Goal: Task Accomplishment & Management: Use online tool/utility

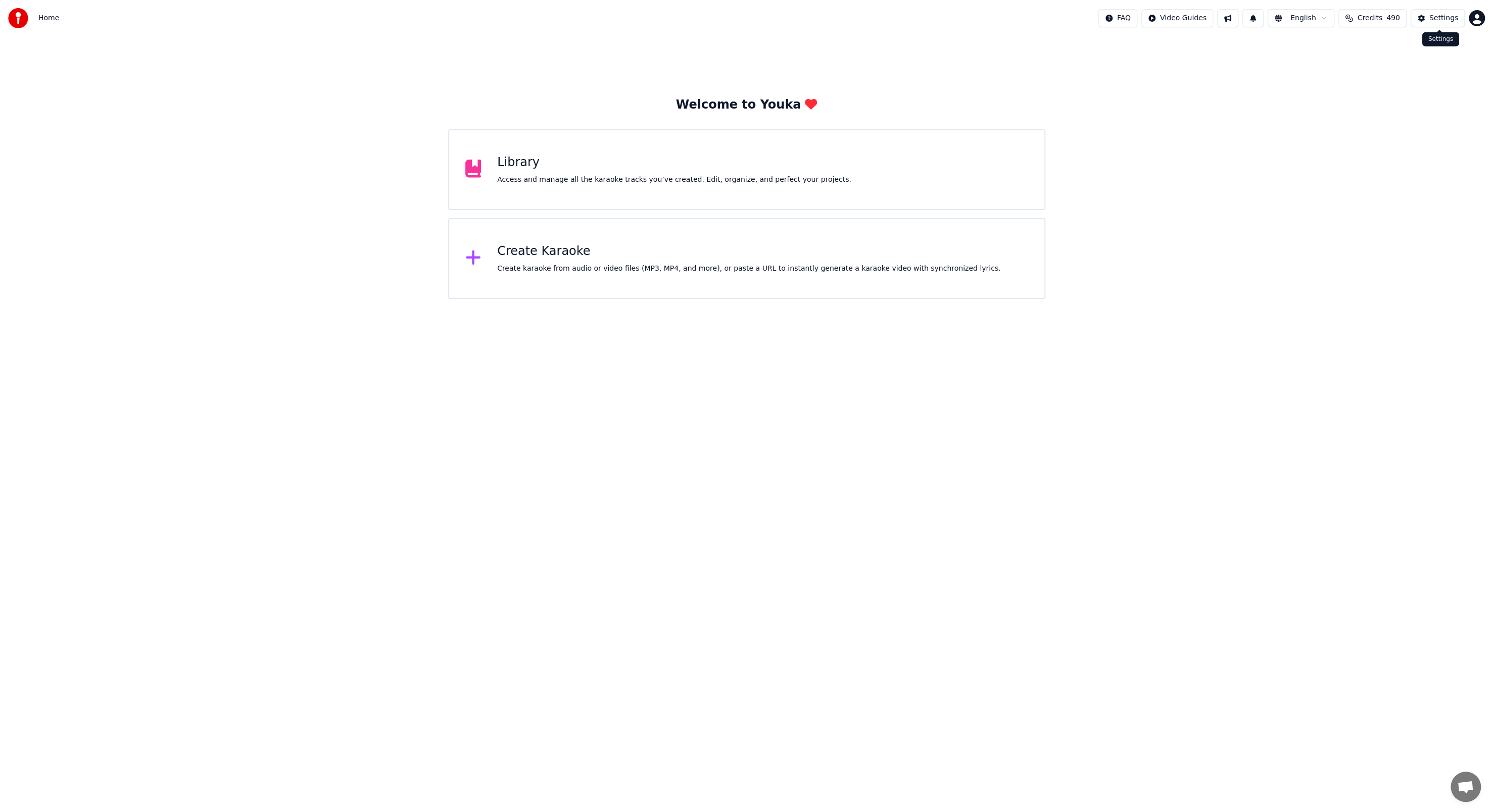
click at [1424, 21] on button "Settings" at bounding box center [1438, 17] width 54 height 18
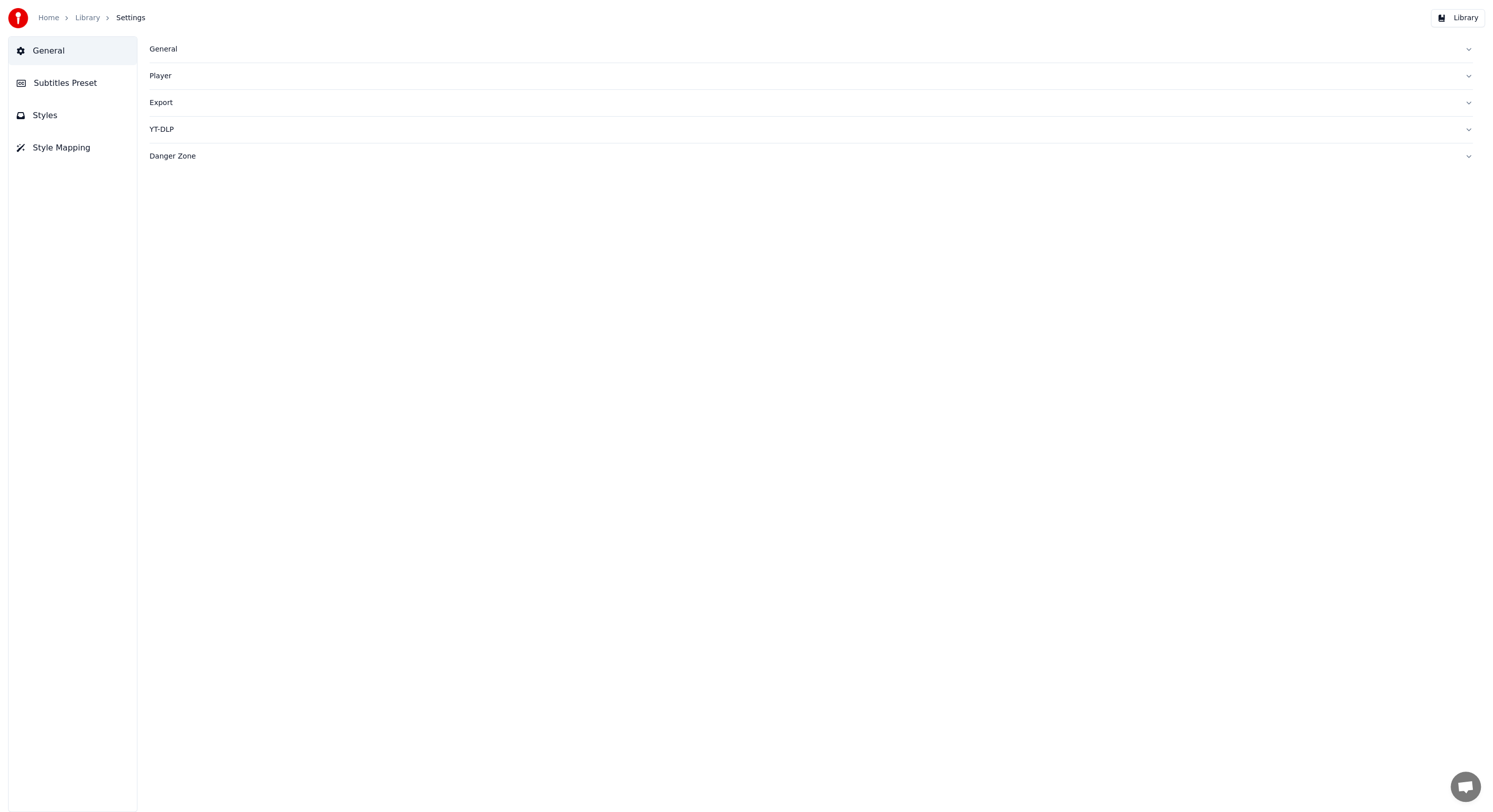
click at [171, 49] on div "General" at bounding box center [802, 49] width 1307 height 10
click at [151, 242] on div "Player" at bounding box center [802, 240] width 1307 height 10
click at [162, 219] on div "YT-DLP" at bounding box center [802, 220] width 1307 height 10
click at [168, 240] on div "Danger Zone" at bounding box center [802, 244] width 1307 height 10
click at [177, 281] on button "Parse Titles" at bounding box center [191, 283] width 84 height 18
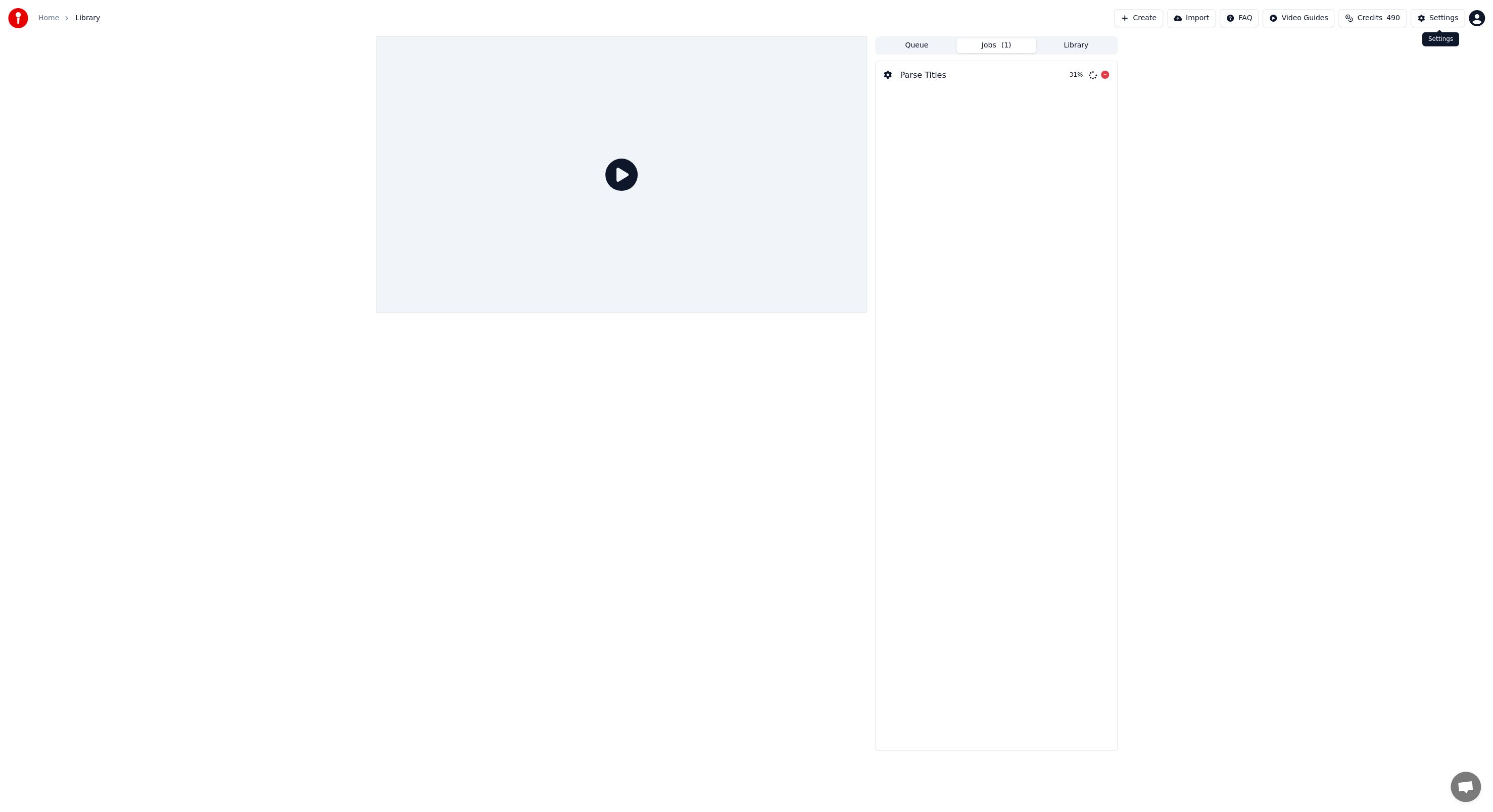
click at [1426, 21] on button "Settings" at bounding box center [1438, 17] width 54 height 18
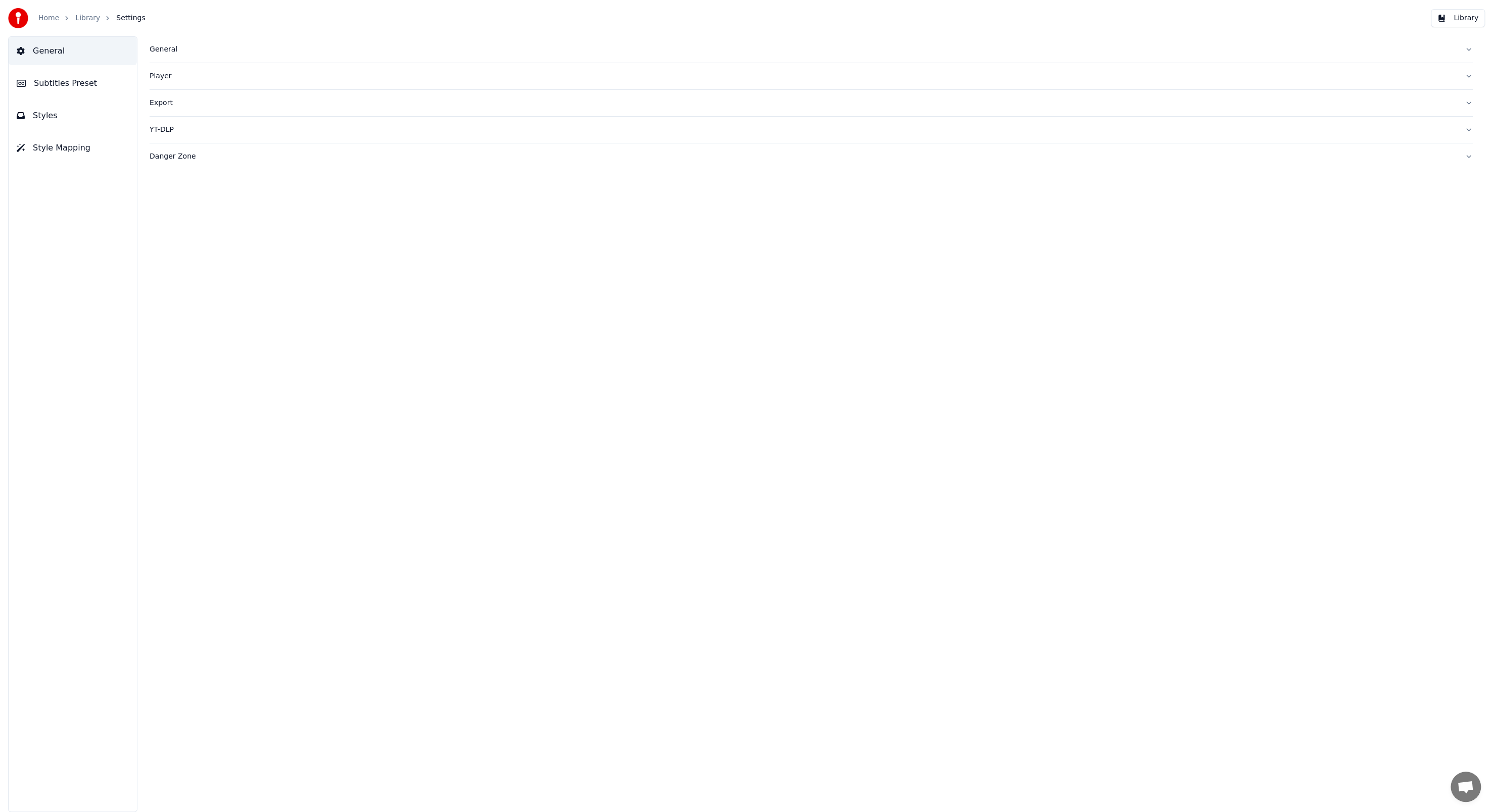
click at [184, 155] on div "Danger Zone" at bounding box center [802, 156] width 1307 height 10
click at [1450, 16] on button "Library" at bounding box center [1458, 17] width 54 height 18
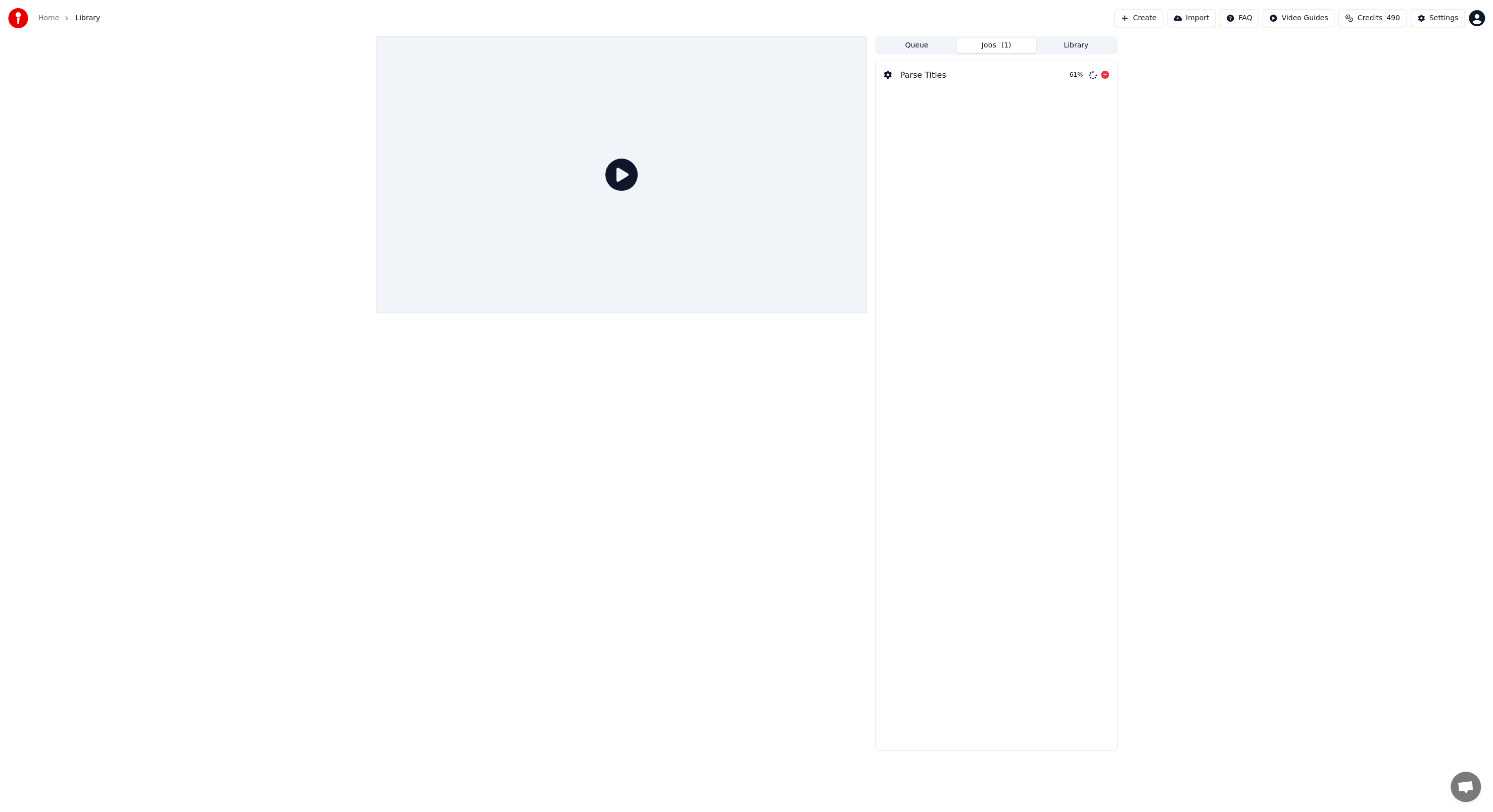
click at [1012, 42] on button "Jobs ( 1 )" at bounding box center [996, 46] width 80 height 15
click at [1028, 74] on div "Parse Titles 63 %" at bounding box center [996, 75] width 241 height 28
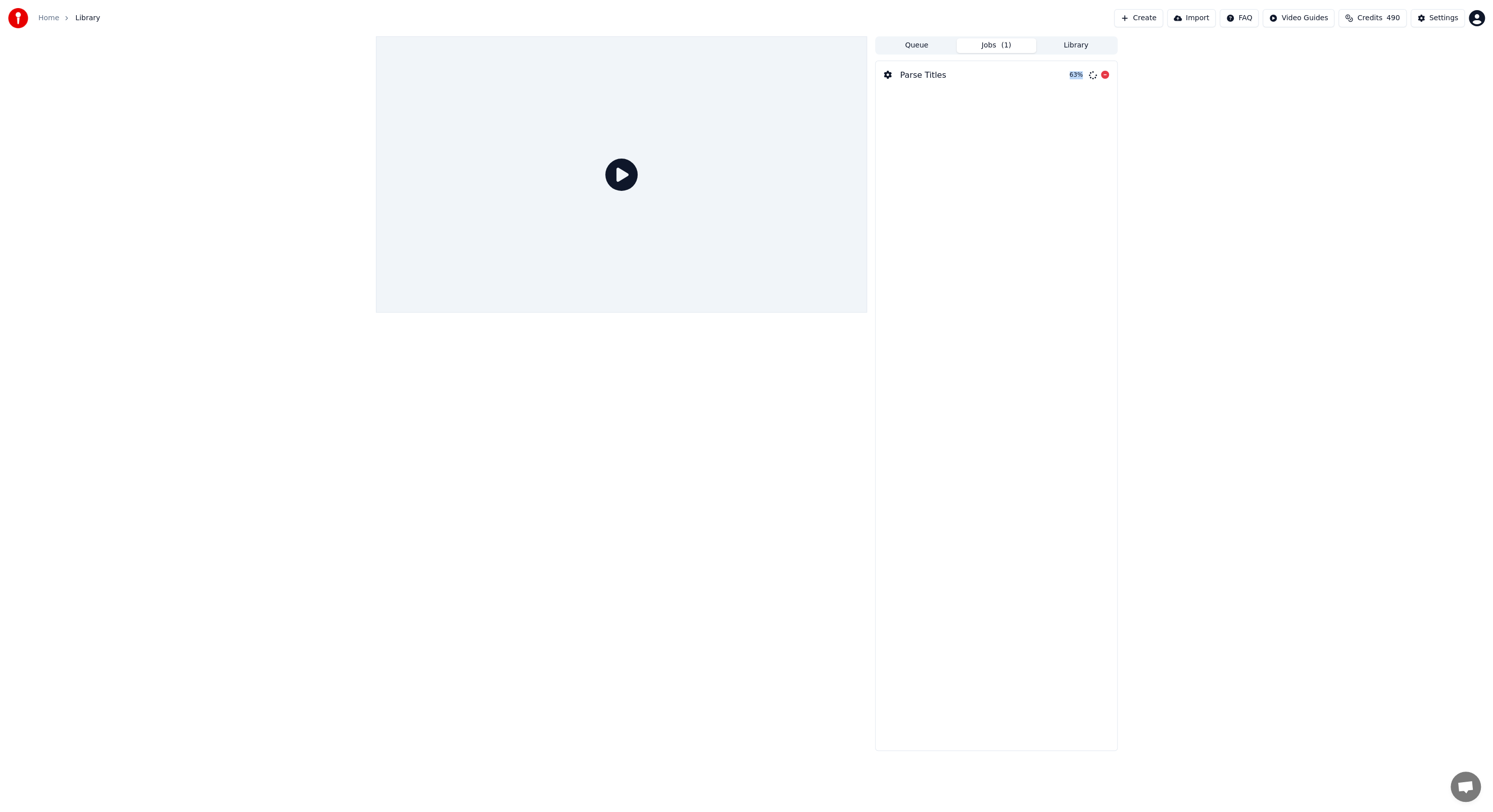
click at [928, 43] on button "Queue" at bounding box center [917, 46] width 80 height 15
click at [990, 49] on button "Jobs ( 1 )" at bounding box center [996, 46] width 80 height 15
click at [1076, 50] on button "Library" at bounding box center [1076, 46] width 80 height 15
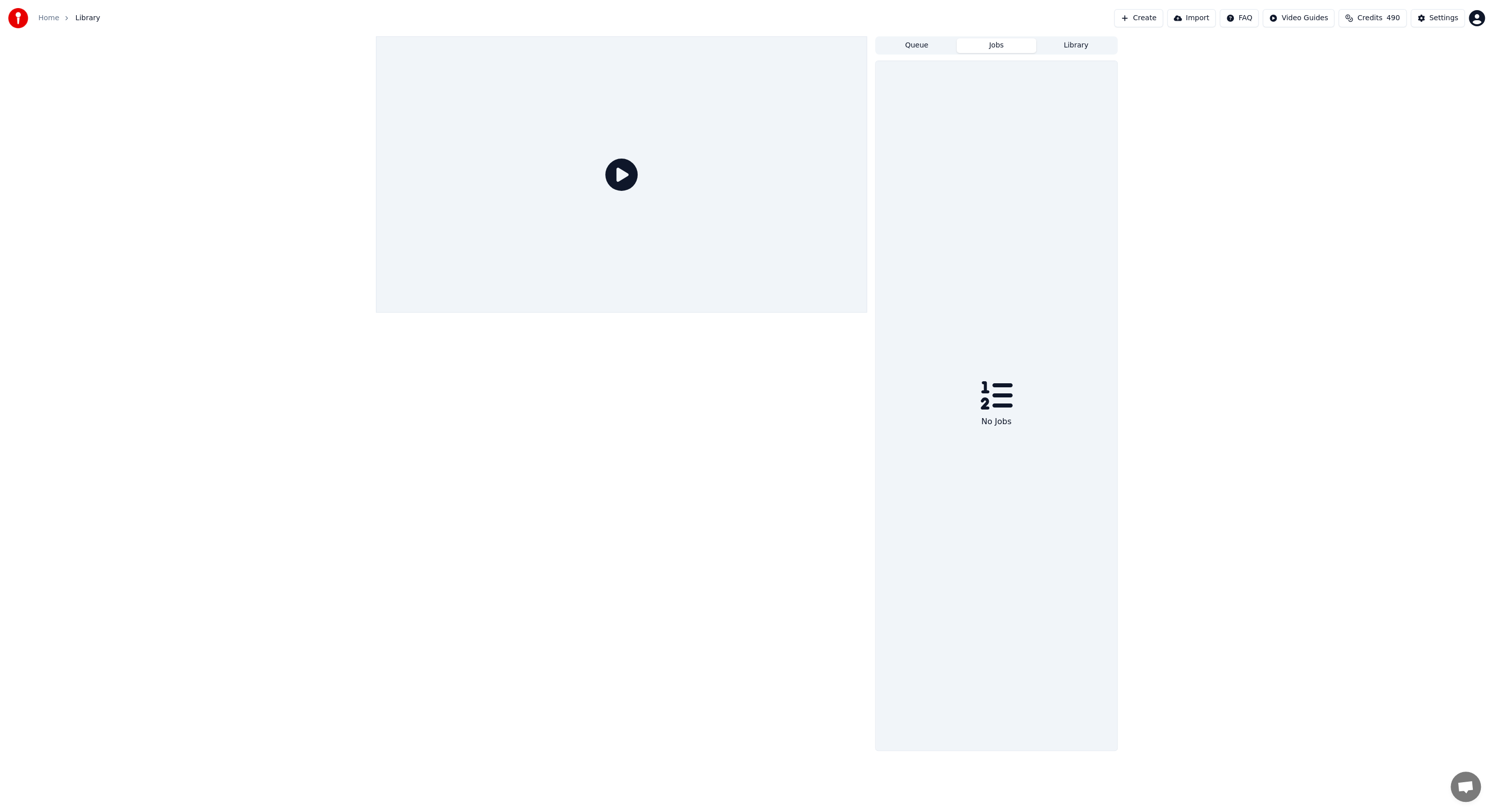
click at [1013, 46] on button "Jobs" at bounding box center [996, 46] width 80 height 15
click at [940, 41] on button "Queue" at bounding box center [917, 46] width 80 height 15
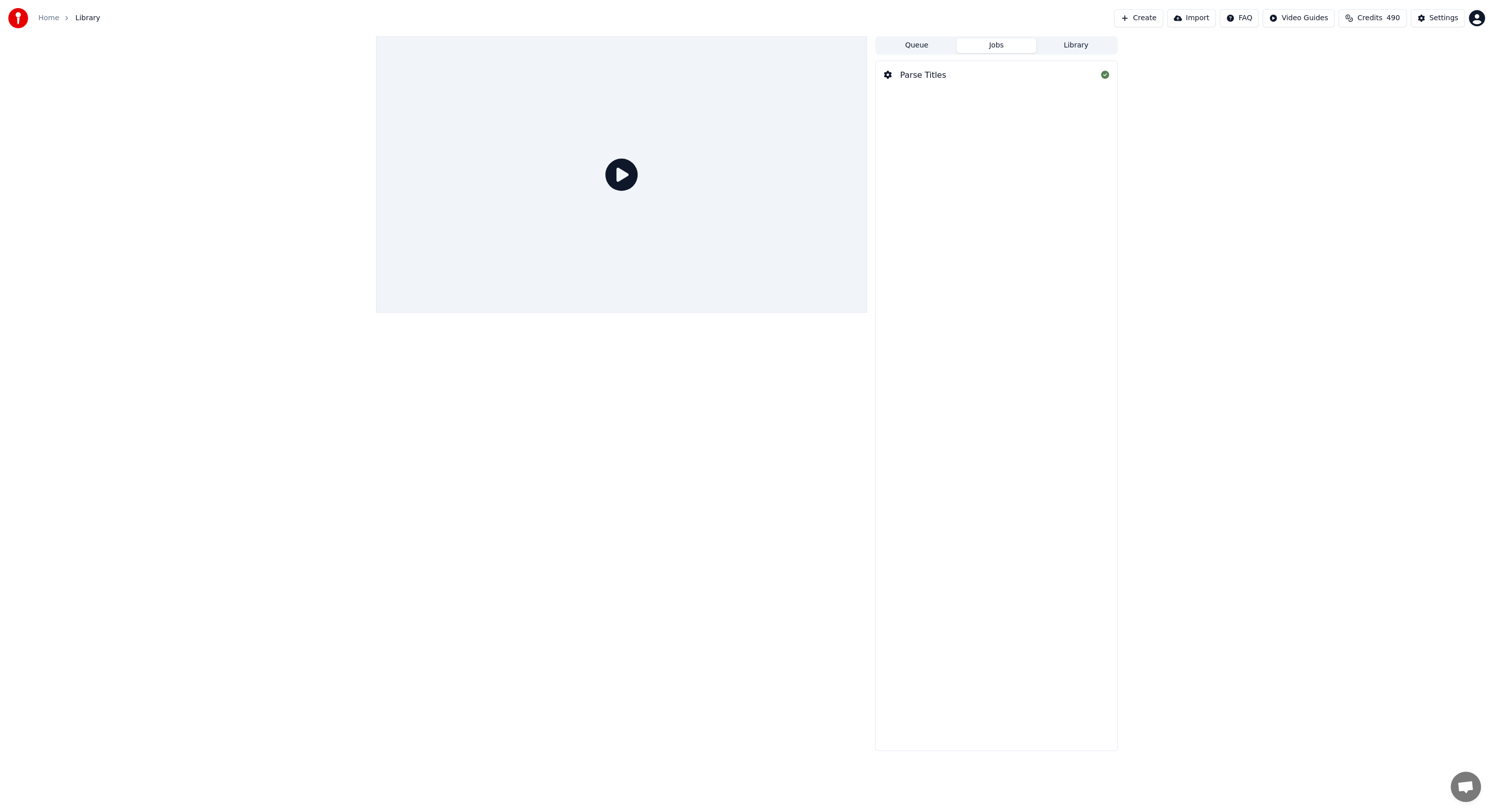
click at [976, 43] on button "Jobs" at bounding box center [996, 46] width 80 height 15
click at [955, 71] on div "Parse Titles" at bounding box center [996, 75] width 241 height 28
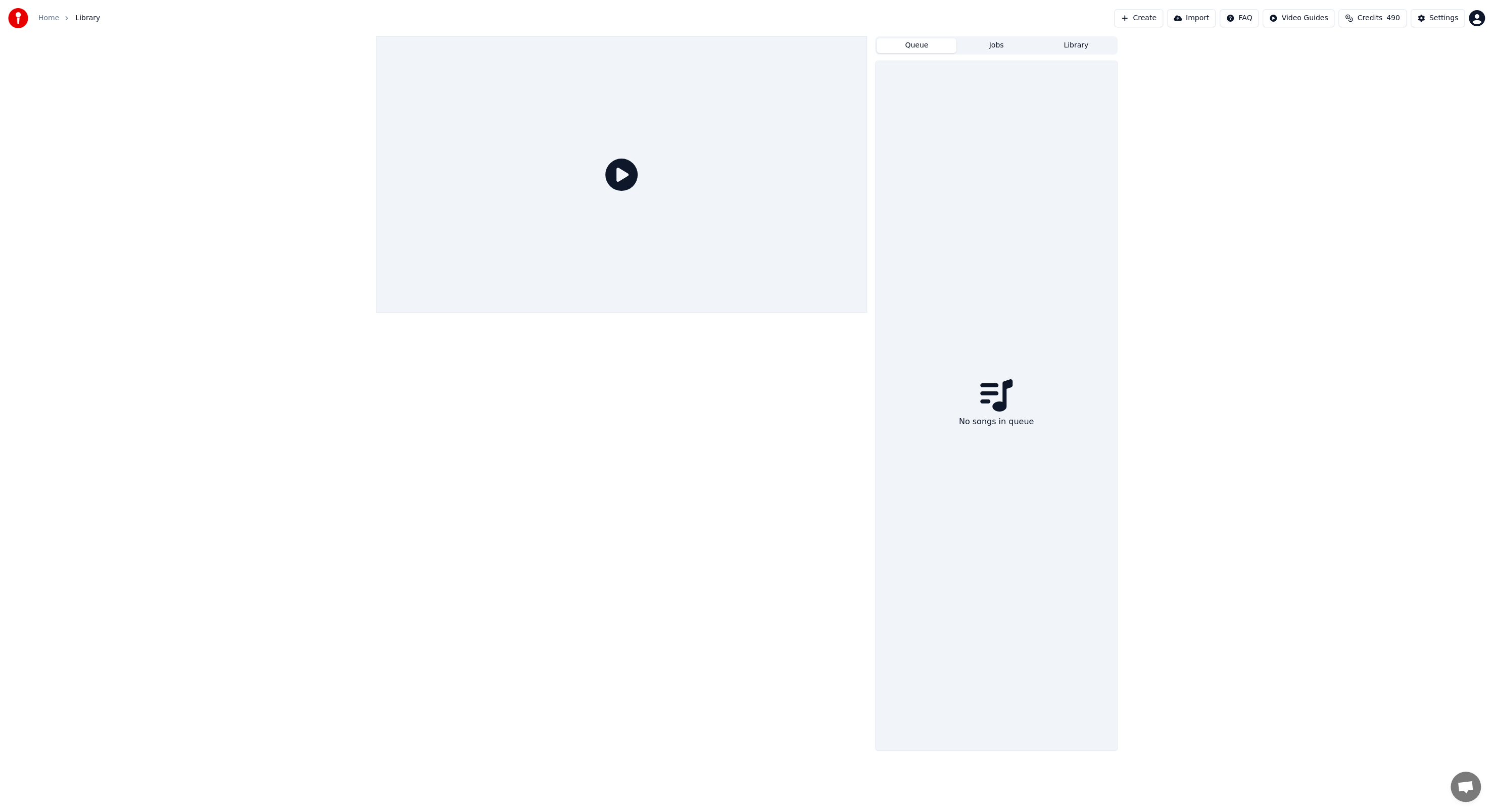
click at [926, 43] on button "Queue" at bounding box center [917, 46] width 80 height 15
click at [1074, 46] on button "Library" at bounding box center [1076, 46] width 80 height 15
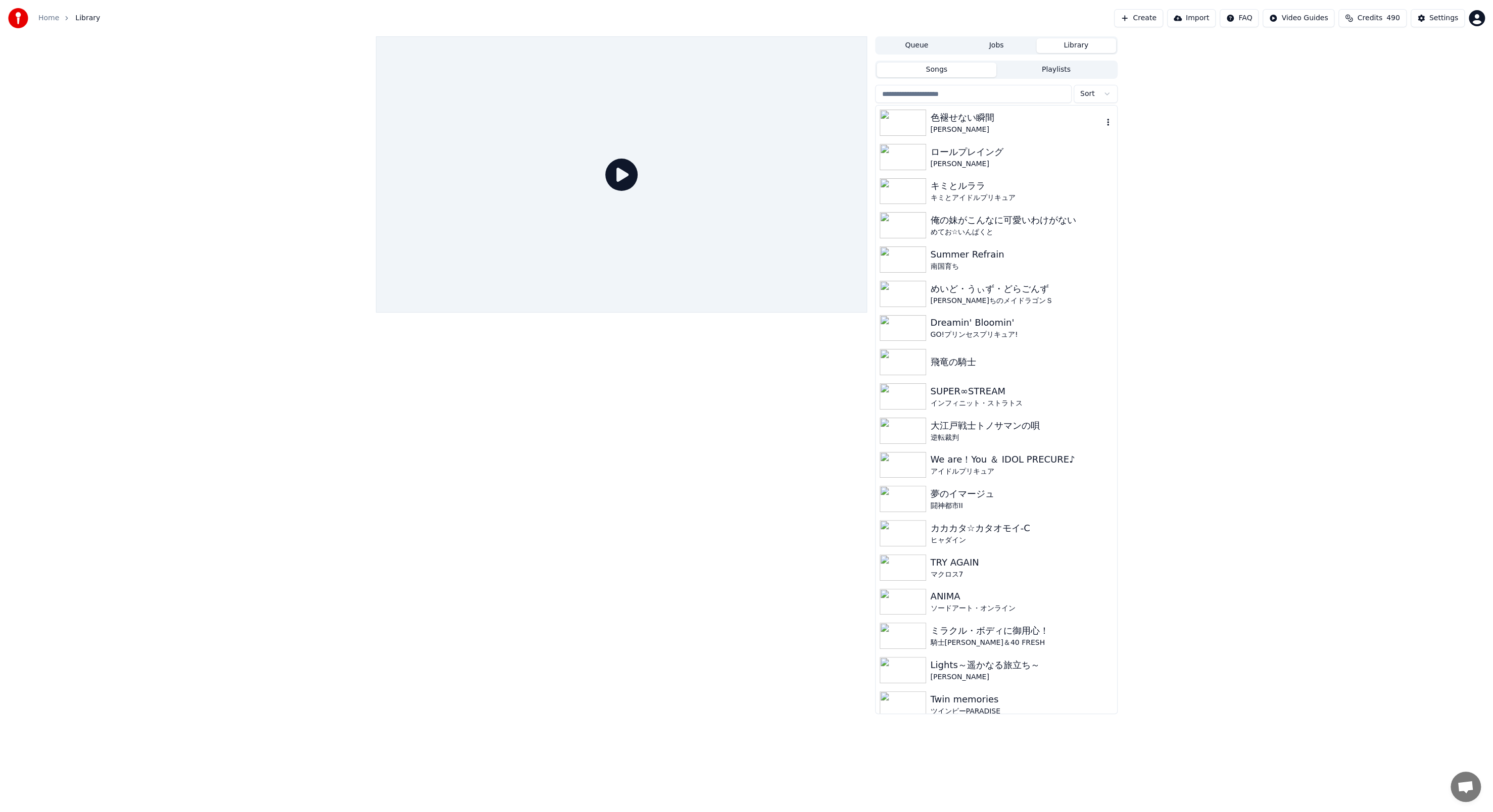
click at [995, 119] on div "色褪せない瞬間" at bounding box center [1017, 117] width 173 height 15
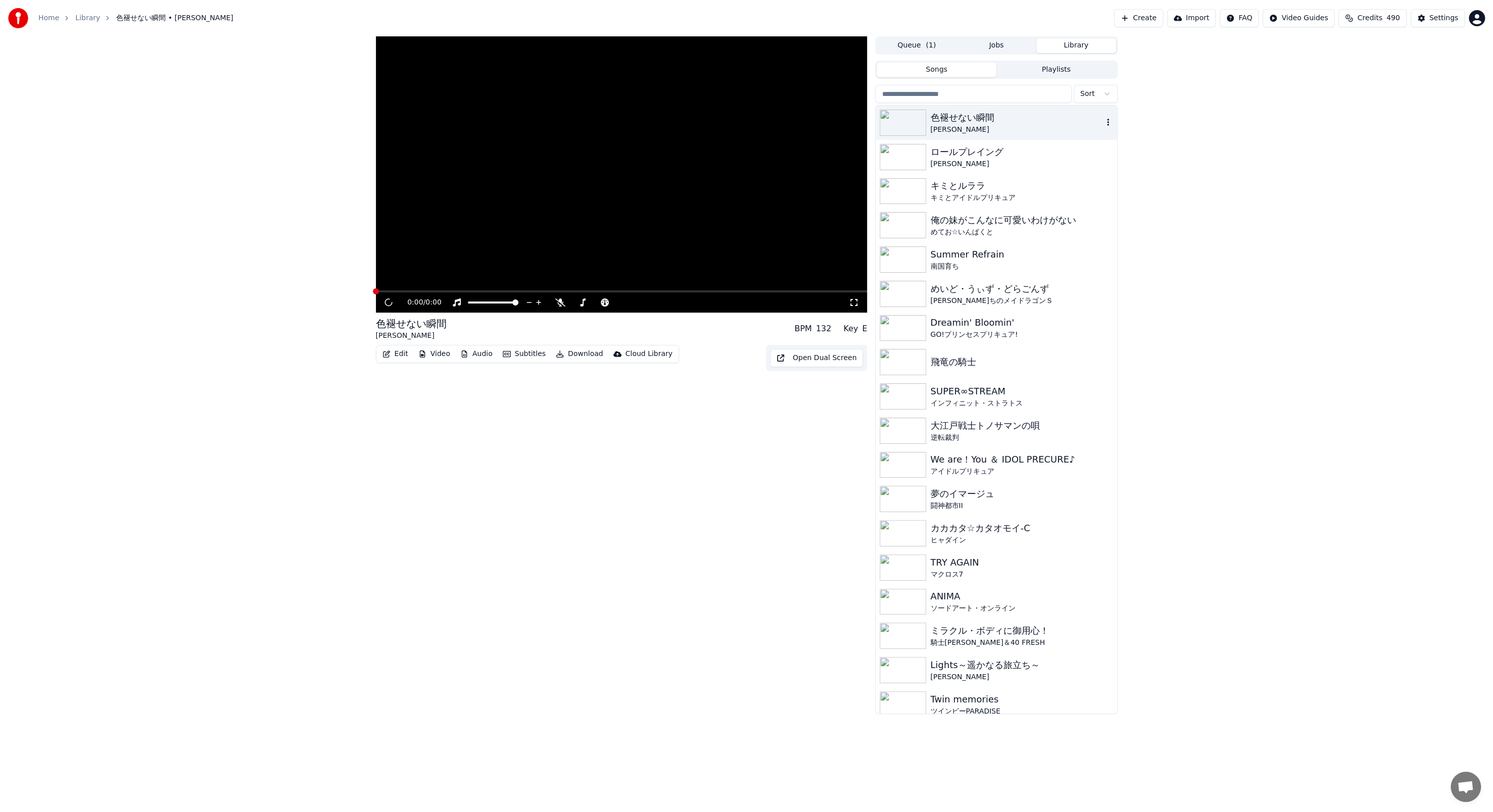
click at [995, 119] on div "色褪せない瞬間" at bounding box center [1017, 117] width 173 height 15
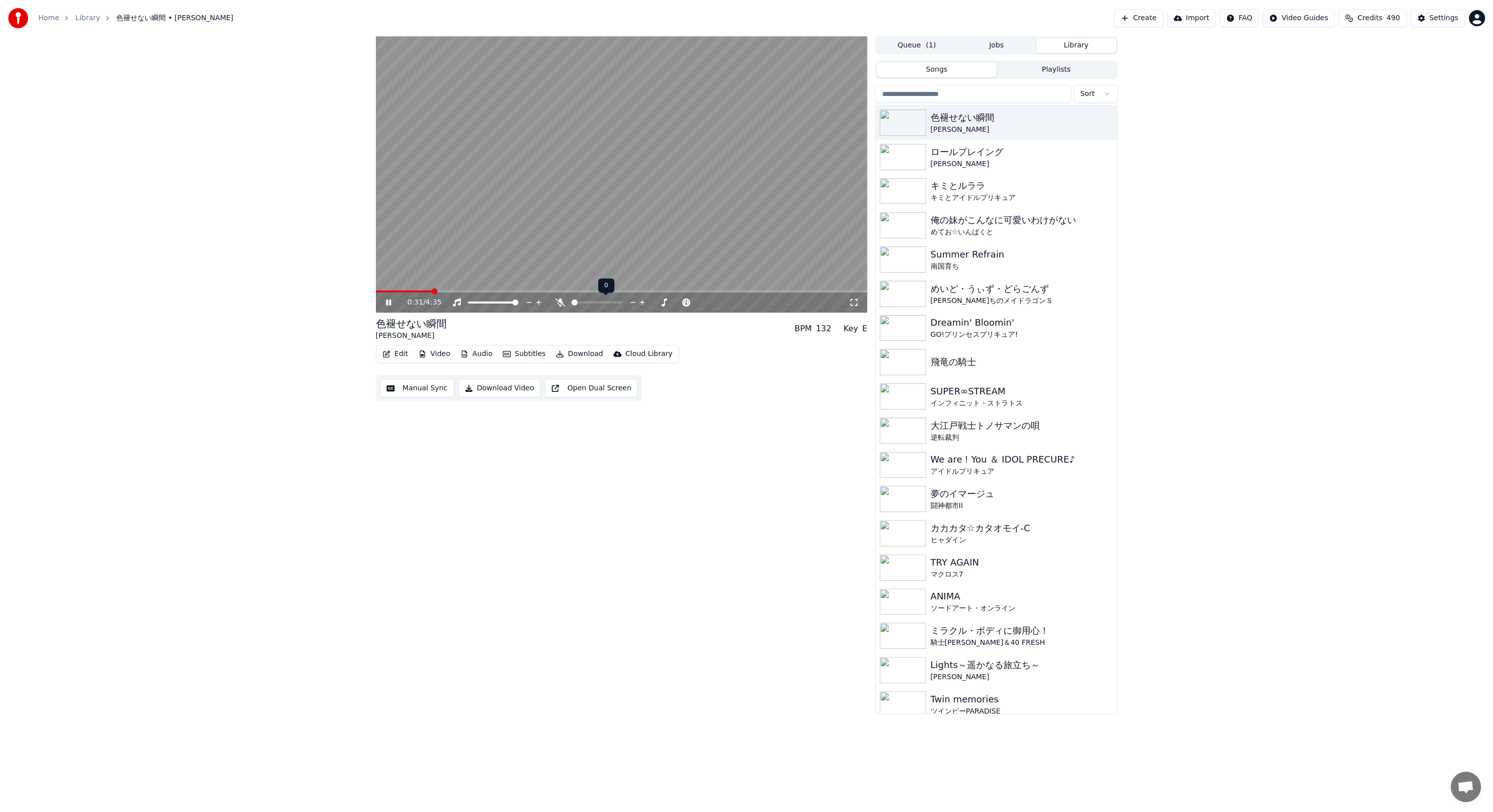
click at [559, 300] on icon at bounding box center [560, 303] width 10 height 8
click at [532, 354] on button "Subtitles" at bounding box center [524, 354] width 51 height 15
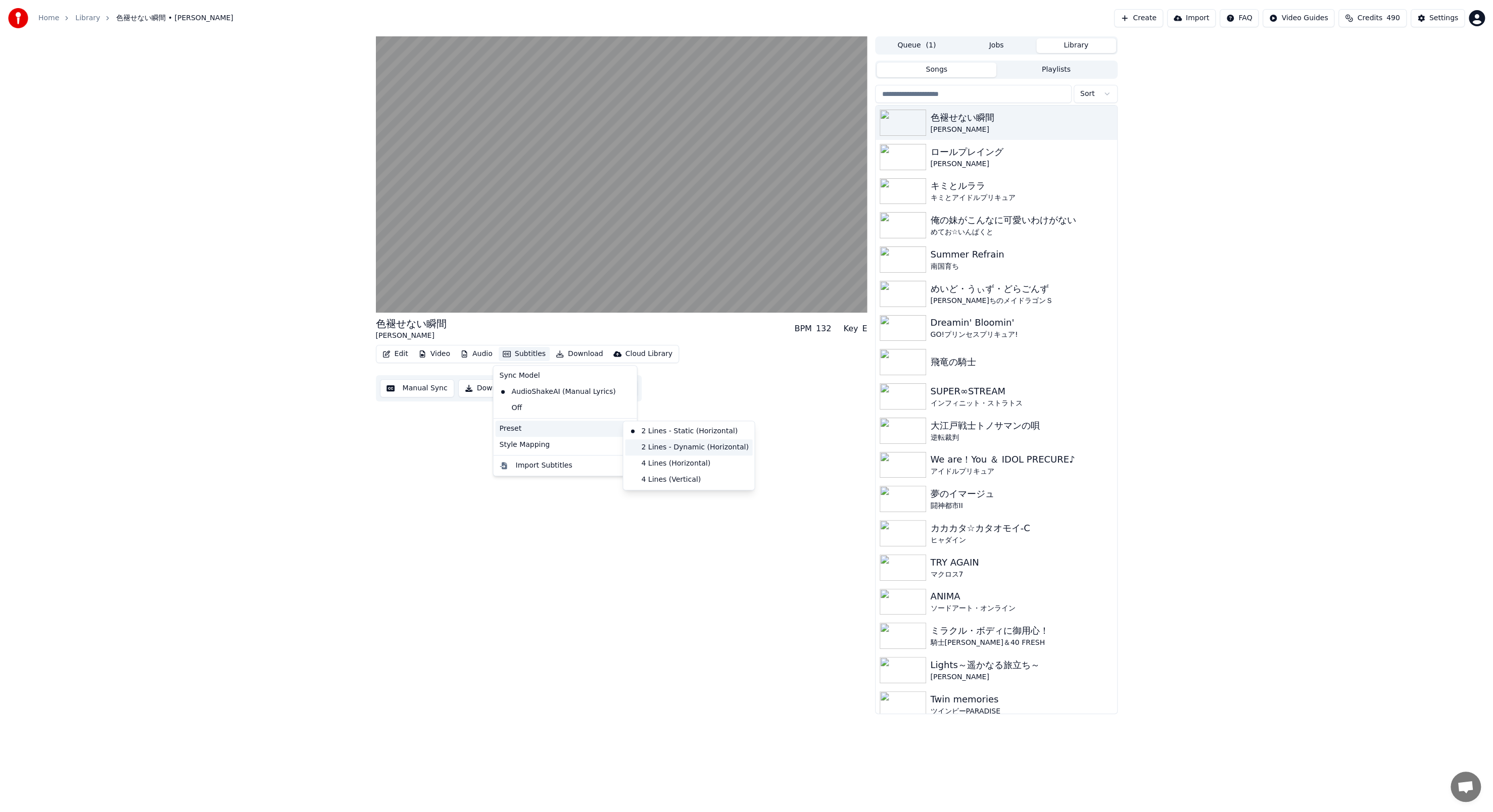
click at [644, 441] on div "2 Lines - Dynamic (Horizontal)" at bounding box center [688, 447] width 127 height 16
click at [524, 357] on button "Subtitles" at bounding box center [524, 354] width 51 height 15
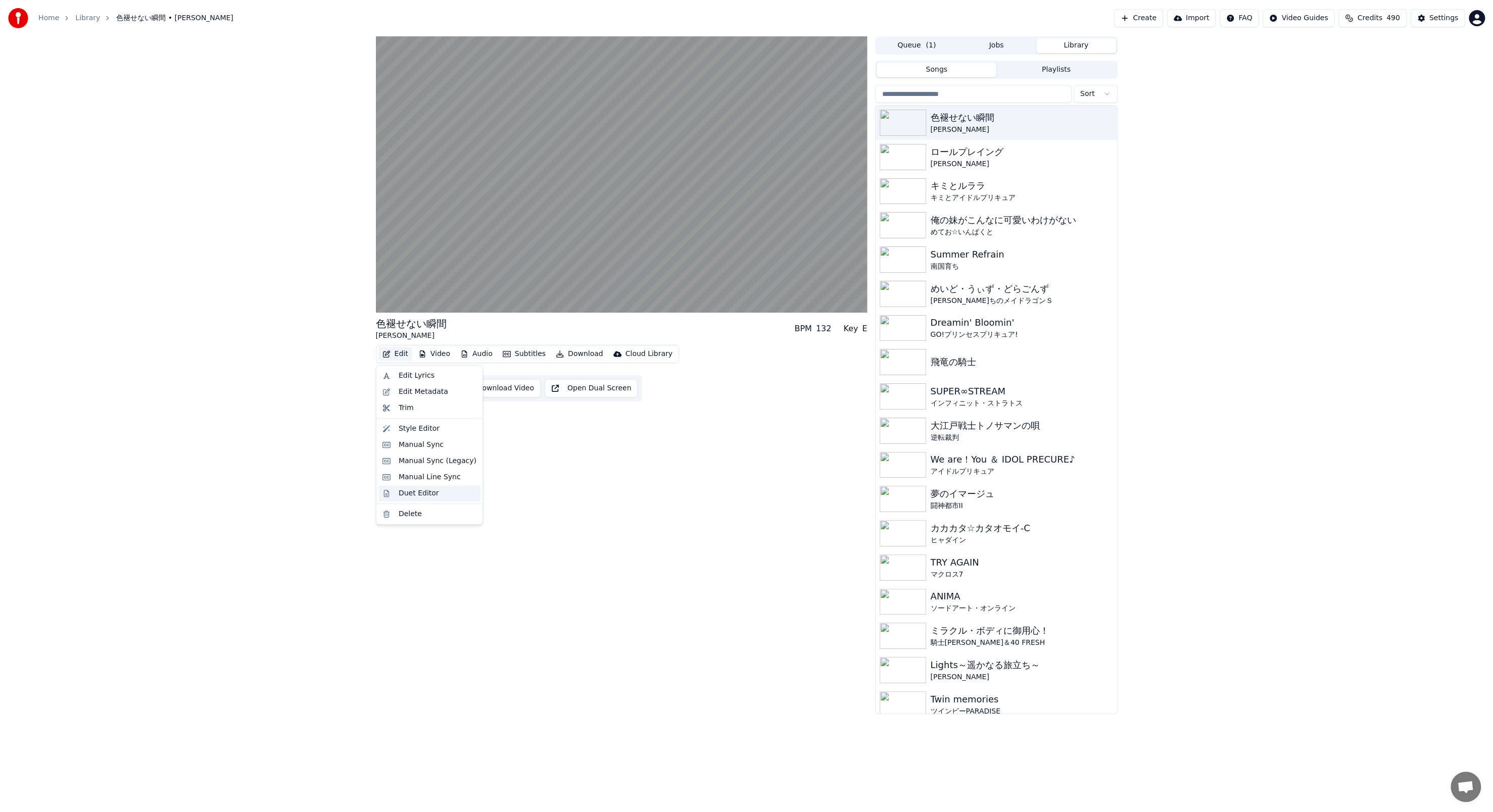
click at [449, 494] on div "Duet Editor" at bounding box center [438, 494] width 78 height 10
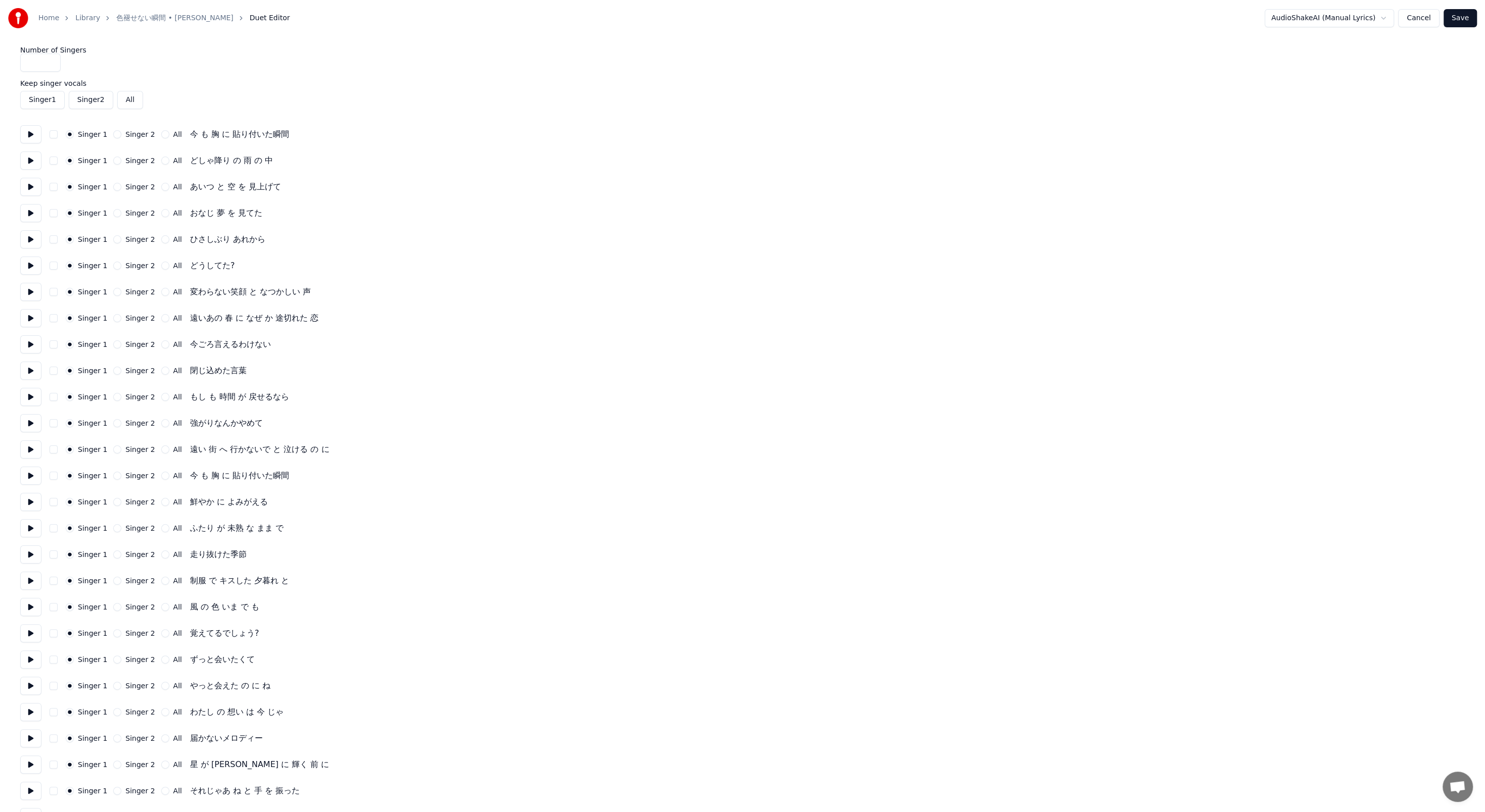
click at [1417, 23] on button "Cancel" at bounding box center [1418, 17] width 41 height 18
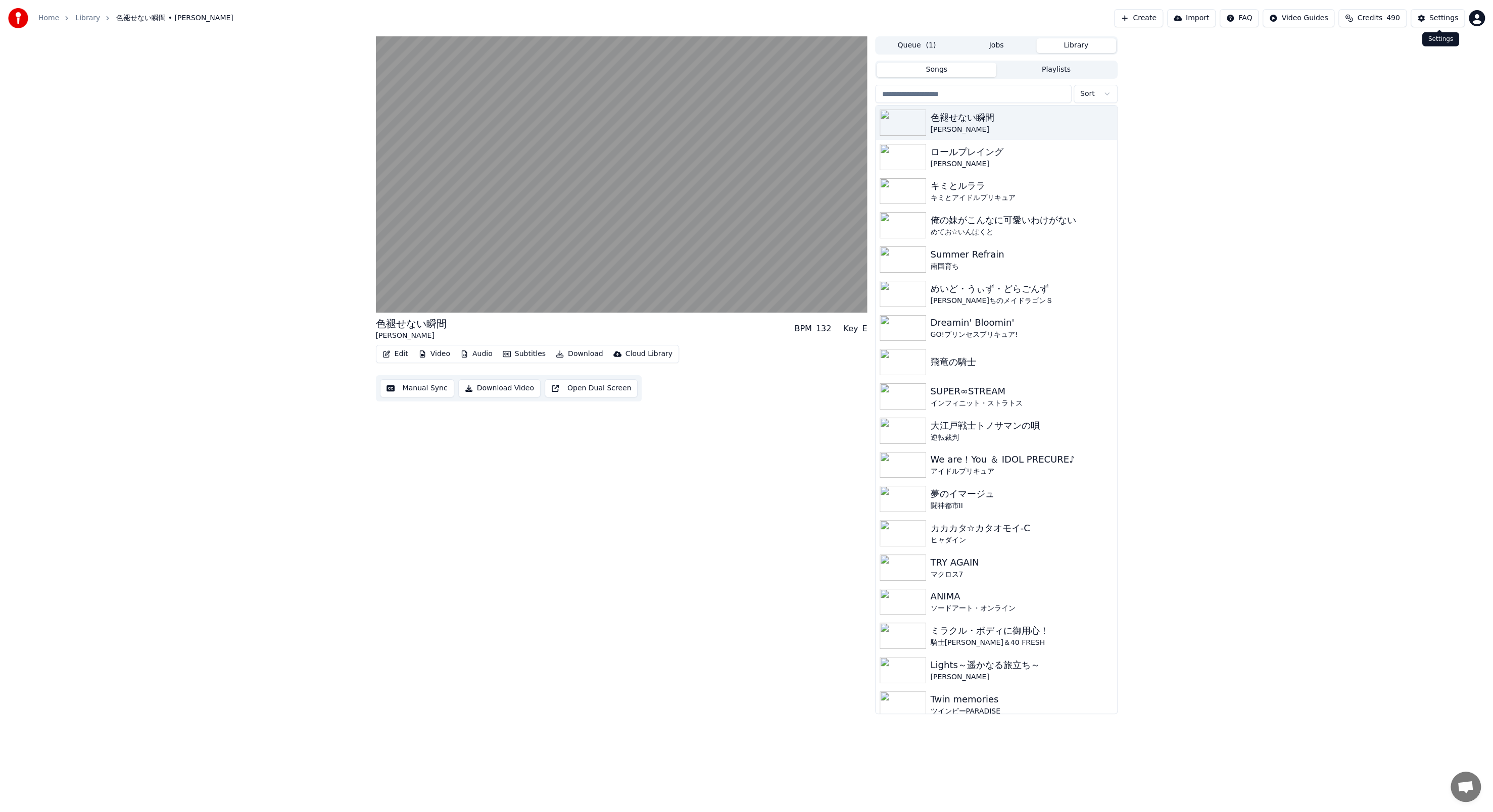
click at [1435, 19] on div "Settings" at bounding box center [1444, 18] width 29 height 10
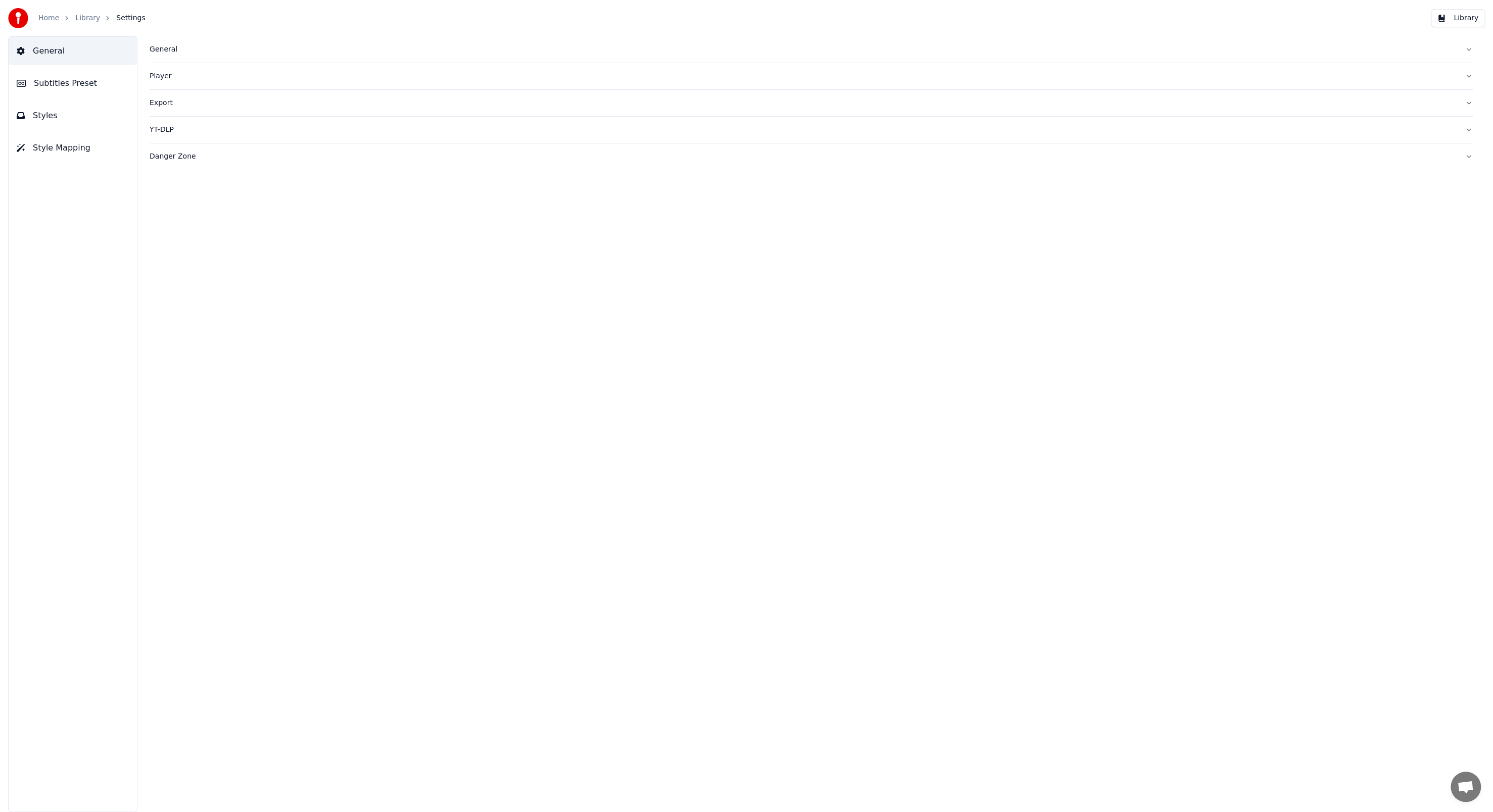
click at [71, 78] on span "Subtitles Preset" at bounding box center [65, 83] width 63 height 12
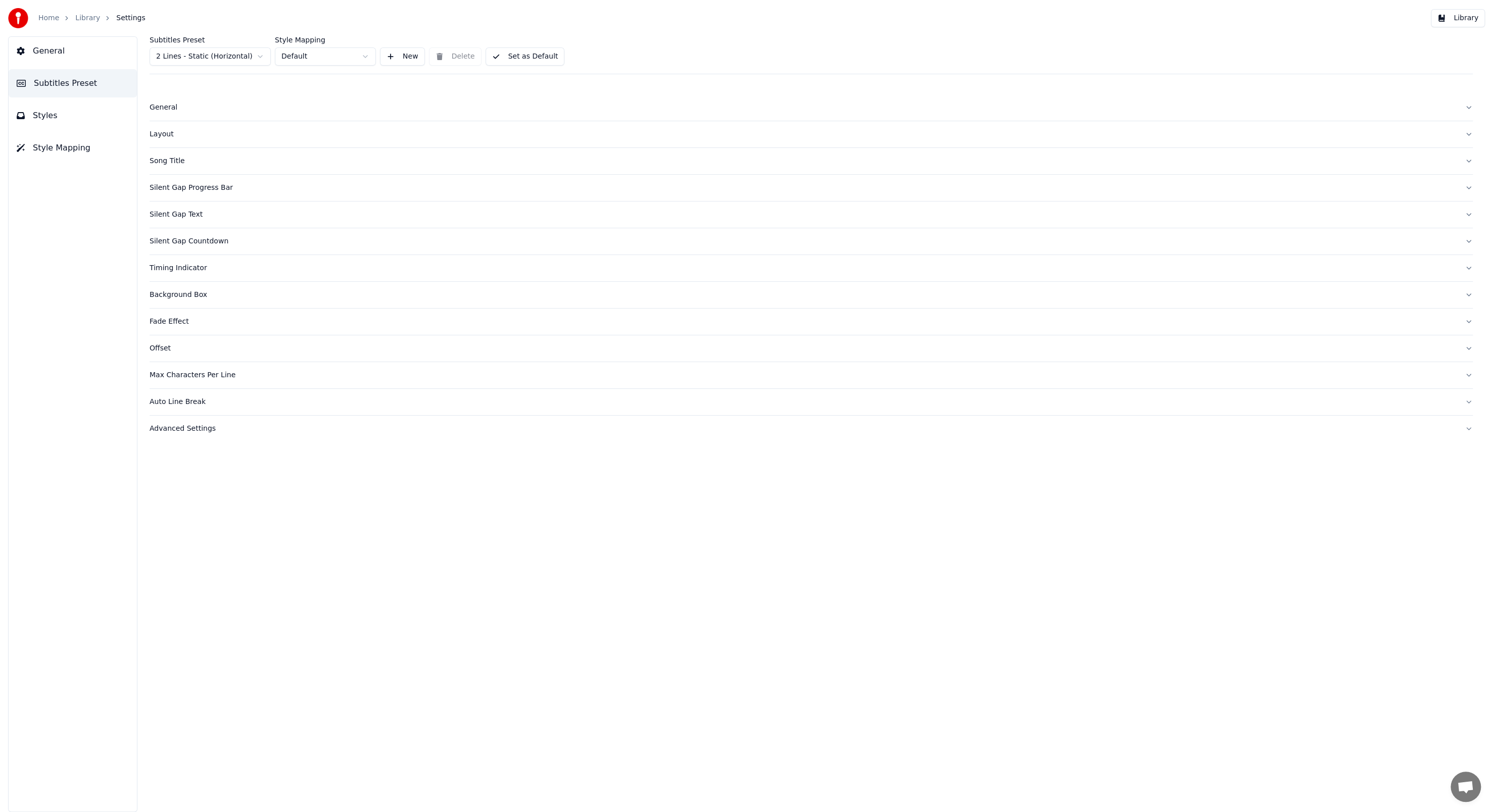
click at [167, 130] on div "Layout" at bounding box center [802, 134] width 1307 height 10
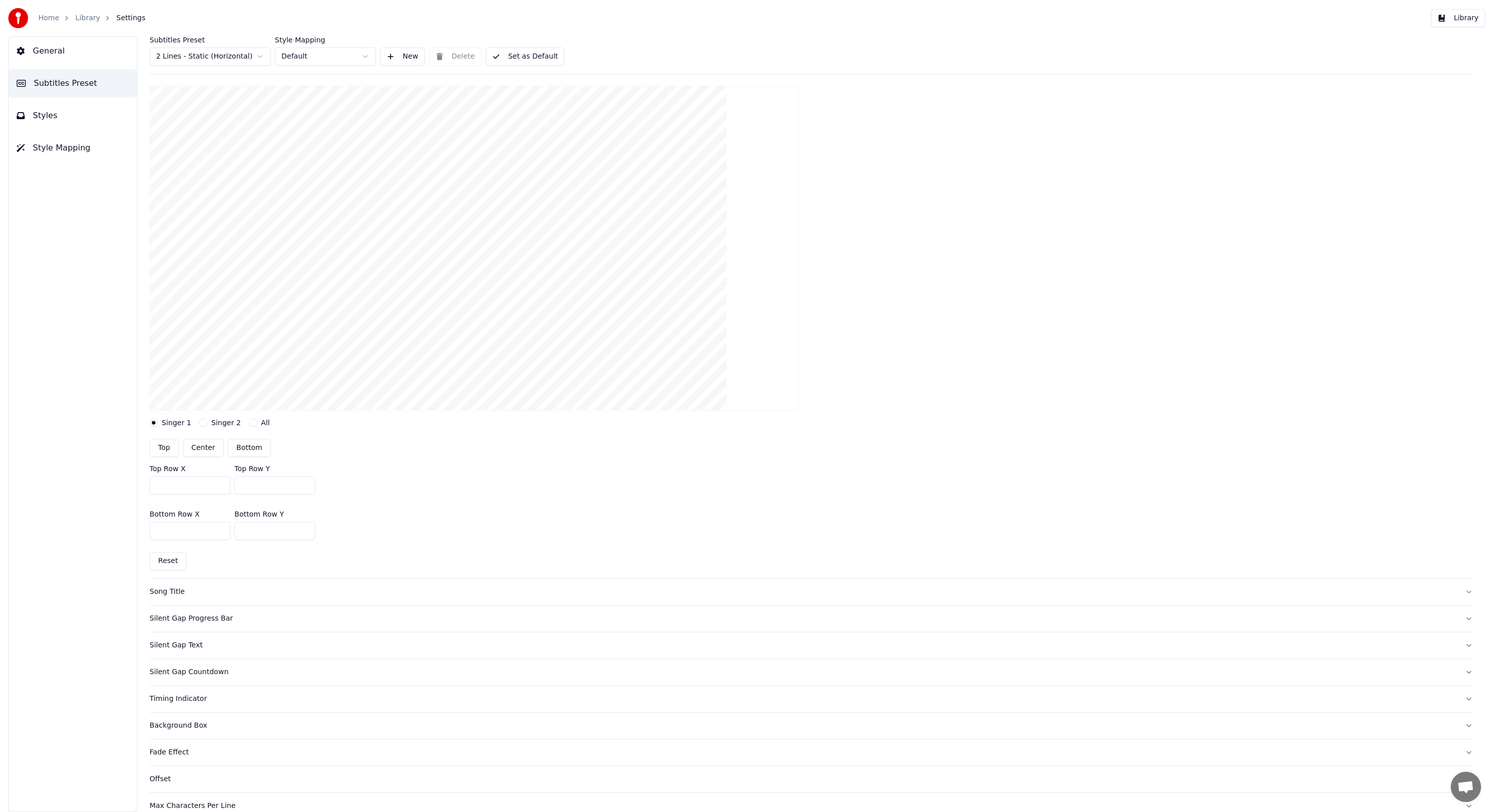
scroll to position [151, 0]
click at [195, 549] on div "Silent Gap Progress Bar" at bounding box center [802, 551] width 1307 height 10
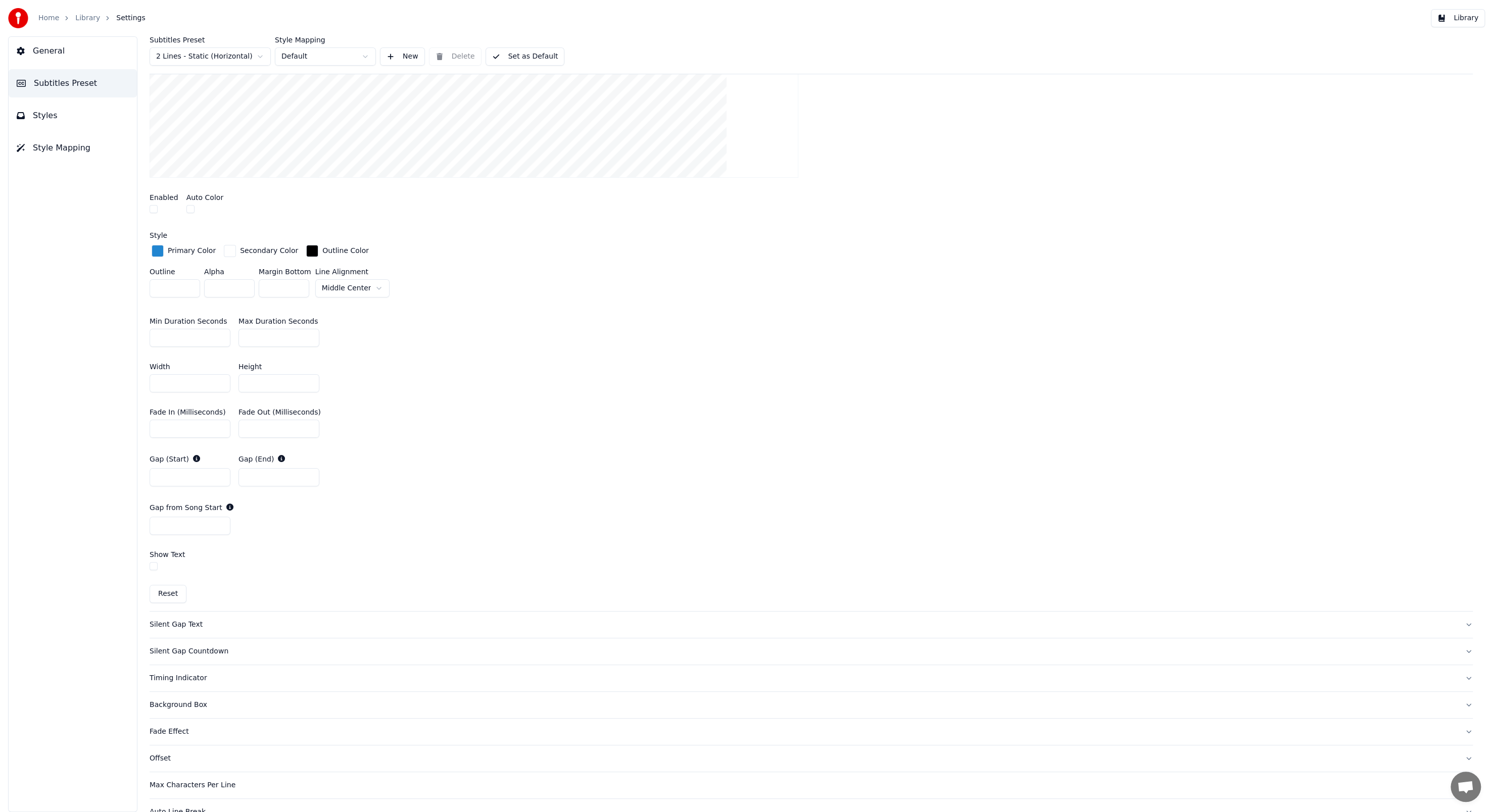
scroll to position [387, 0]
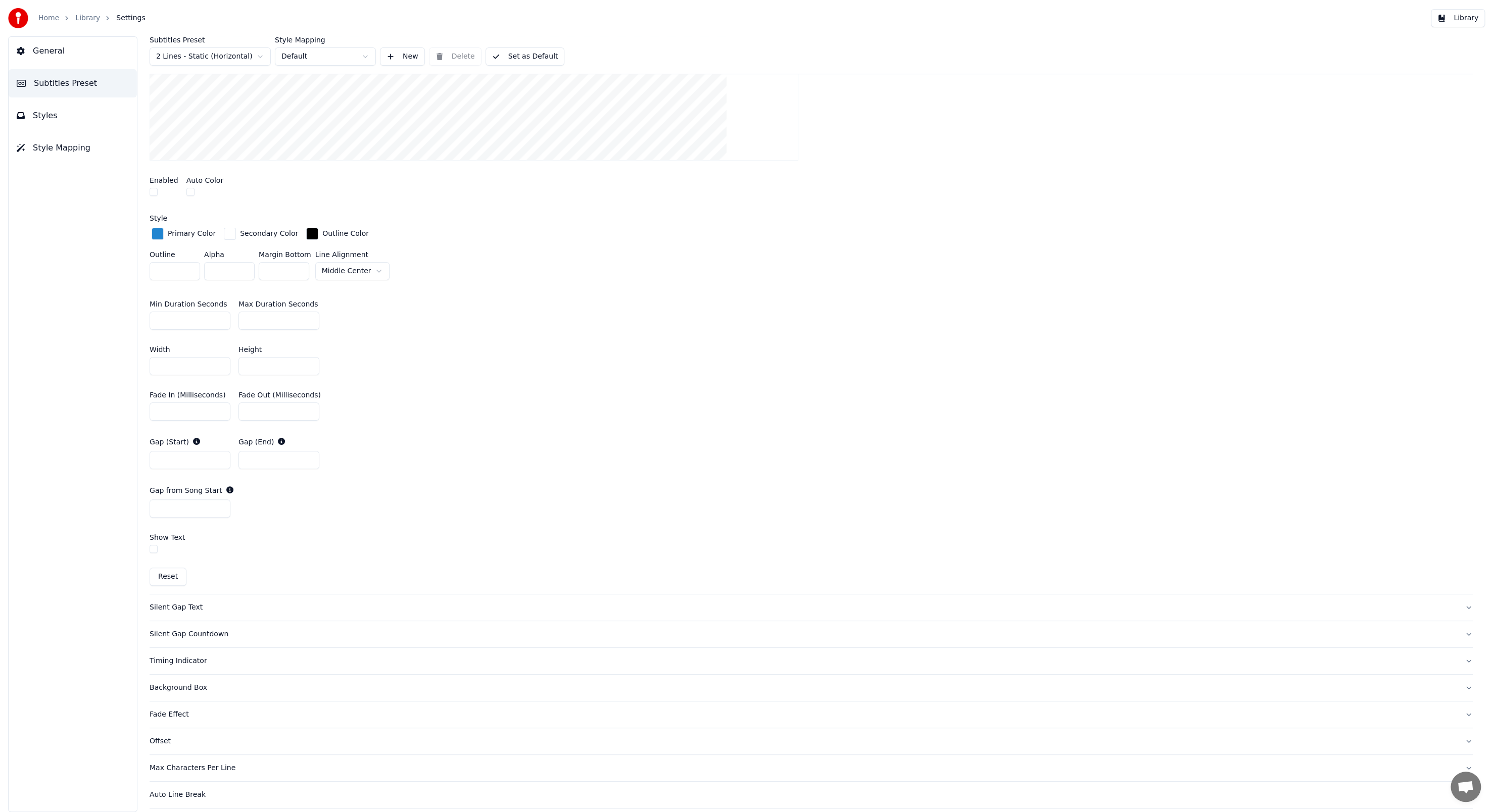
click at [186, 606] on div "Silent Gap Text" at bounding box center [802, 607] width 1307 height 10
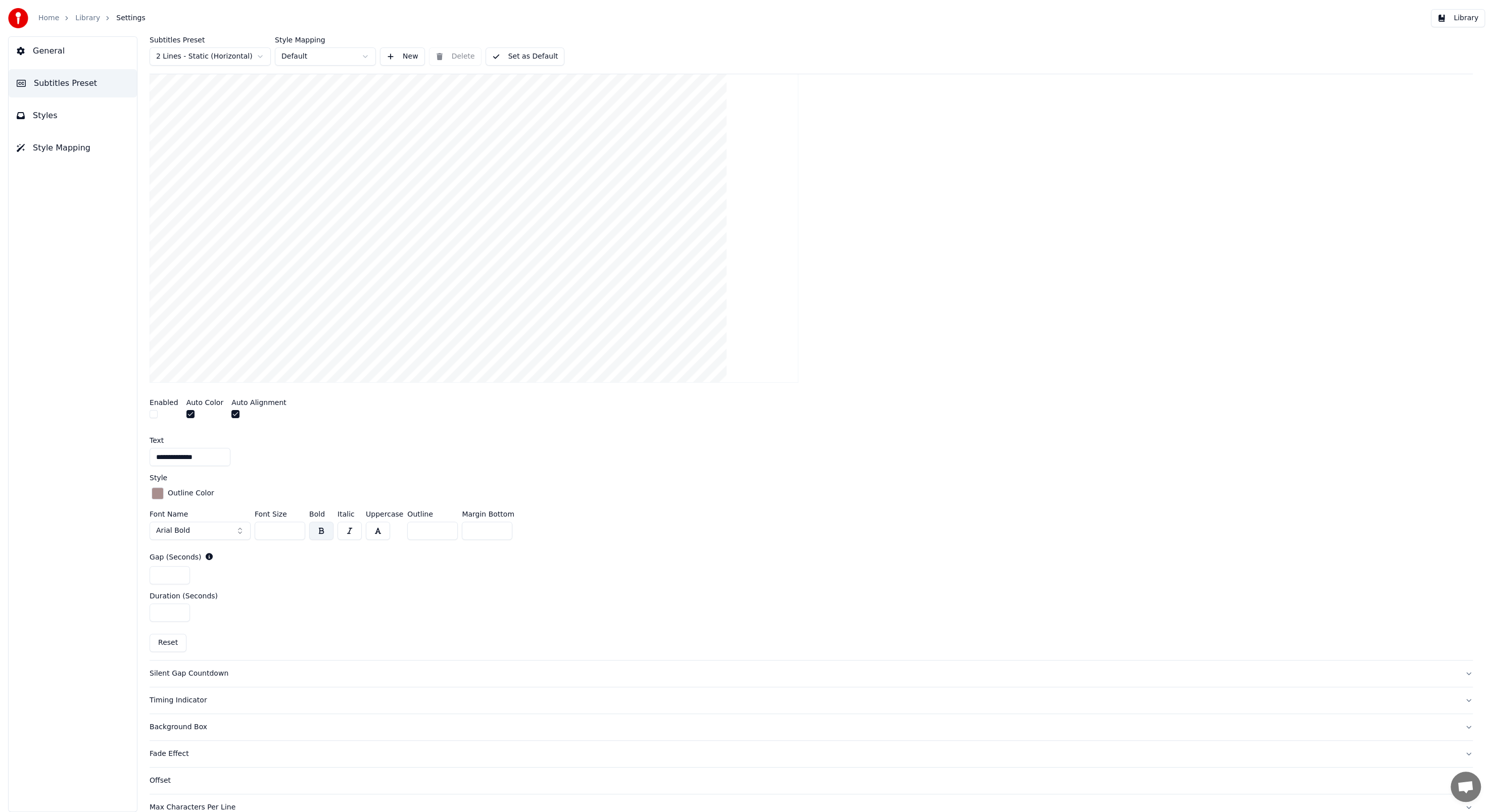
scroll to position [209, 0]
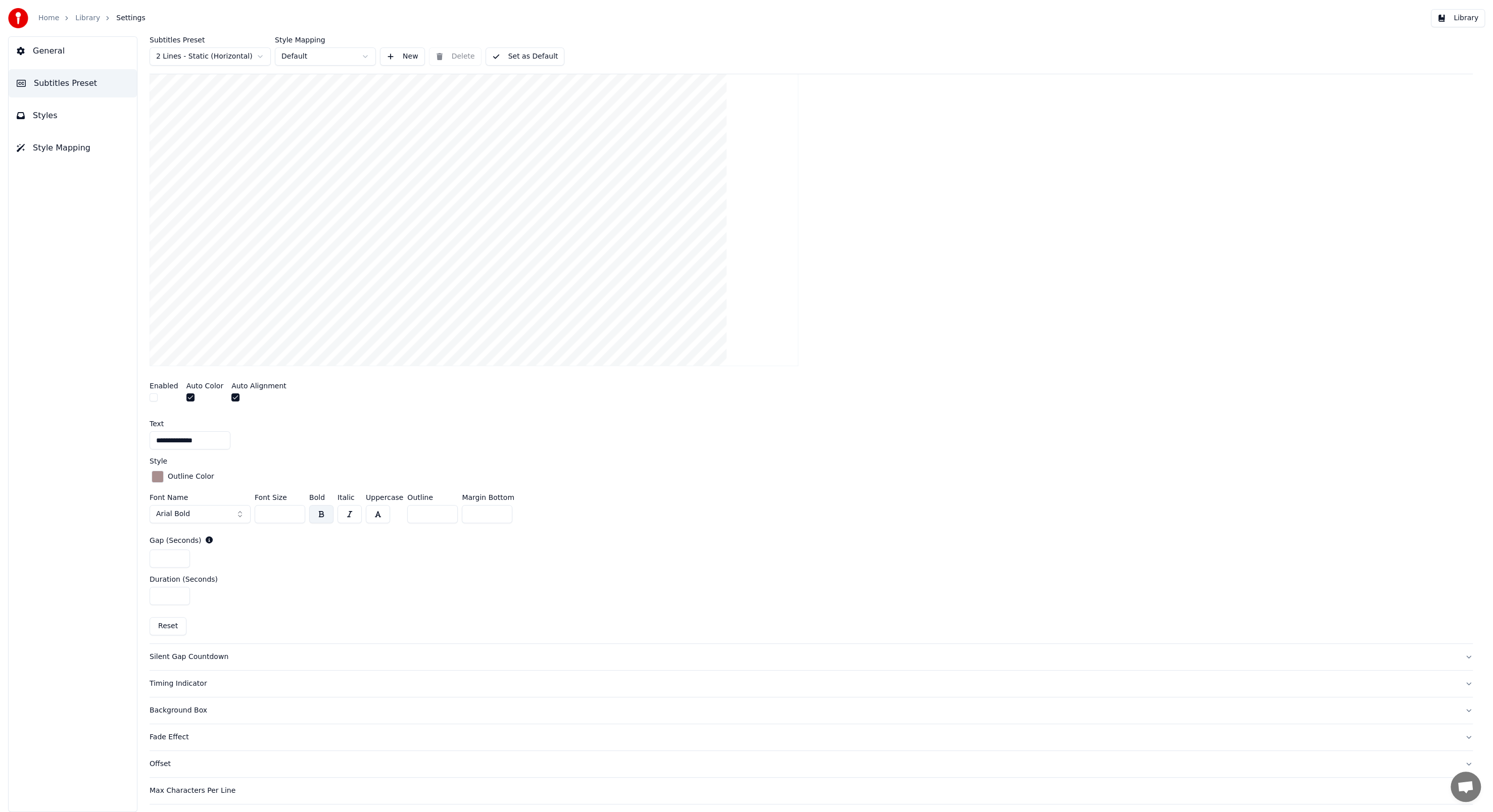
click at [180, 654] on div "Silent Gap Countdown" at bounding box center [802, 657] width 1307 height 10
click at [190, 651] on div "Timing Indicator" at bounding box center [802, 656] width 1307 height 10
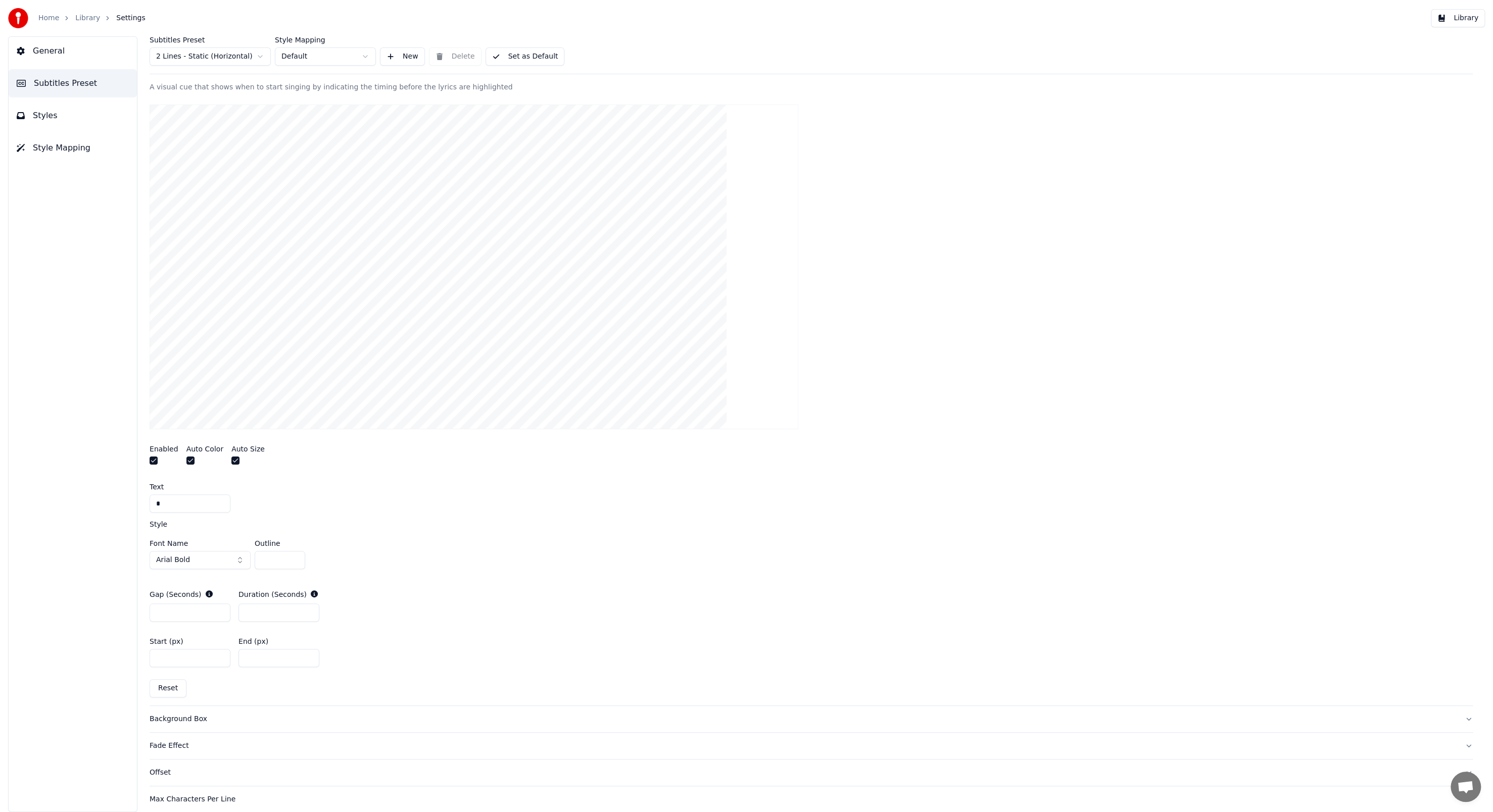
click at [186, 714] on div "Background Box" at bounding box center [802, 719] width 1307 height 10
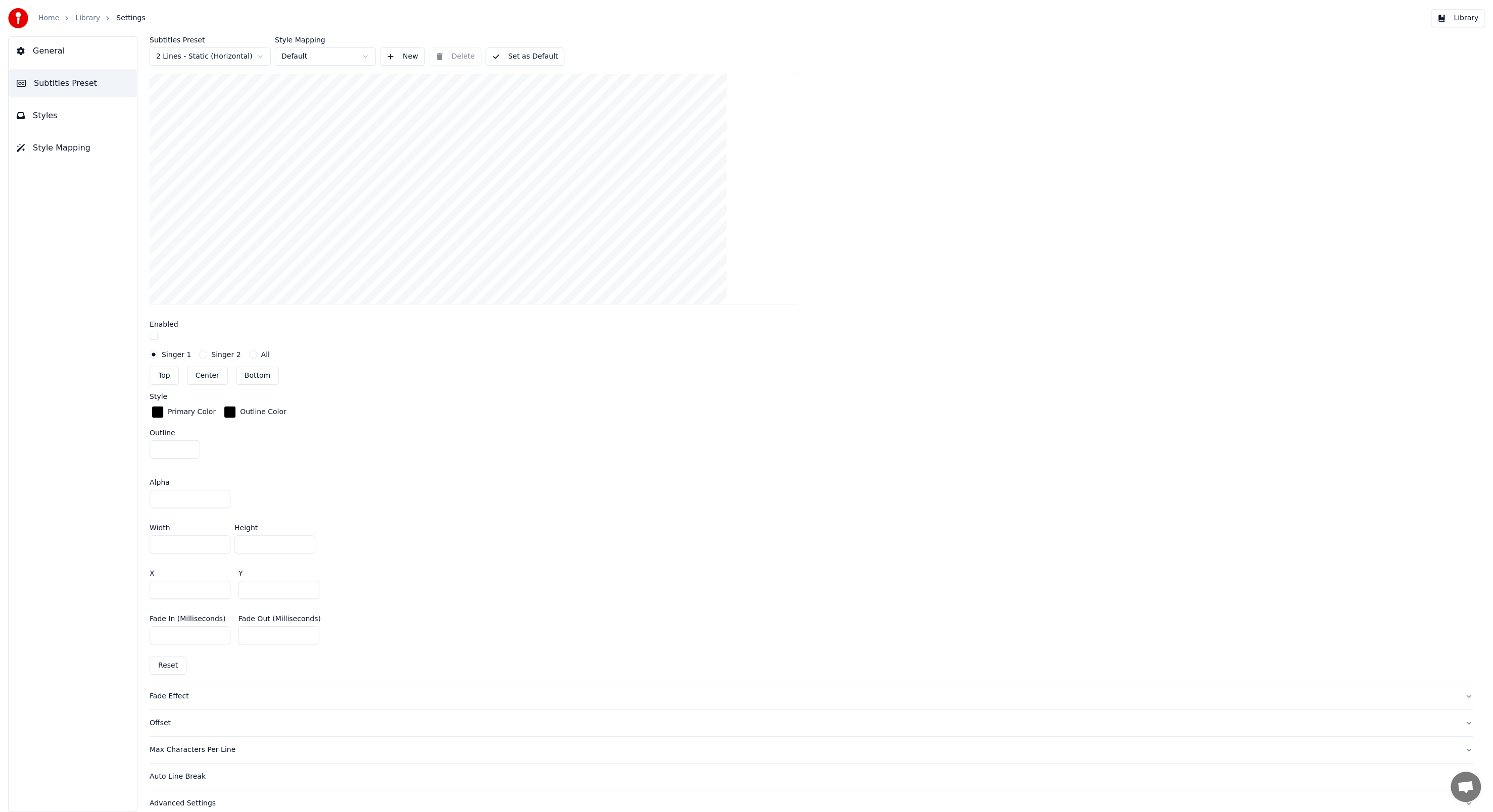
scroll to position [360, 0]
click at [190, 763] on div "Auto Line Break" at bounding box center [802, 767] width 1307 height 10
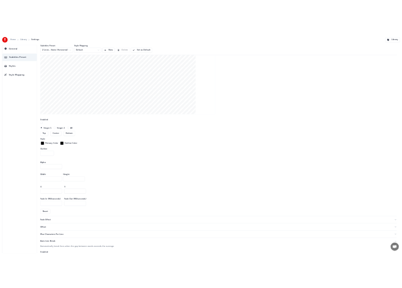
scroll to position [0, 0]
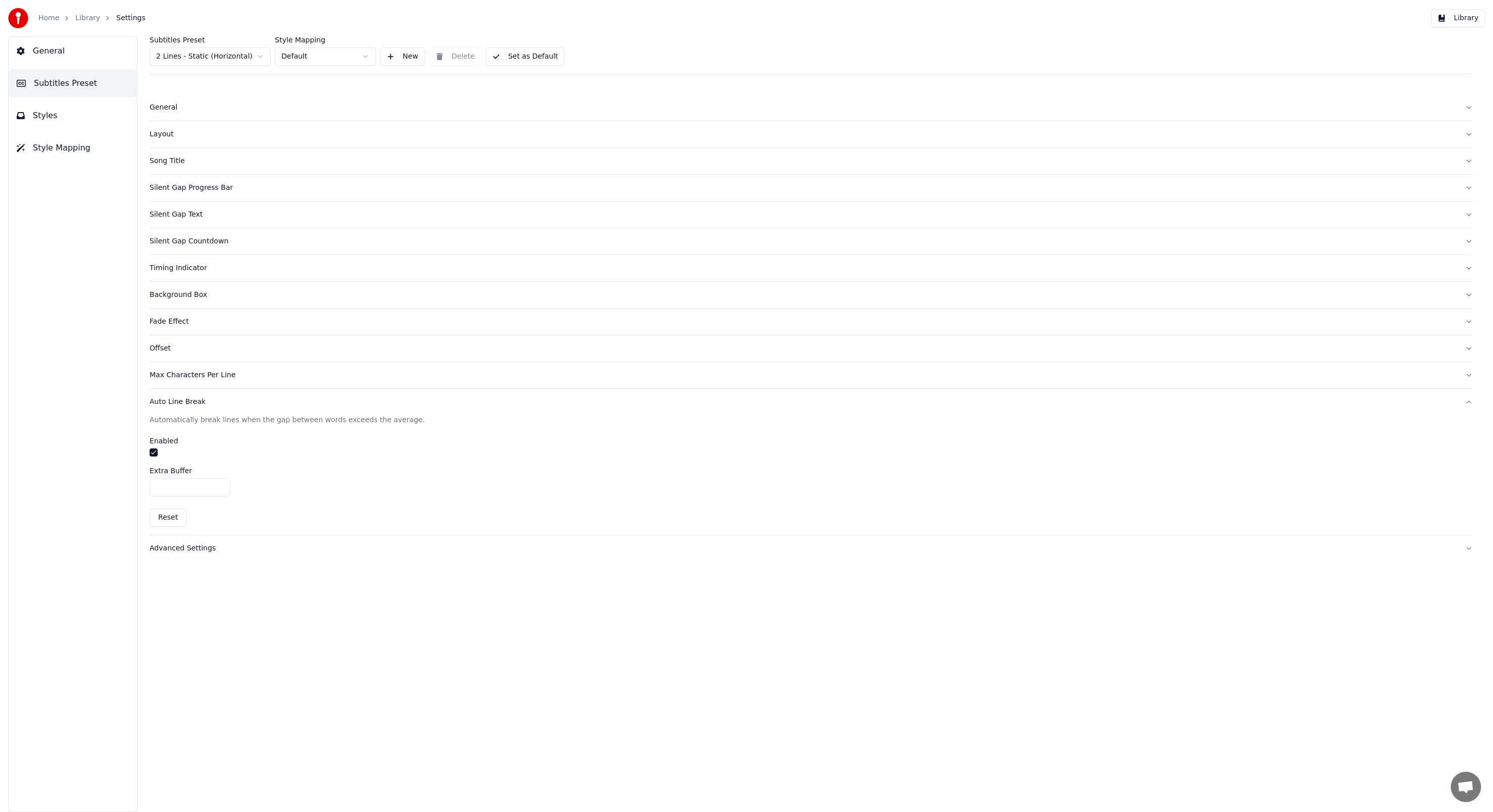
click at [203, 552] on button "Advanced Settings" at bounding box center [811, 548] width 1323 height 26
click at [168, 112] on div "General" at bounding box center [802, 108] width 1307 height 10
click at [238, 142] on html "Home Library Settings Library General Subtitles Preset Styles Style Mapping Sub…" at bounding box center [746, 406] width 1493 height 812
click at [286, 158] on html "Home Library Settings Library General Subtitles Preset Styles Style Mapping Sub…" at bounding box center [746, 406] width 1493 height 812
click at [311, 153] on div "Subtitles Renderer 2 Lines - Static Resolution Horizontal - 1920 x 1080 ( 16 : …" at bounding box center [811, 155] width 1323 height 71
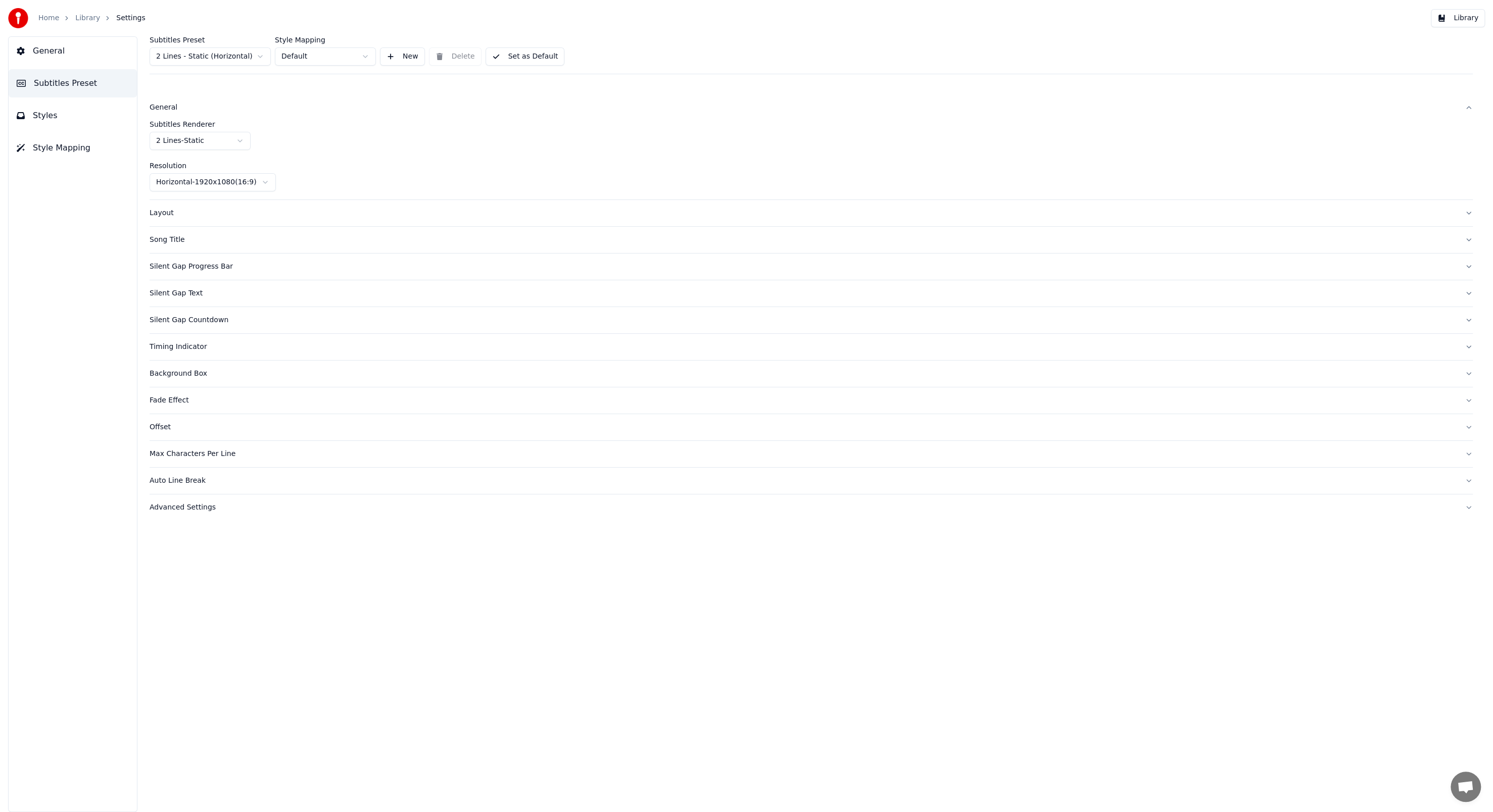
click at [91, 119] on button "Styles" at bounding box center [73, 115] width 128 height 28
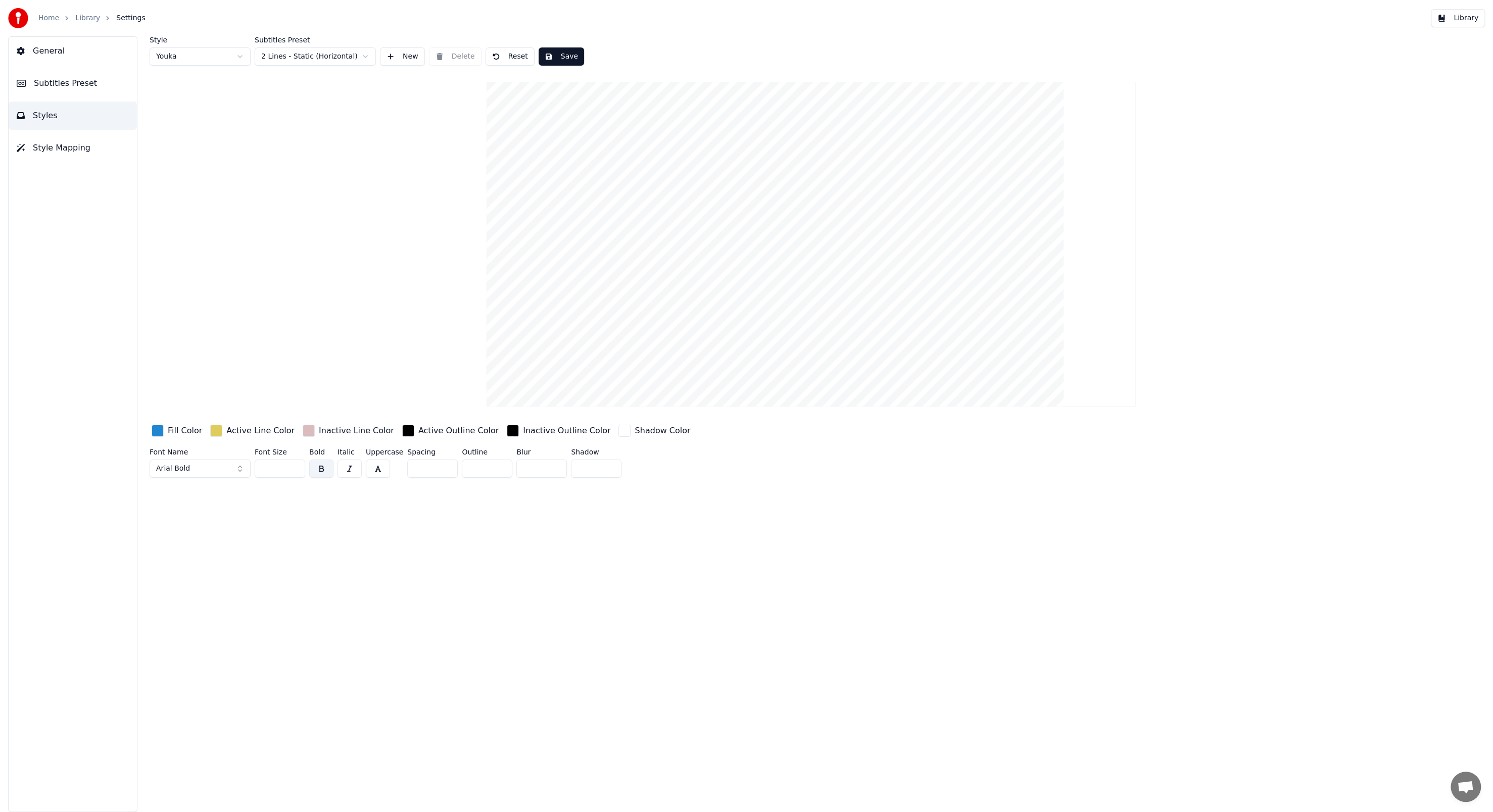
drag, startPoint x: 275, startPoint y: 464, endPoint x: 258, endPoint y: 463, distance: 17.0
click at [258, 463] on input "**" at bounding box center [279, 469] width 50 height 18
type input "***"
click at [551, 48] on button "Save" at bounding box center [561, 56] width 46 height 18
click at [1463, 25] on button "Library" at bounding box center [1458, 17] width 54 height 18
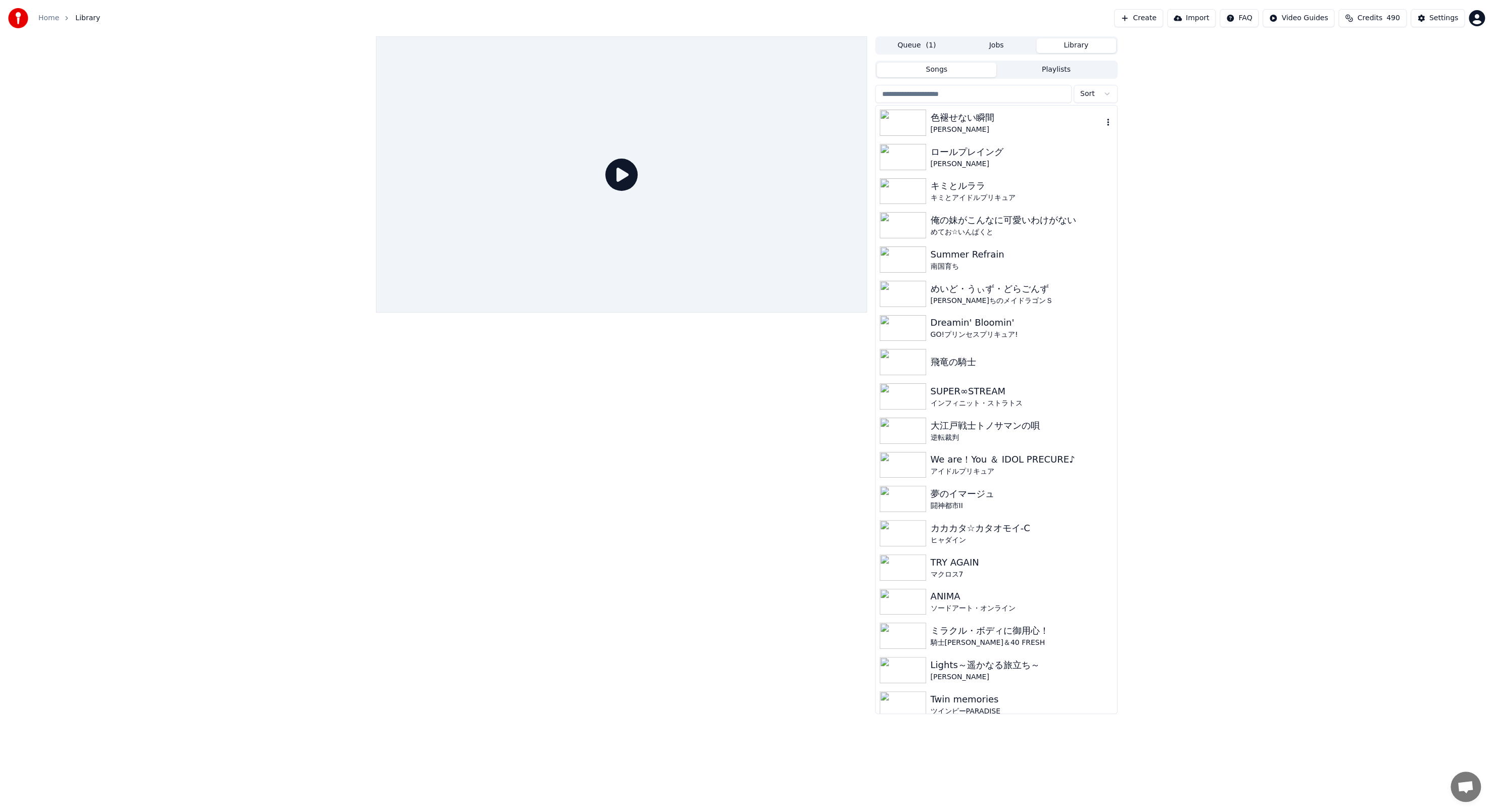
click at [1010, 132] on div "[PERSON_NAME]" at bounding box center [1017, 130] width 173 height 10
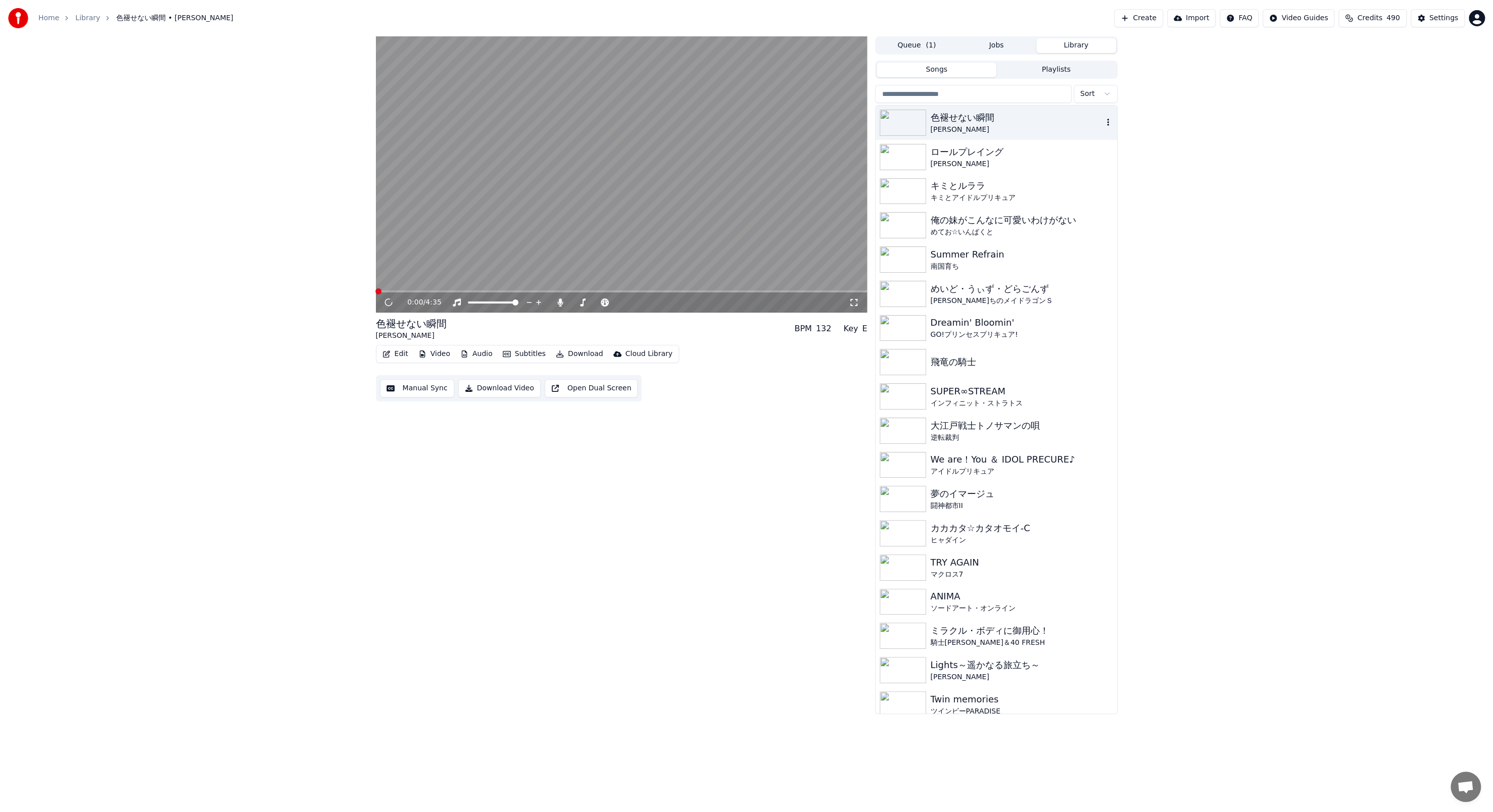
click at [1010, 132] on div "[PERSON_NAME]" at bounding box center [1017, 130] width 173 height 10
click at [480, 289] on video at bounding box center [621, 174] width 492 height 276
click at [488, 291] on span at bounding box center [621, 291] width 492 height 2
click at [1437, 22] on div "Settings" at bounding box center [1444, 18] width 29 height 10
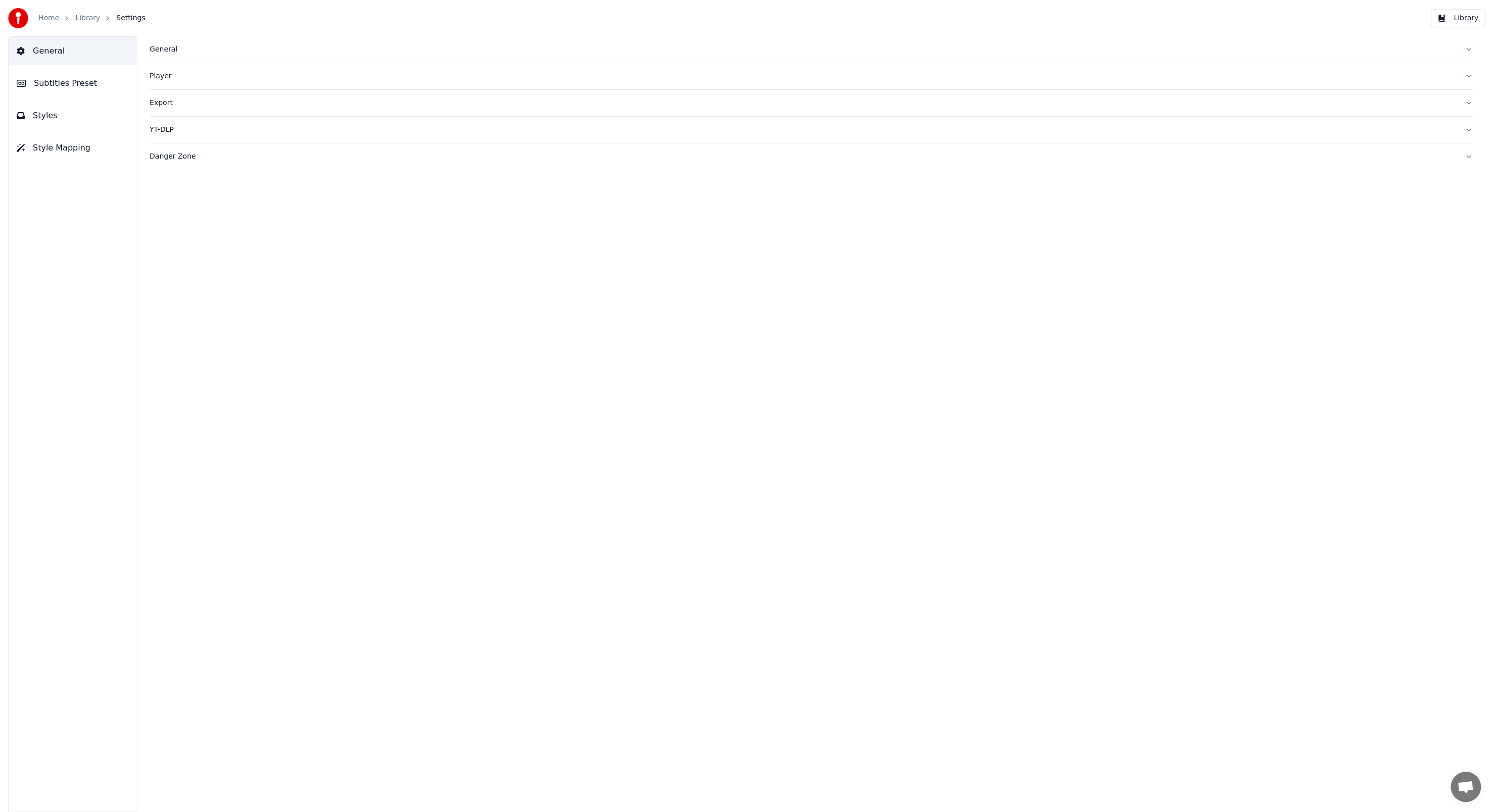
click at [67, 106] on button "Styles" at bounding box center [73, 115] width 128 height 28
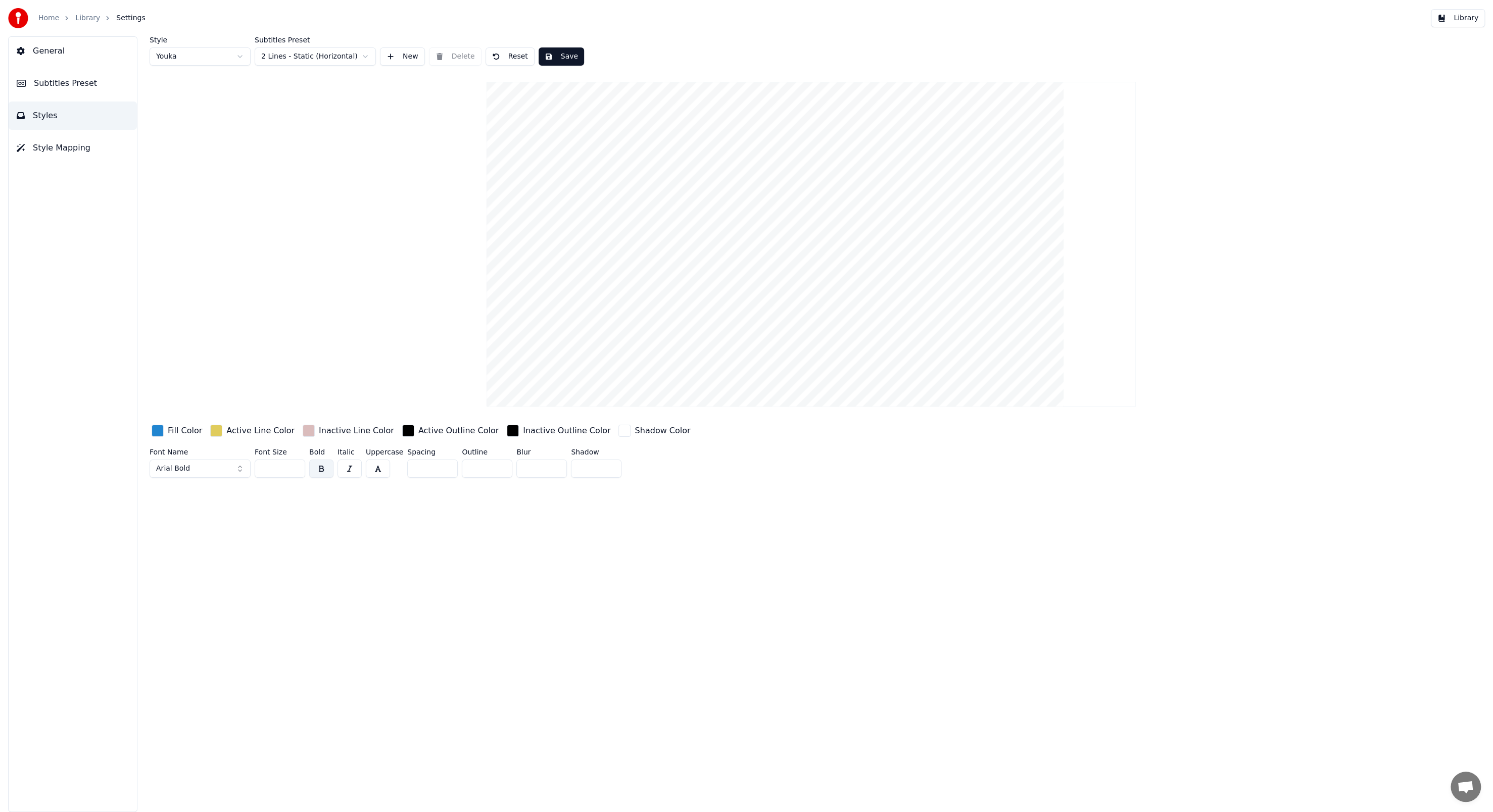
drag, startPoint x: 277, startPoint y: 464, endPoint x: 256, endPoint y: 465, distance: 21.0
click at [256, 465] on input "***" at bounding box center [279, 469] width 50 height 18
type input "***"
click at [558, 60] on button "Save" at bounding box center [561, 56] width 46 height 18
click at [1453, 25] on button "Library" at bounding box center [1458, 17] width 54 height 18
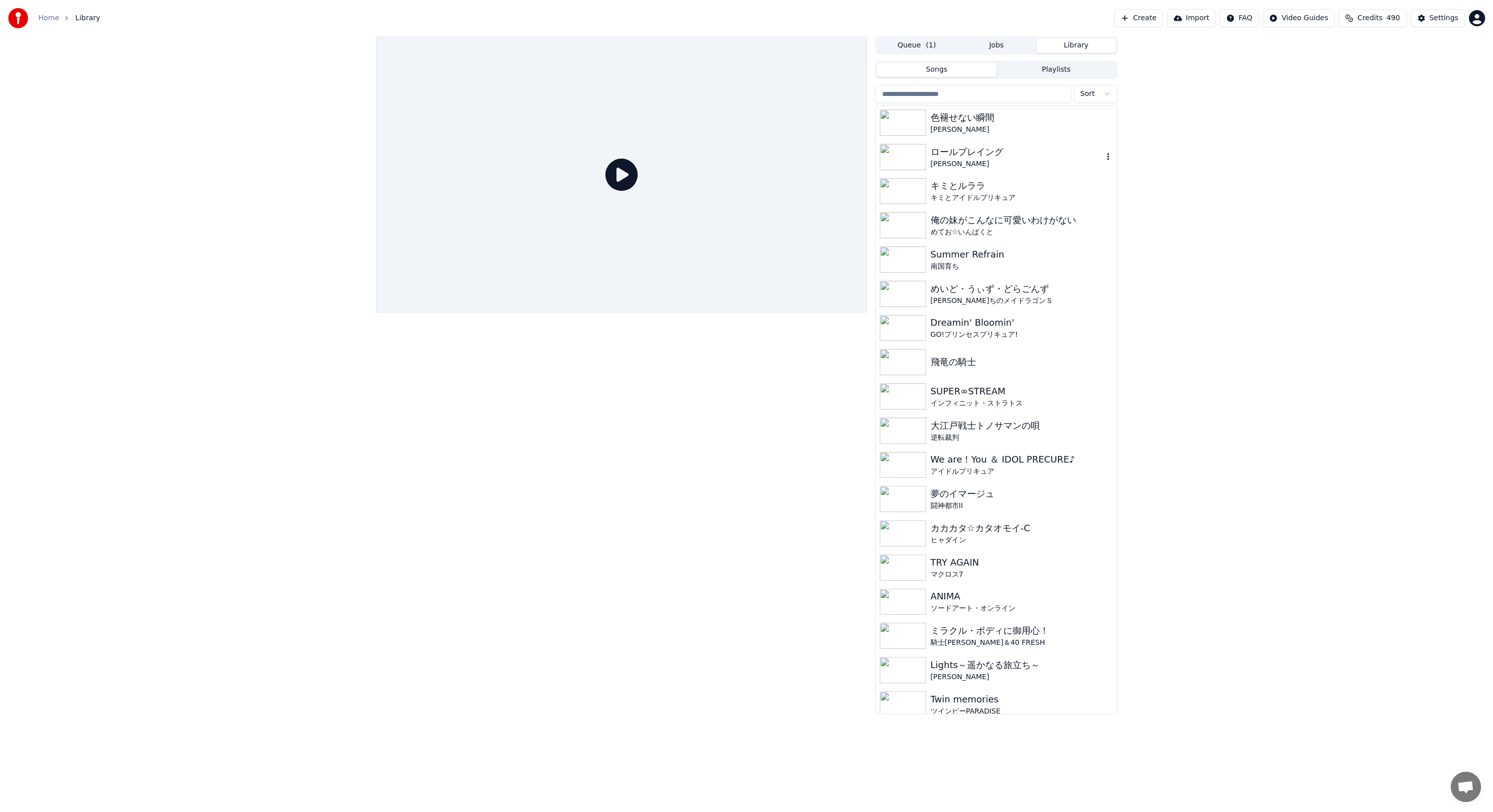
click at [991, 154] on div "ロールプレイング" at bounding box center [1017, 151] width 173 height 15
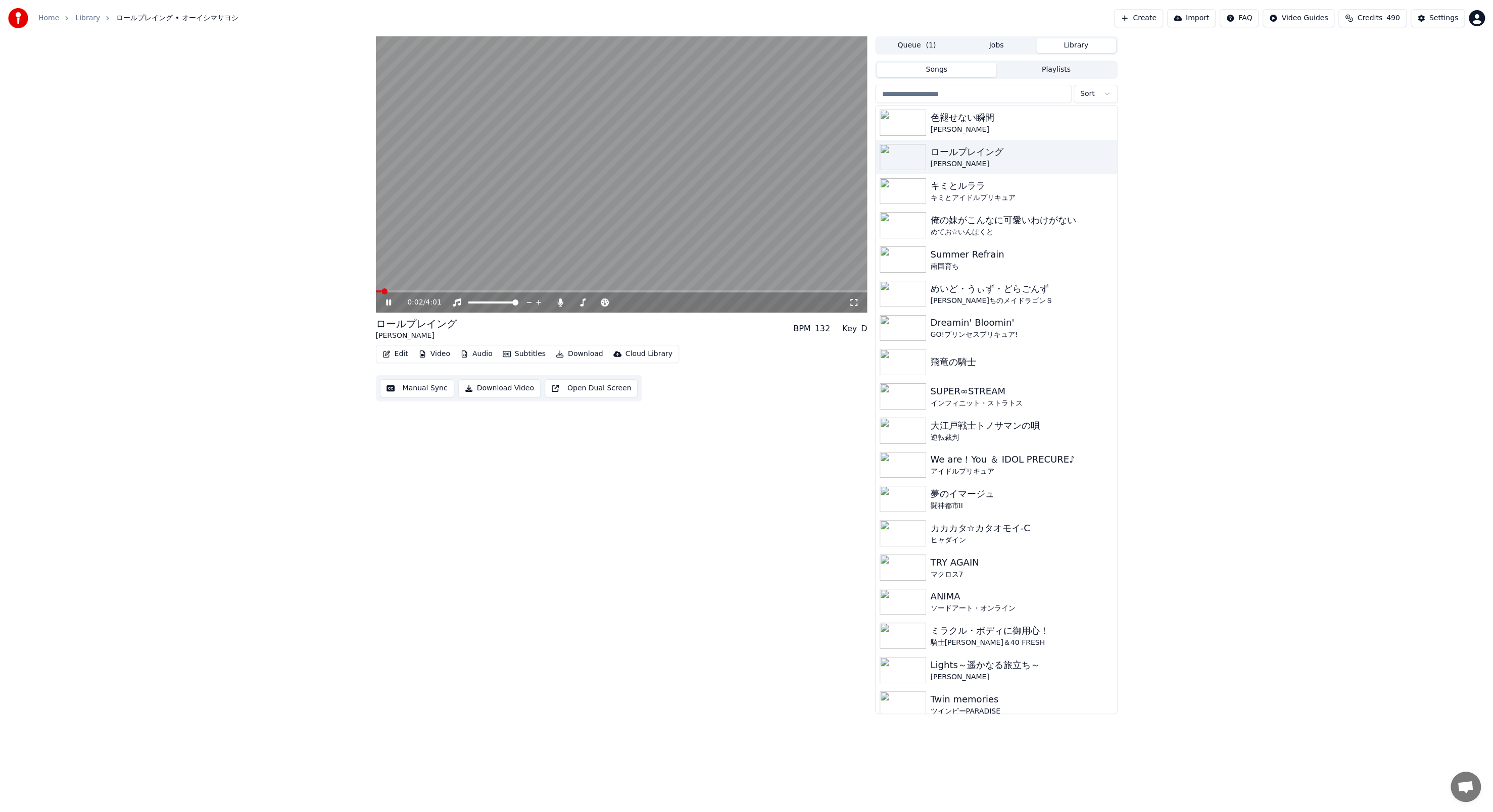
click at [397, 290] on span at bounding box center [621, 291] width 492 height 2
click at [412, 288] on video at bounding box center [621, 174] width 492 height 276
click at [412, 289] on video at bounding box center [621, 174] width 492 height 276
click at [414, 290] on span at bounding box center [621, 291] width 492 height 2
click at [447, 288] on video at bounding box center [621, 174] width 492 height 276
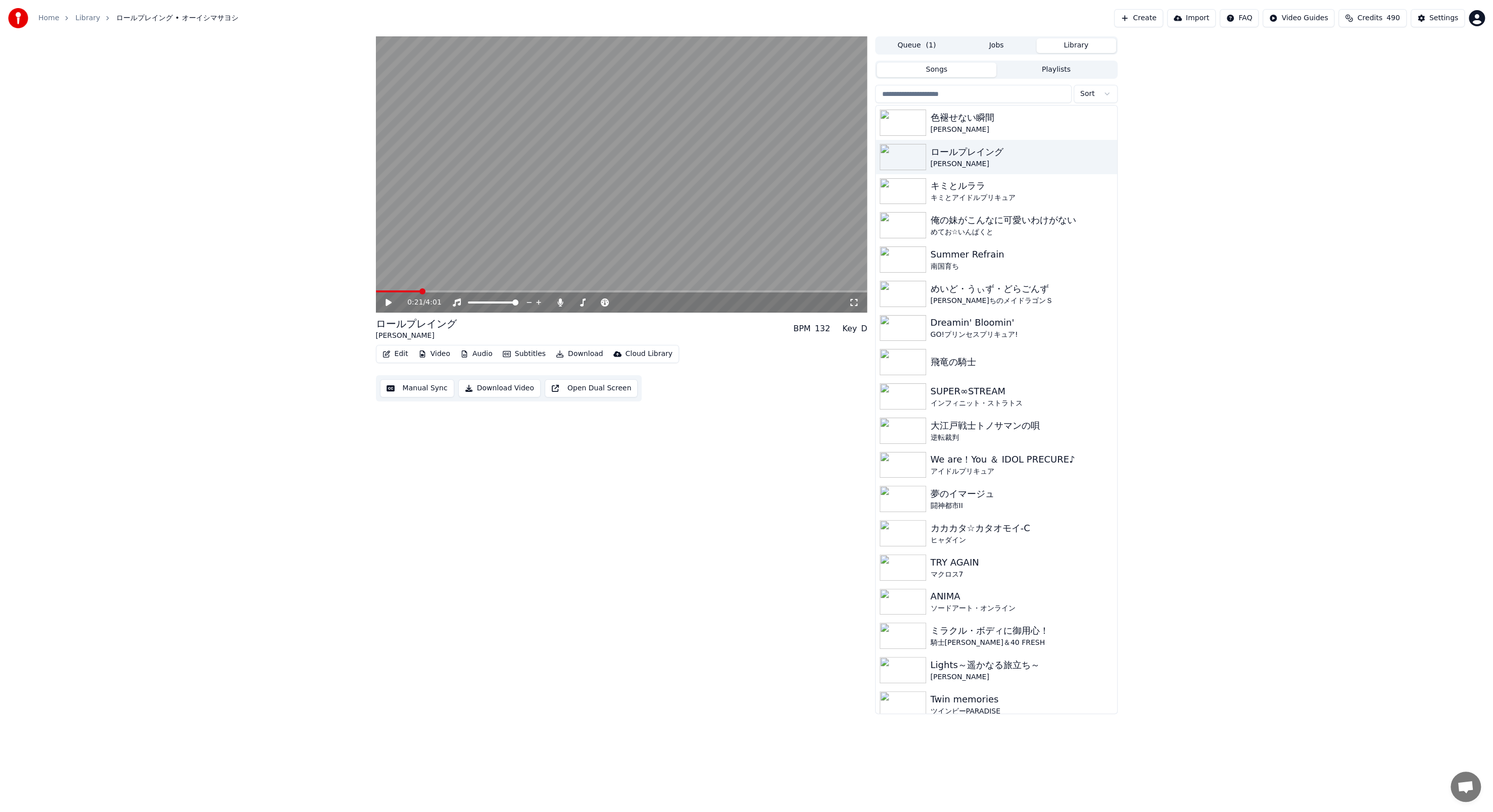
click at [447, 289] on video at bounding box center [621, 174] width 492 height 276
click at [448, 289] on video at bounding box center [621, 174] width 492 height 276
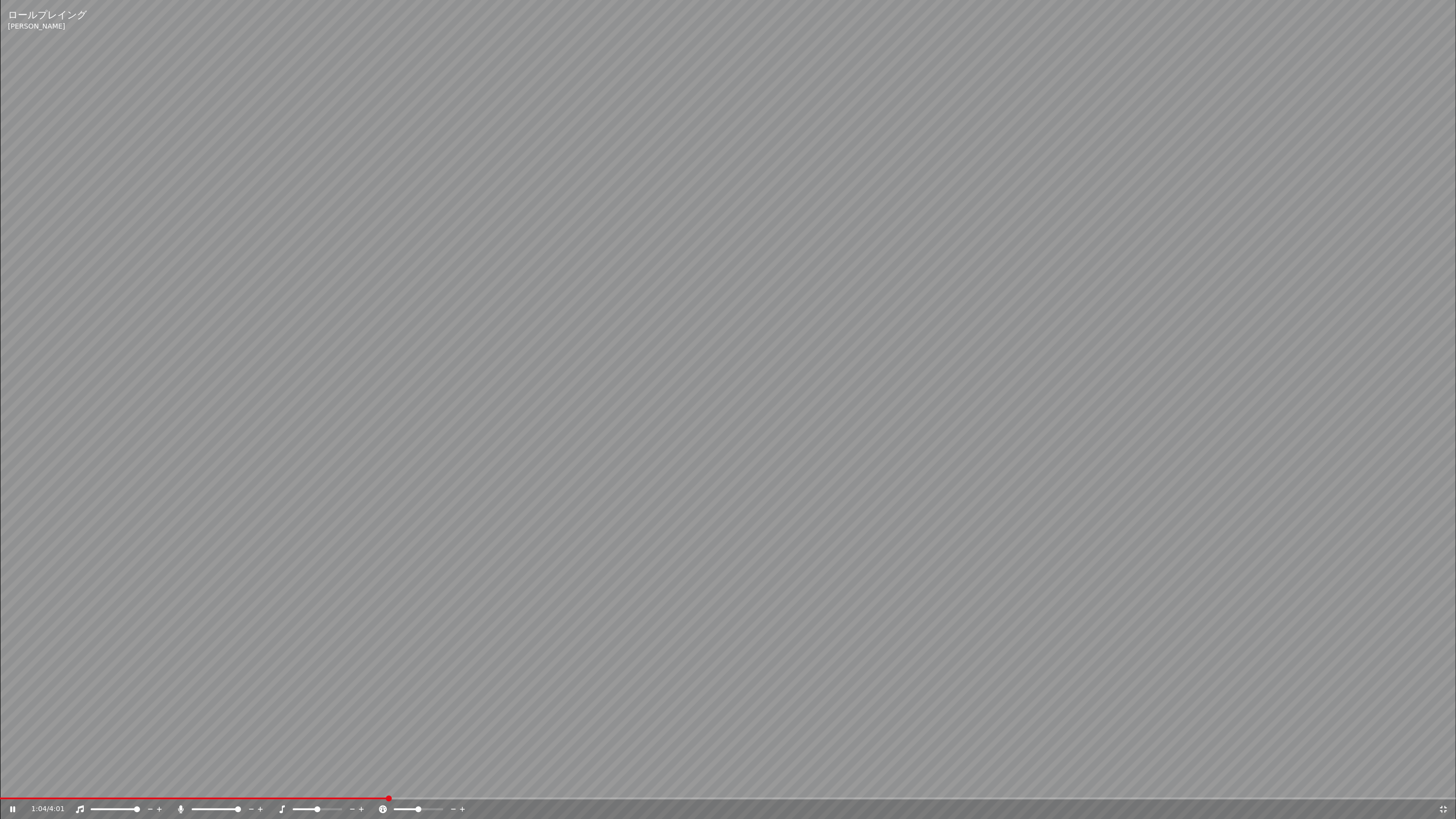
click at [647, 248] on video at bounding box center [728, 410] width 1456 height 819
click at [647, 250] on video at bounding box center [728, 410] width 1456 height 819
drag, startPoint x: 780, startPoint y: 254, endPoint x: 793, endPoint y: 253, distance: 13.0
click at [787, 252] on video at bounding box center [728, 410] width 1456 height 819
click at [793, 253] on video at bounding box center [728, 410] width 1456 height 819
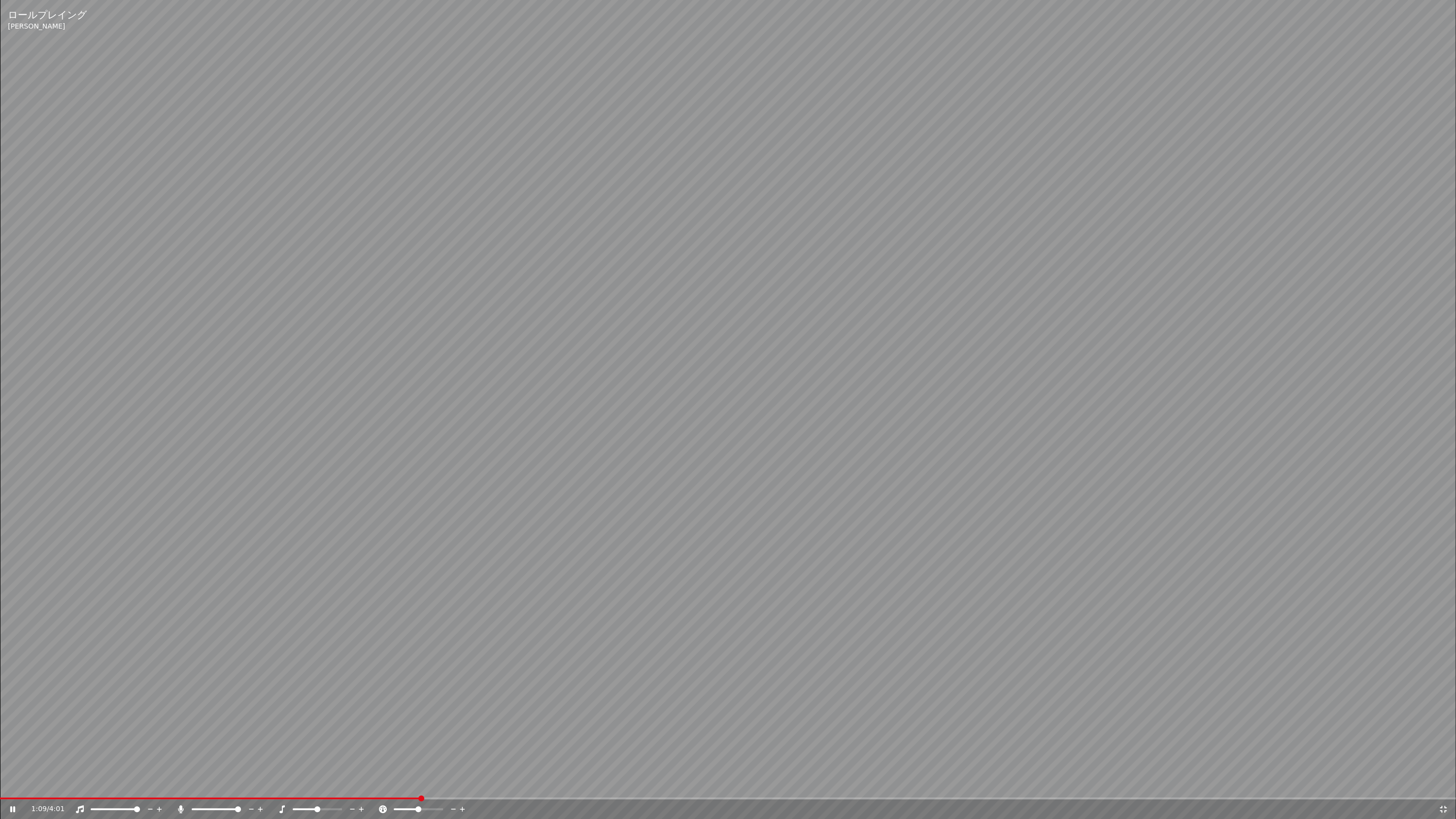
click at [1442, 792] on icon at bounding box center [1443, 809] width 9 height 8
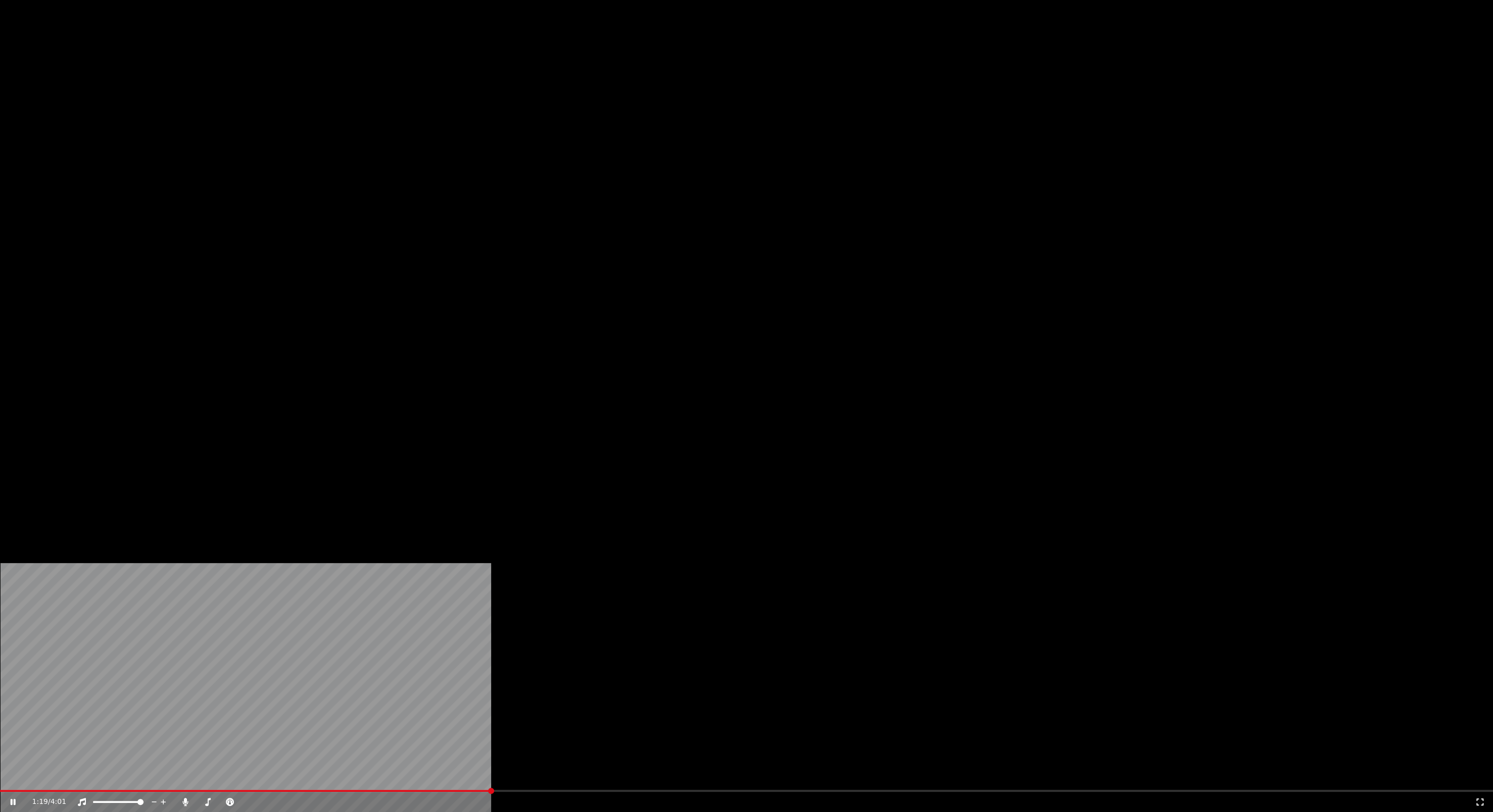
click at [533, 84] on button "Subtitles" at bounding box center [524, 78] width 51 height 15
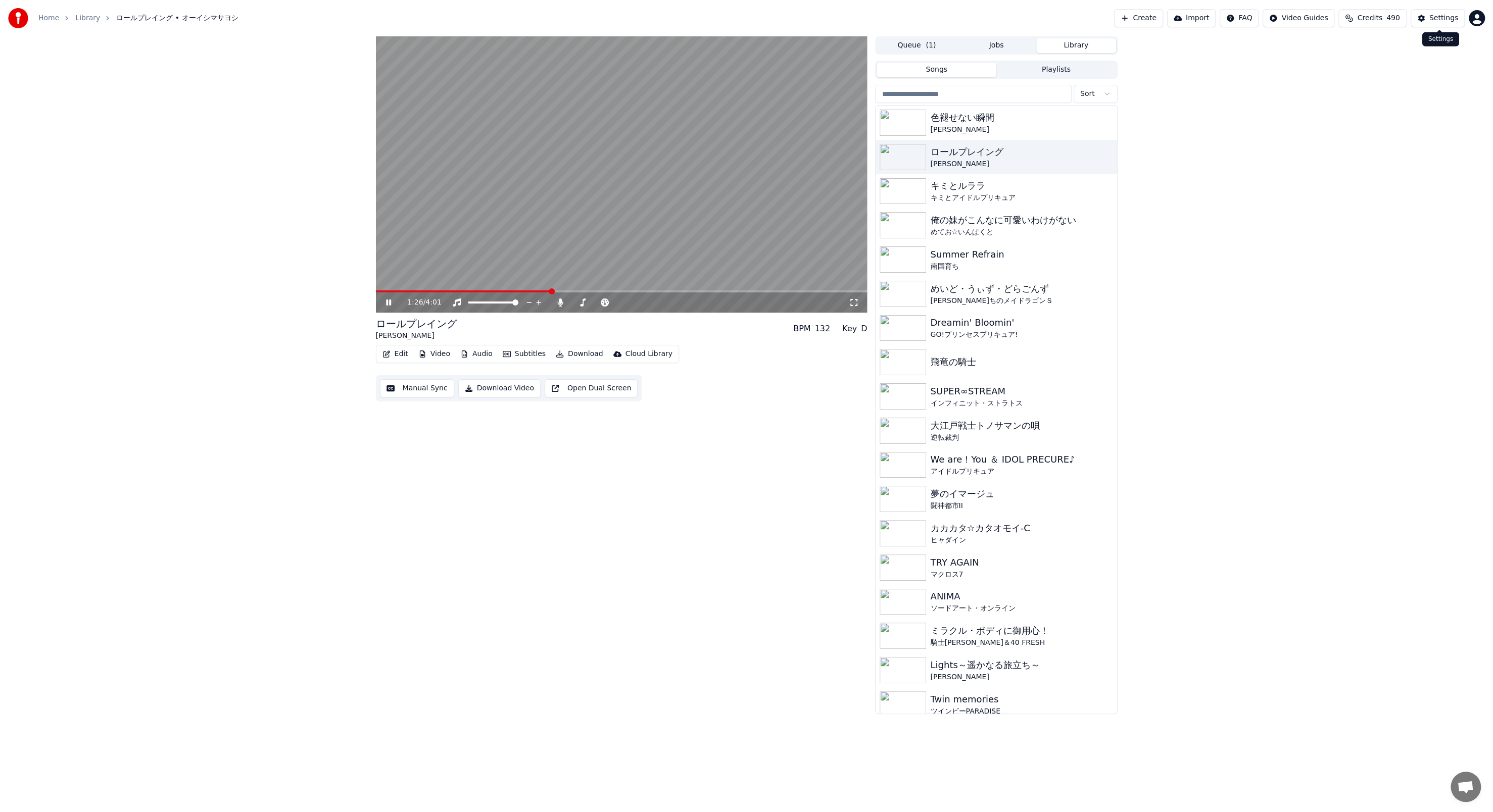
click at [1430, 17] on button "Settings" at bounding box center [1438, 17] width 54 height 18
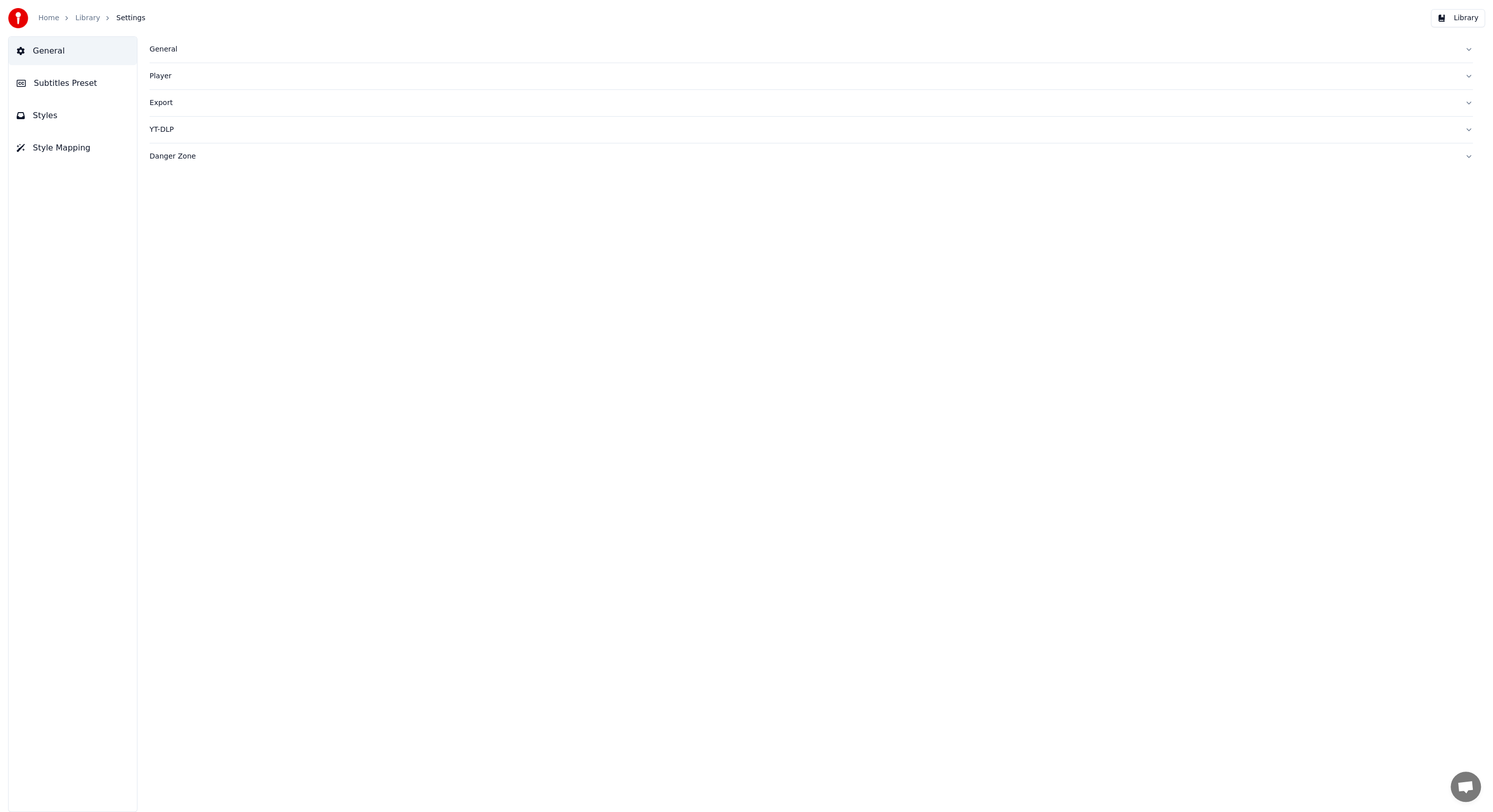
click at [170, 74] on div "Player" at bounding box center [802, 76] width 1307 height 10
drag, startPoint x: 168, startPoint y: 64, endPoint x: 167, endPoint y: 58, distance: 6.1
click at [168, 63] on button "Player" at bounding box center [811, 76] width 1323 height 26
click at [166, 53] on div "General" at bounding box center [802, 49] width 1307 height 10
click at [66, 82] on span "Subtitles Preset" at bounding box center [65, 83] width 63 height 12
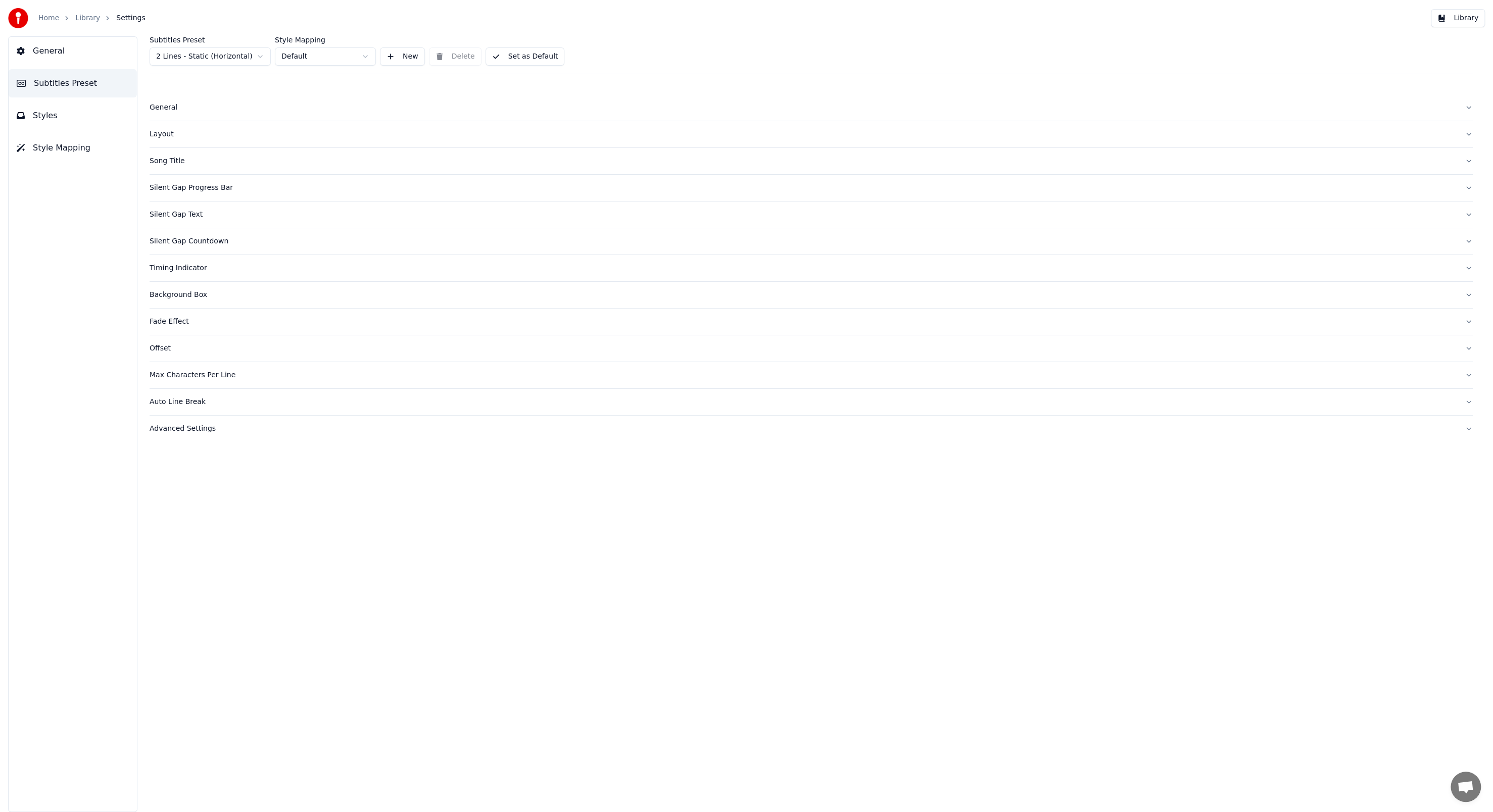
click at [261, 53] on html "Home Library Settings Library General Subtitles Preset Styles Style Mapping Sub…" at bounding box center [746, 406] width 1493 height 812
click at [362, 58] on html "Home Library Settings Library General Subtitles Preset Styles Style Mapping Sub…" at bounding box center [746, 406] width 1493 height 812
click at [168, 130] on div "Layout" at bounding box center [802, 134] width 1307 height 10
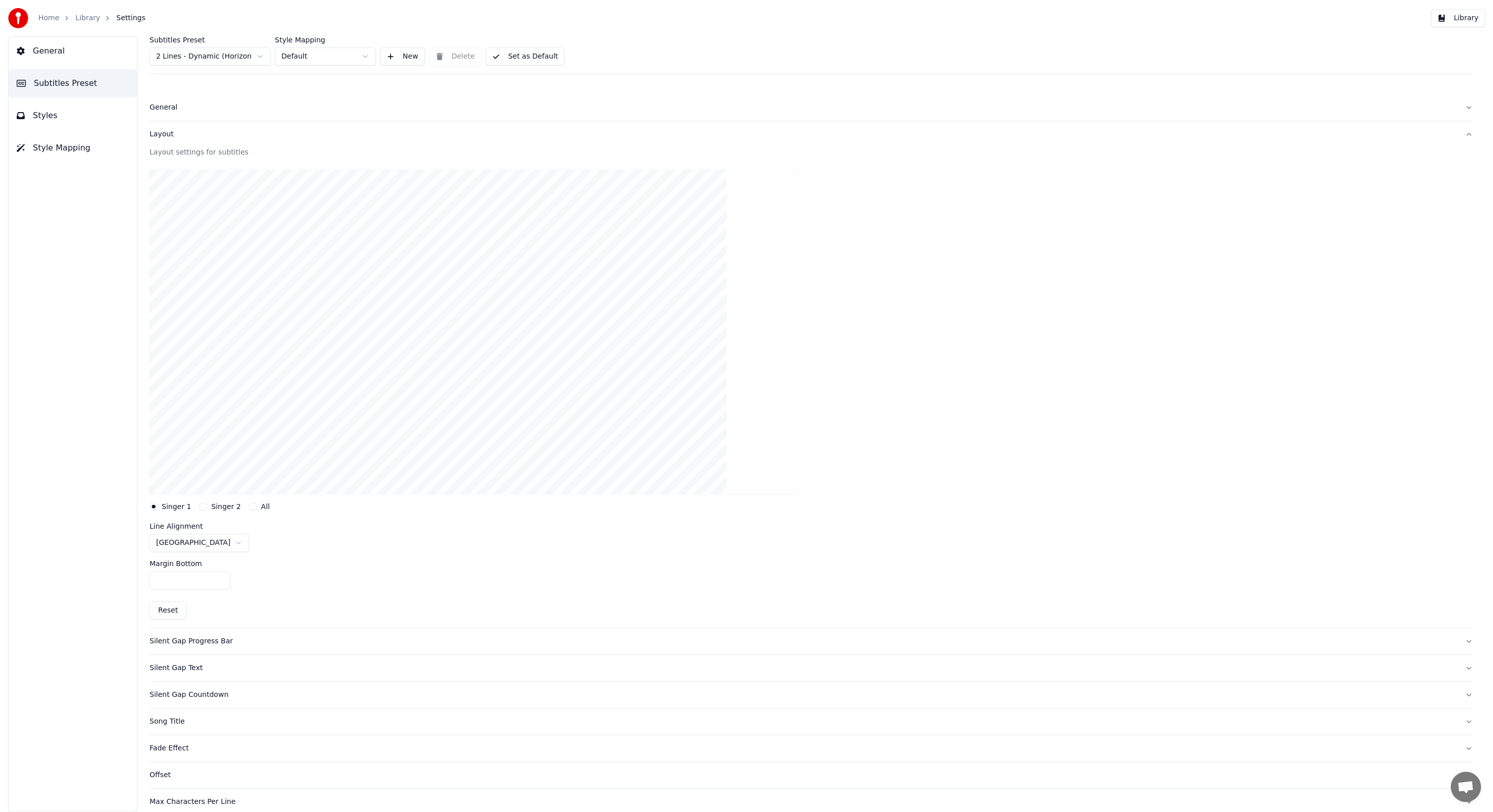
click at [166, 118] on button "General" at bounding box center [811, 107] width 1323 height 26
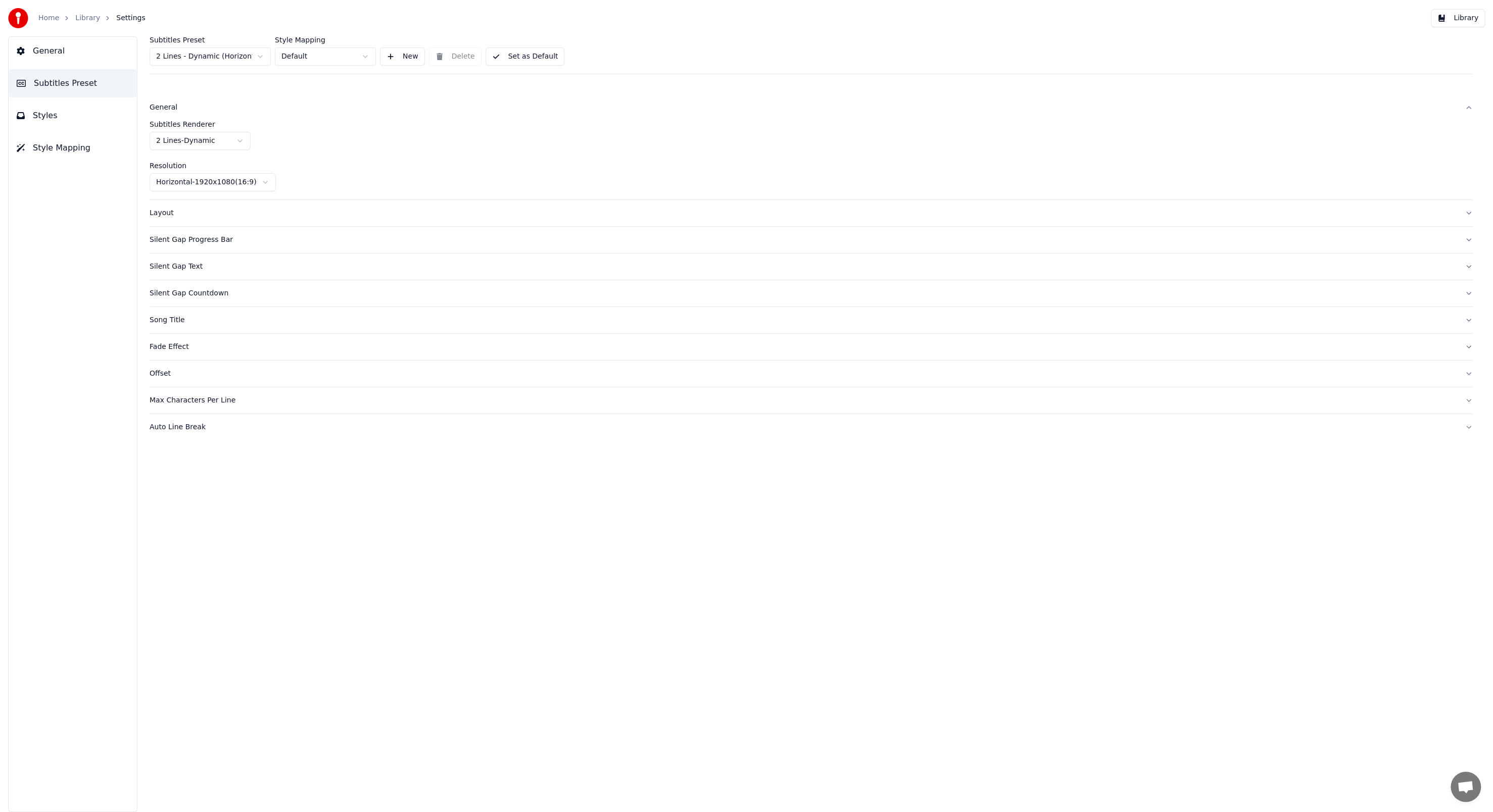
click at [1465, 21] on button "Library" at bounding box center [1458, 17] width 54 height 18
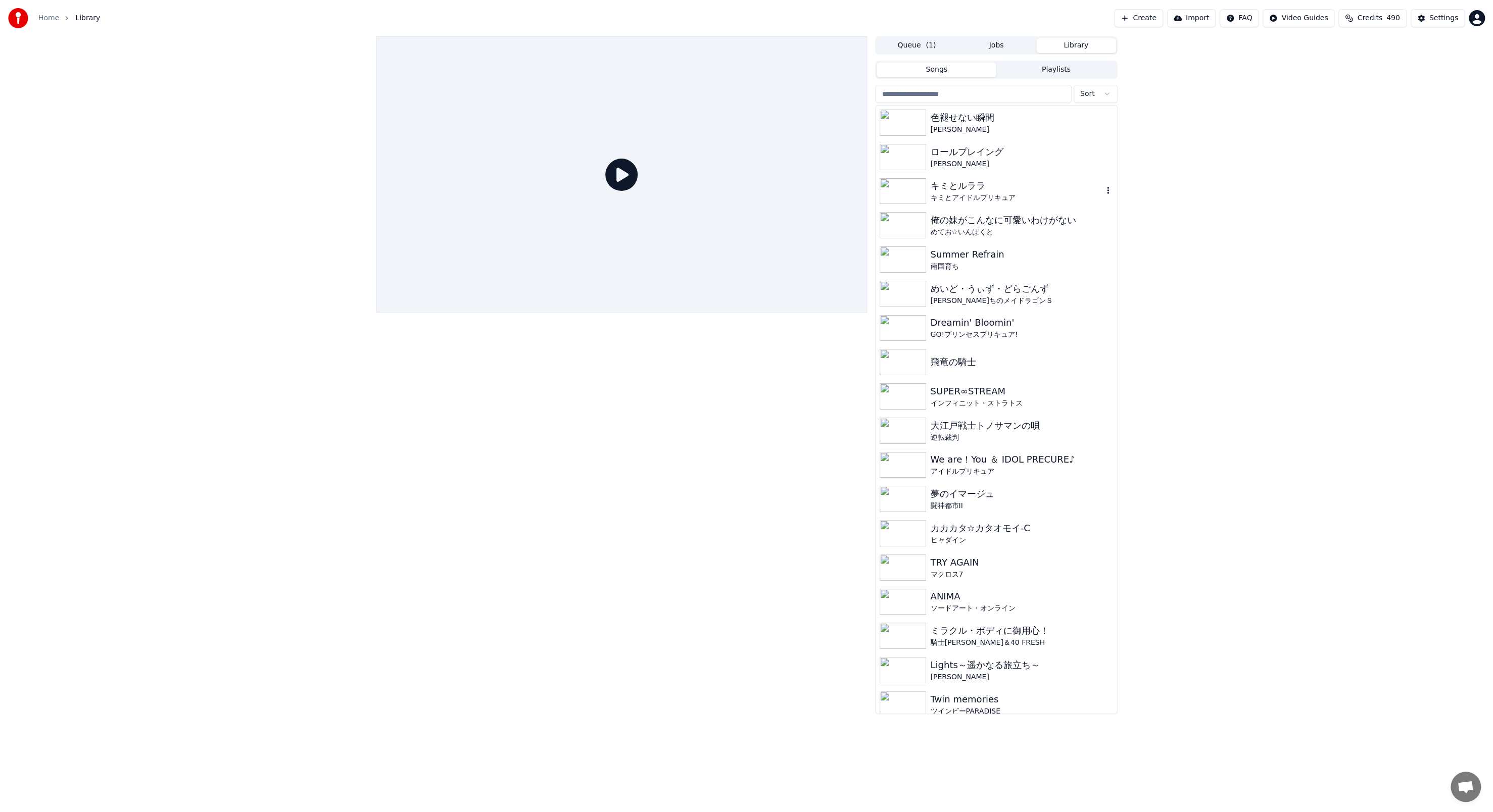
click at [983, 182] on div "キミとルララ" at bounding box center [1017, 185] width 173 height 15
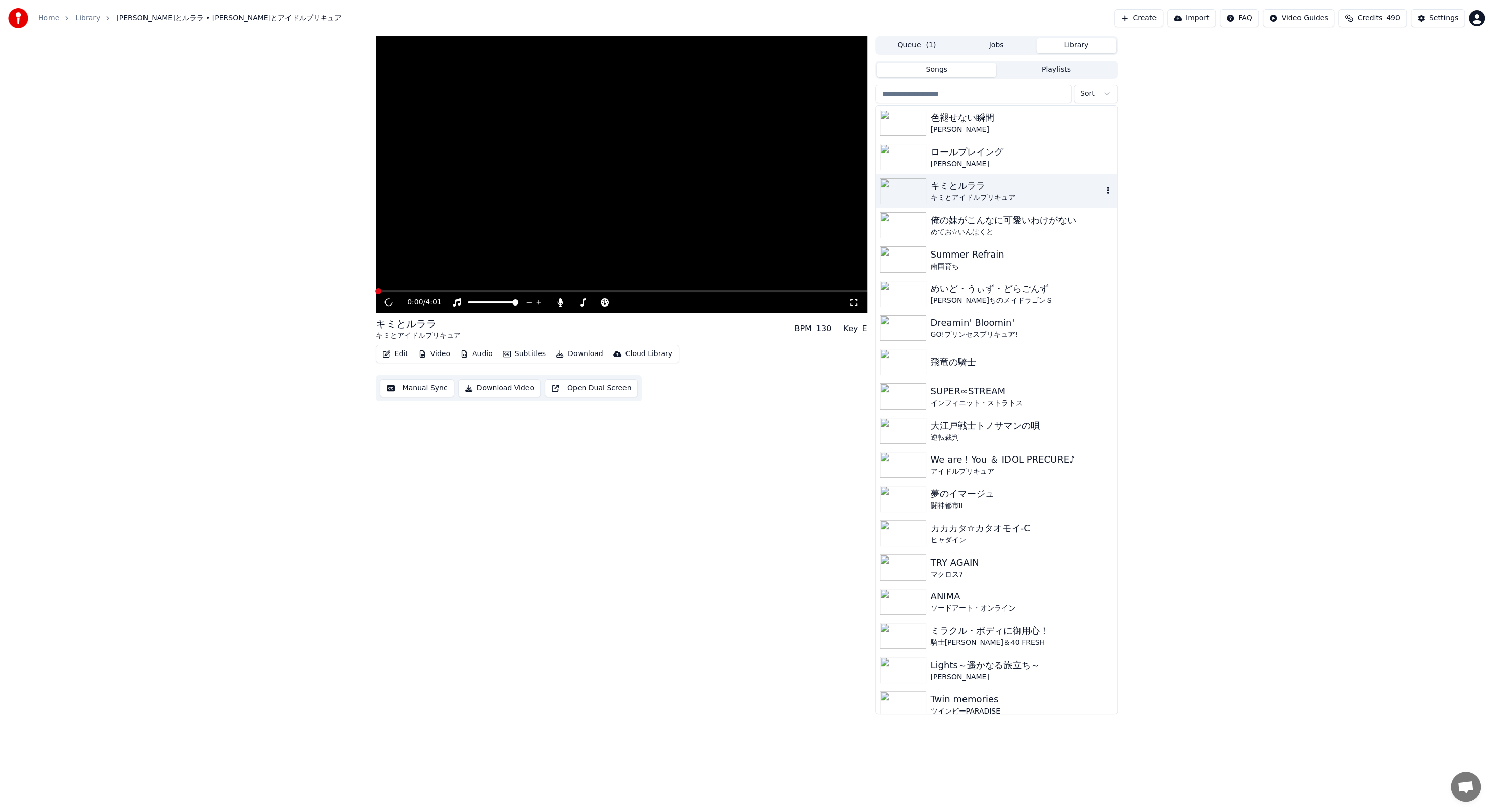
click at [983, 182] on div "キミとルララ" at bounding box center [1017, 185] width 173 height 15
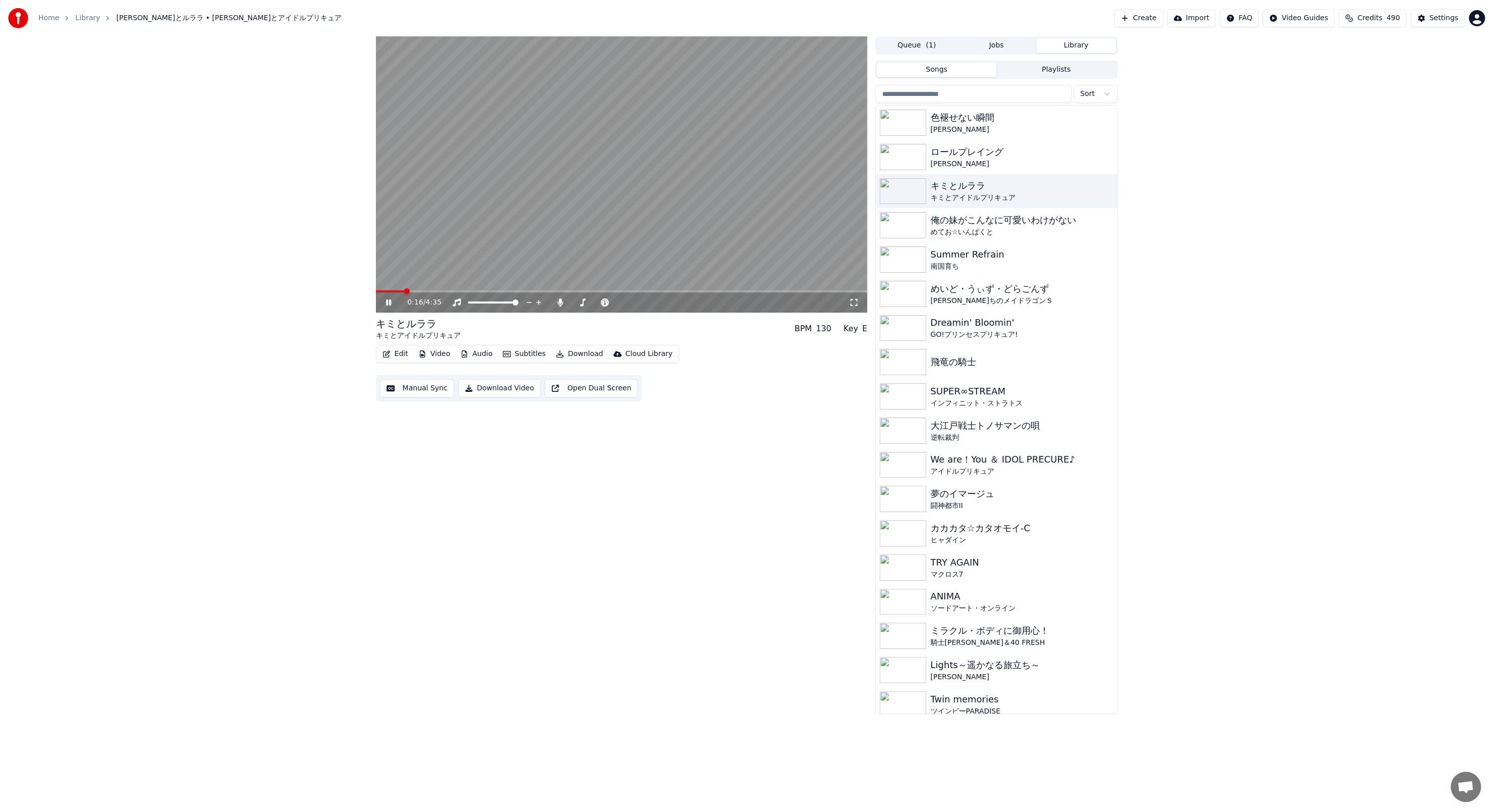
click at [405, 290] on span at bounding box center [621, 291] width 492 height 2
click at [948, 302] on div "[PERSON_NAME]ちのメイドラゴンＳ" at bounding box center [1017, 301] width 173 height 10
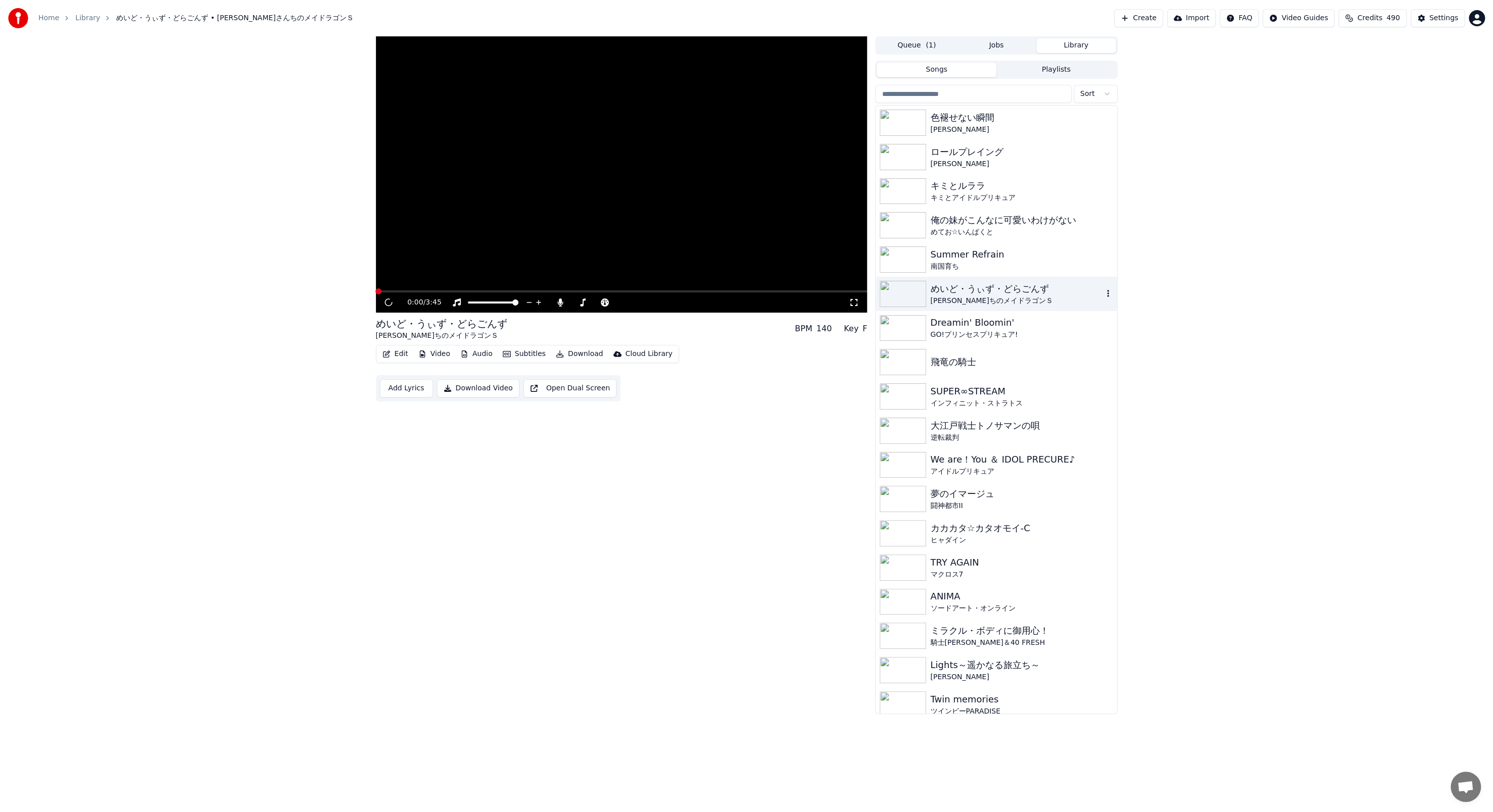
click at [948, 302] on div "[PERSON_NAME]ちのメイドラゴンＳ" at bounding box center [1017, 301] width 173 height 10
click at [401, 291] on span at bounding box center [621, 291] width 492 height 2
click at [550, 445] on div "0:46 / 3:45 めいど・うぃず・どらごんず [PERSON_NAME]ちのメイドラゴンＳ BPM 140 Key F Edit Video Audio…" at bounding box center [621, 374] width 492 height 678
click at [550, 390] on button "Open Dual Screen" at bounding box center [570, 388] width 93 height 18
click at [959, 371] on div "飛竜の騎士" at bounding box center [996, 362] width 241 height 34
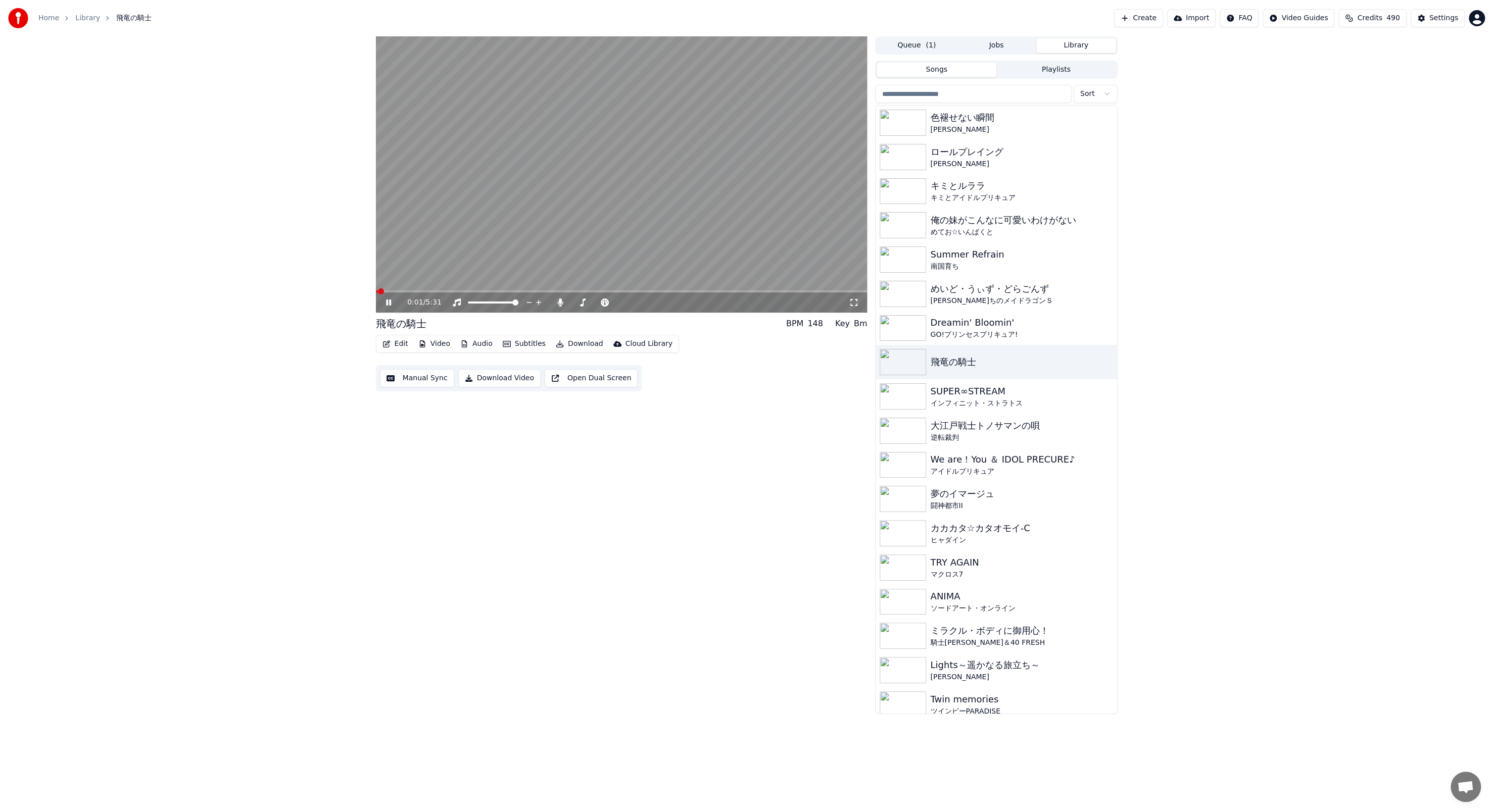
click at [403, 287] on video at bounding box center [621, 174] width 492 height 276
click at [406, 289] on video at bounding box center [621, 174] width 492 height 276
click at [412, 290] on span at bounding box center [621, 291] width 492 height 2
click at [534, 342] on button "Subtitles" at bounding box center [524, 343] width 51 height 15
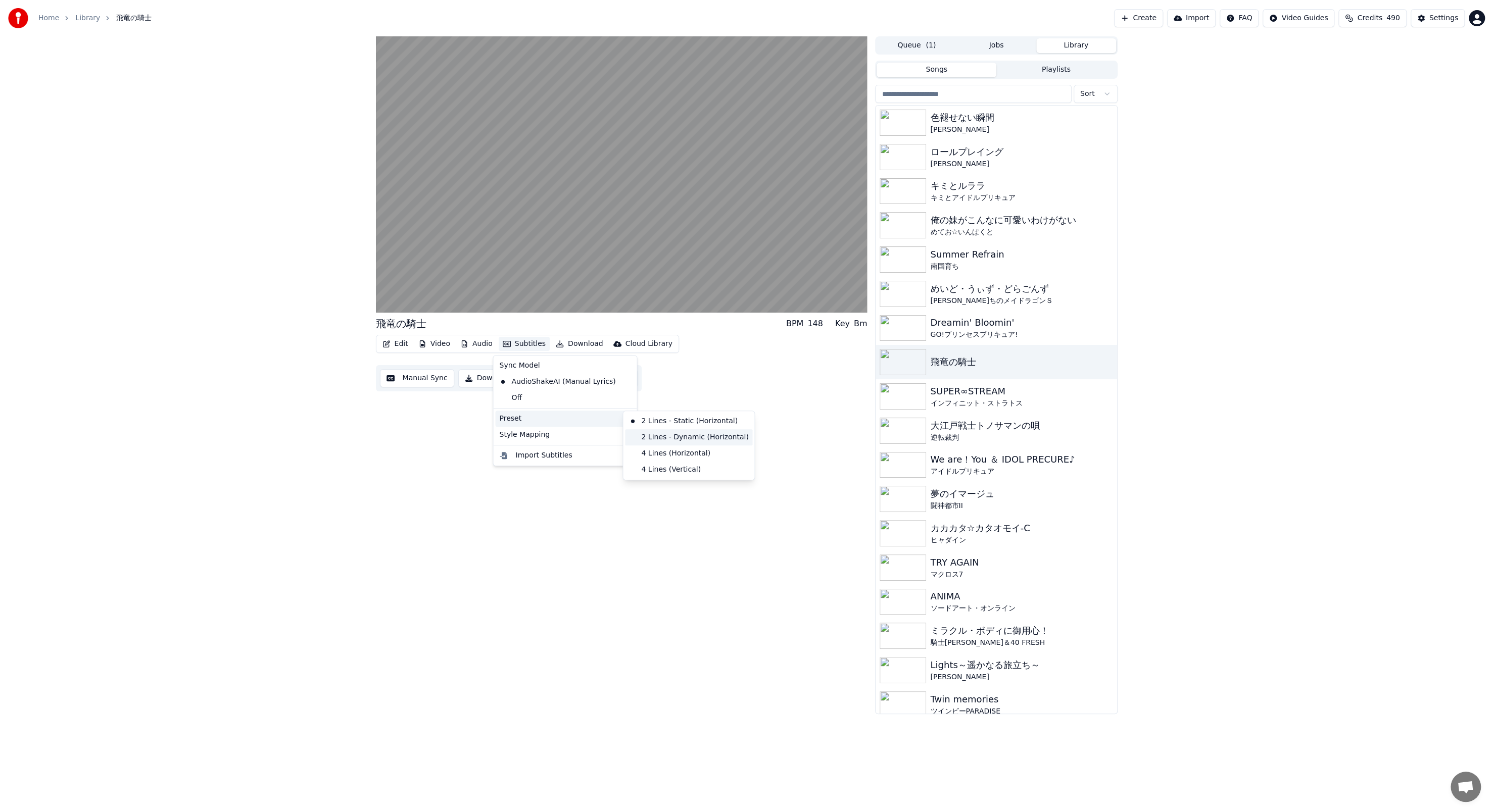
click at [646, 437] on div "2 Lines - Dynamic (Horizontal)" at bounding box center [688, 438] width 127 height 16
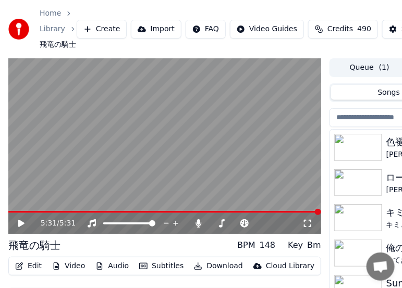
click at [321, 179] on div "5:31 / 5:31 飛竜の騎士 BPM 148 Key Bm Edit Video Audio Subtitles Download Cloud Libr…" at bounding box center [201, 201] width 402 height 287
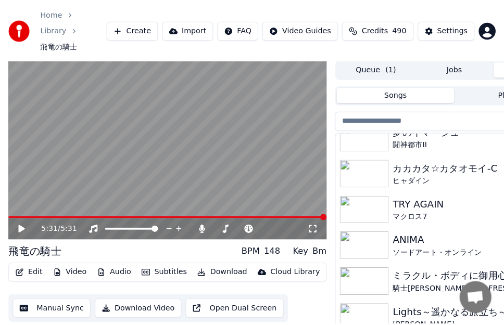
scroll to position [417, 0]
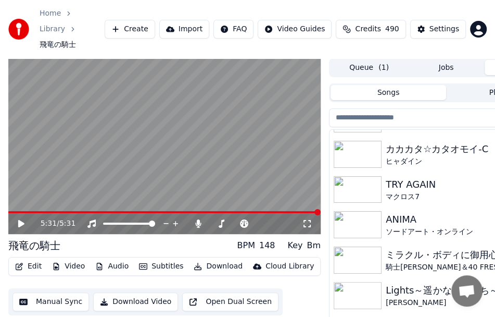
click at [406, 227] on div "ソードアート・オンライン" at bounding box center [467, 232] width 162 height 10
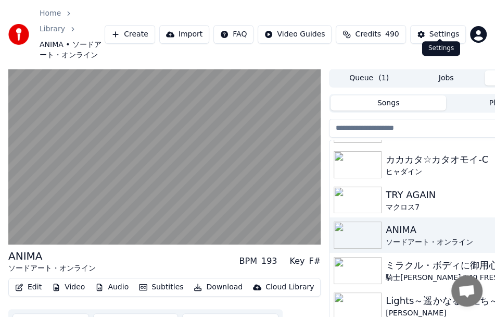
click at [431, 25] on button "Settings" at bounding box center [438, 34] width 56 height 19
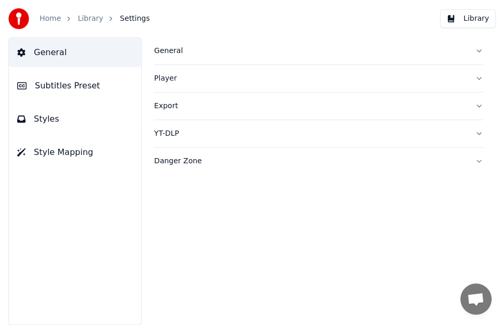
click at [74, 115] on button "Styles" at bounding box center [75, 119] width 132 height 29
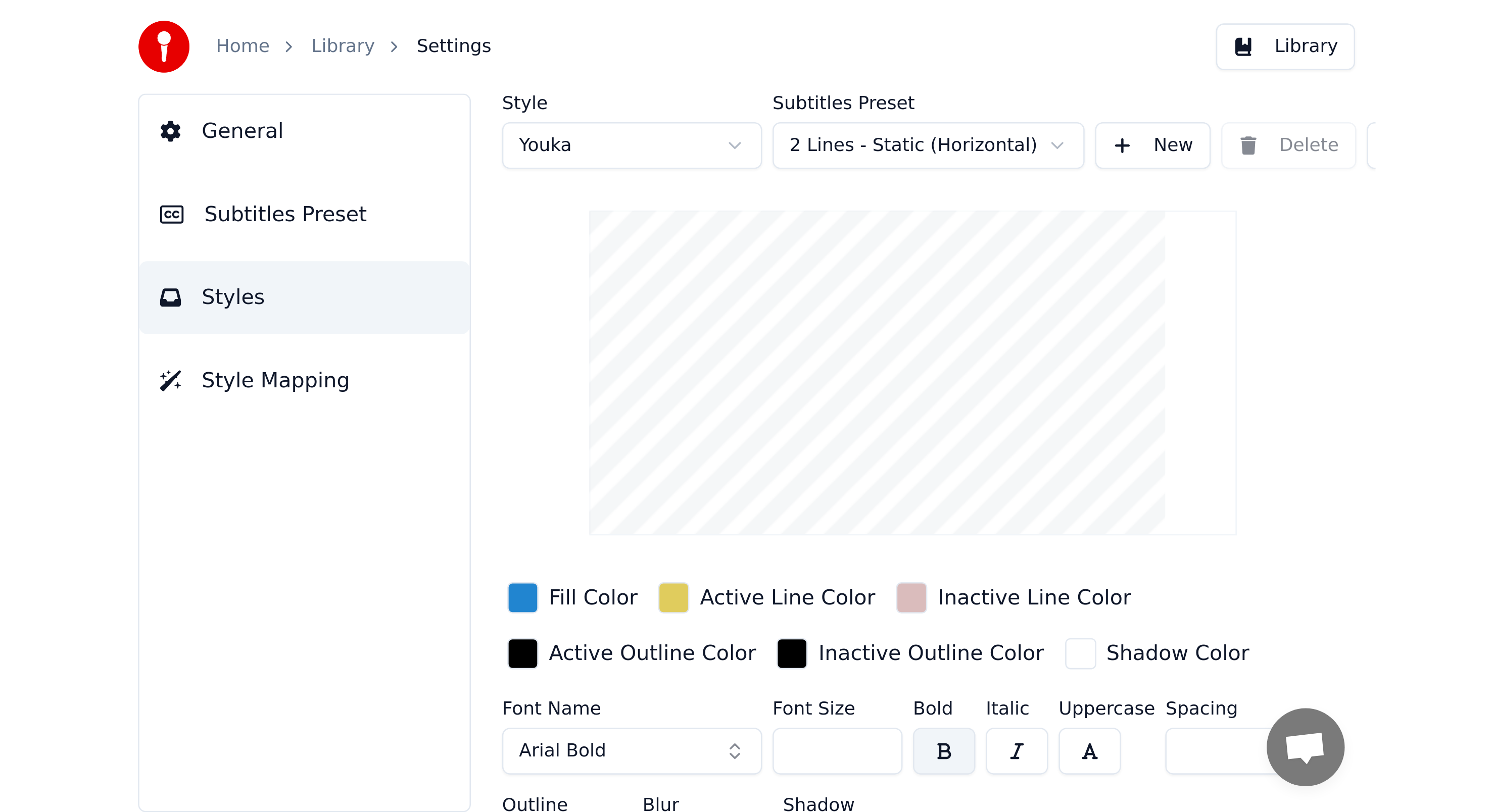
scroll to position [33, 0]
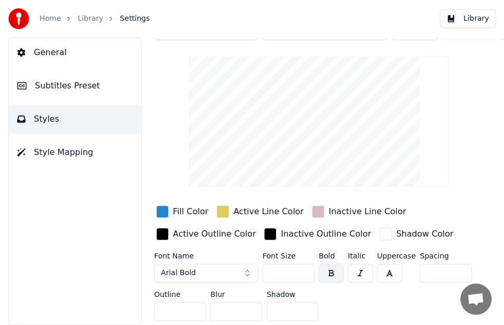
click at [287, 267] on input "***" at bounding box center [288, 273] width 52 height 19
drag, startPoint x: 287, startPoint y: 267, endPoint x: 265, endPoint y: 267, distance: 22.9
click at [265, 267] on input "***" at bounding box center [288, 273] width 52 height 19
type input "*"
type input "***"
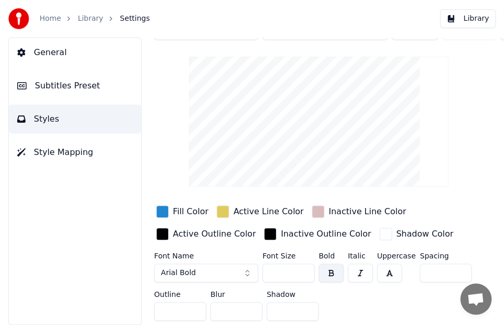
scroll to position [0, 0]
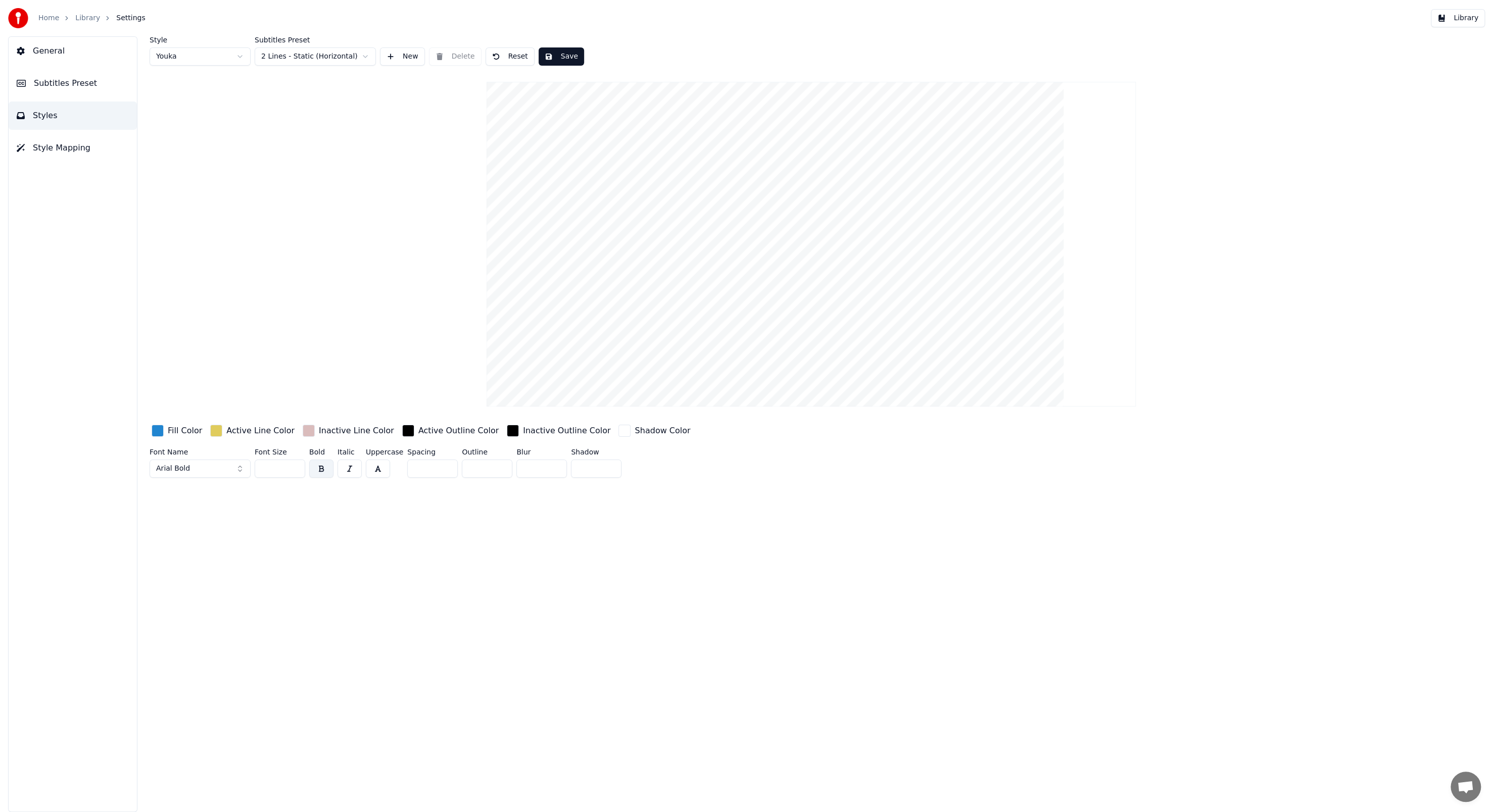
click at [562, 53] on button "Save" at bounding box center [561, 56] width 46 height 18
click at [1457, 14] on button "Library" at bounding box center [1458, 17] width 54 height 18
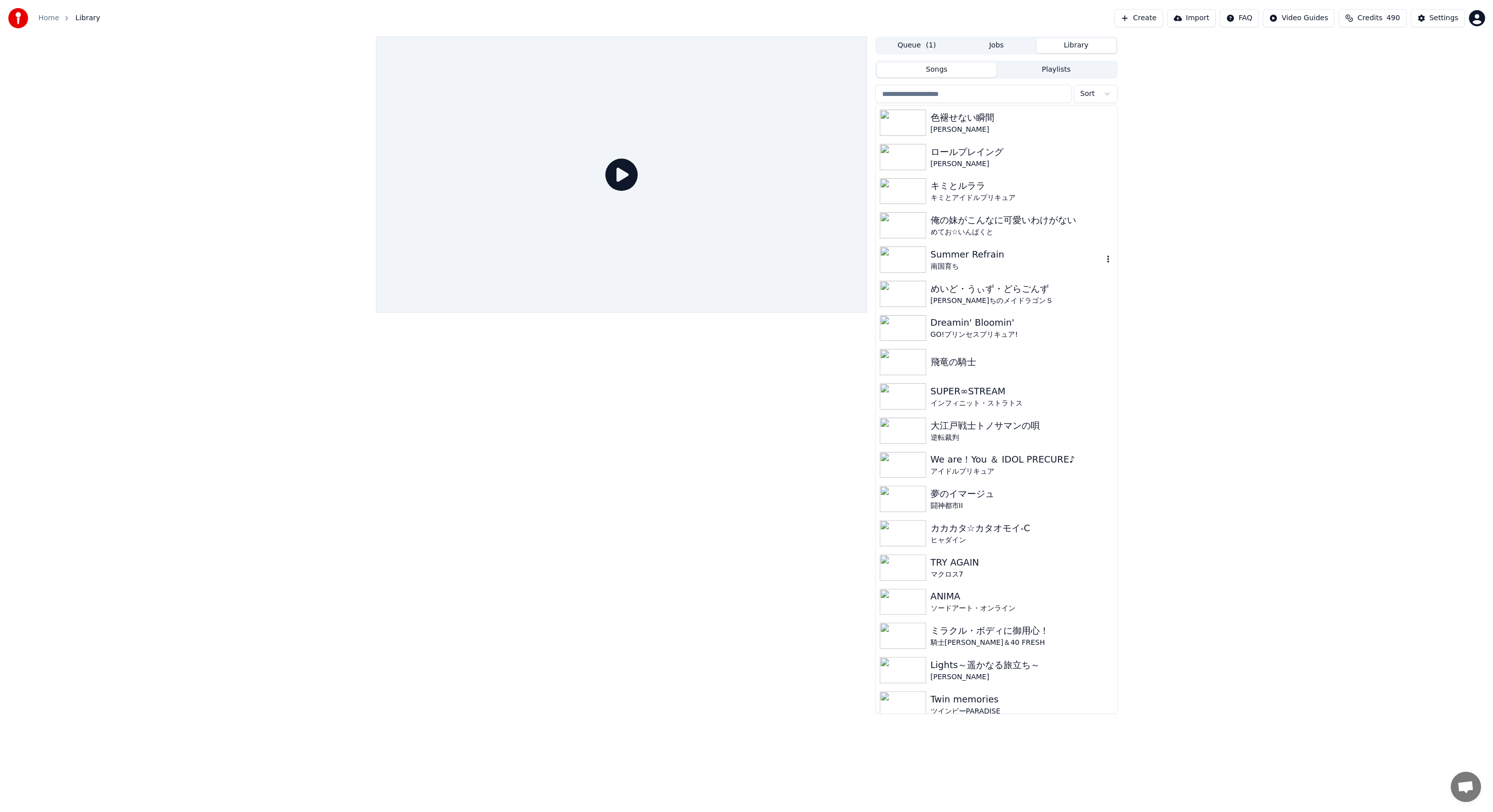
click at [1009, 264] on div "南国育ち" at bounding box center [1017, 267] width 173 height 10
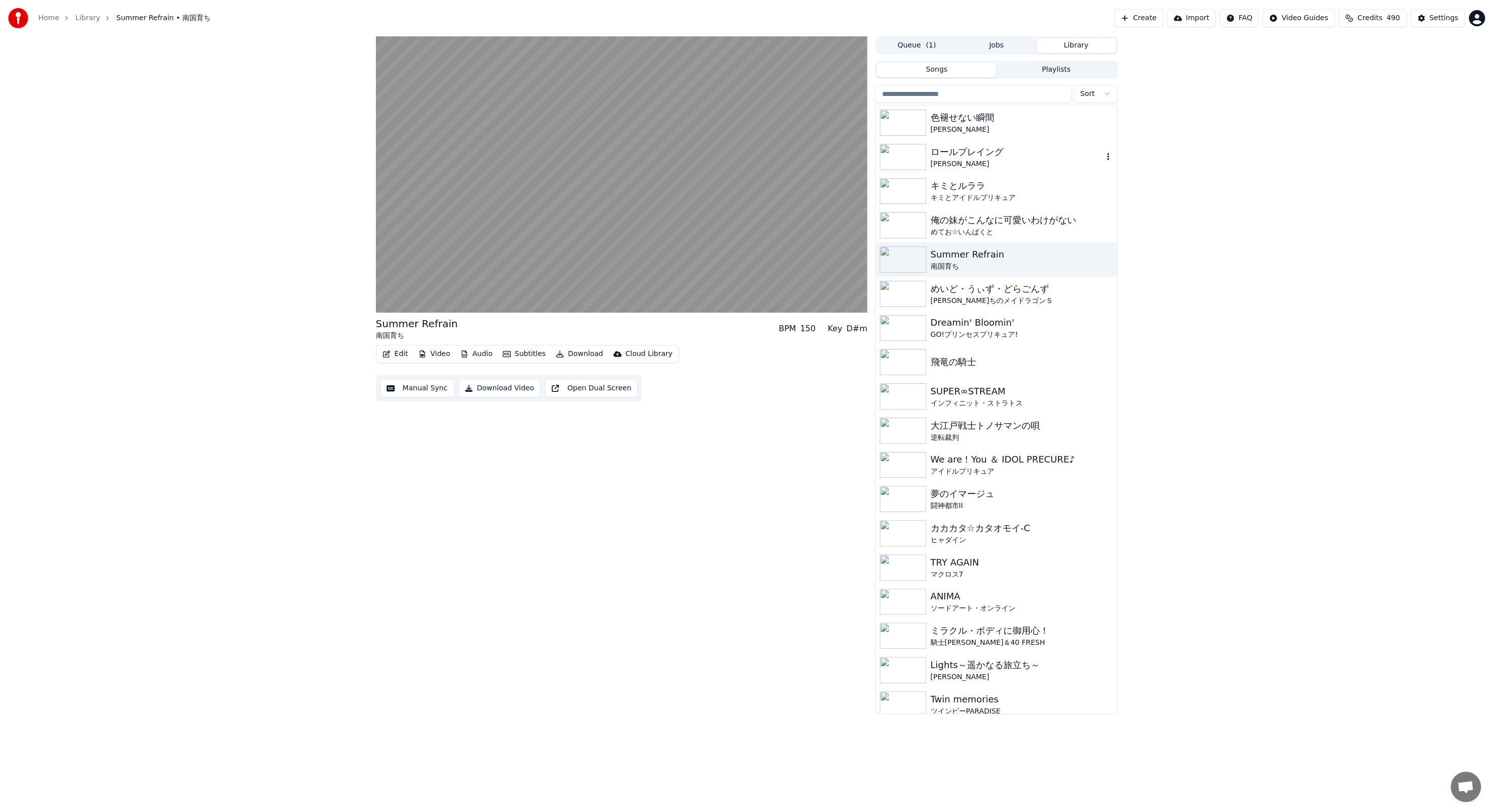
click at [939, 163] on div "[PERSON_NAME]" at bounding box center [1017, 164] width 173 height 10
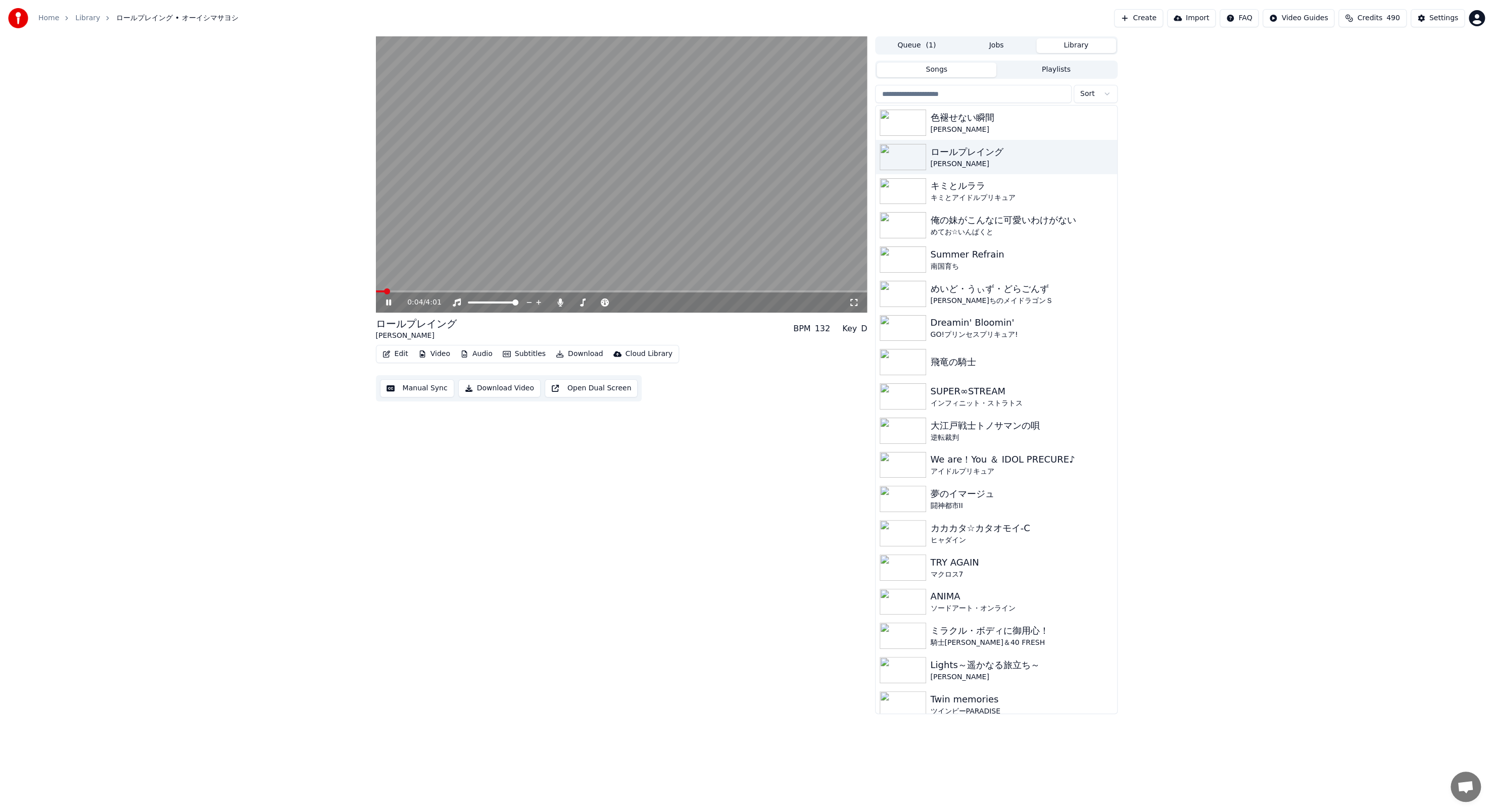
click at [424, 290] on span at bounding box center [621, 291] width 492 height 2
click at [938, 356] on div "飛竜の騎士" at bounding box center [1017, 362] width 173 height 15
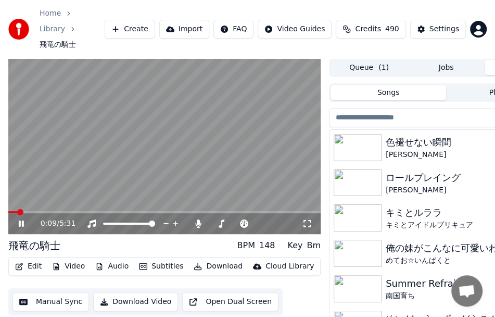
click at [166, 213] on div "0:09 / 5:31" at bounding box center [164, 223] width 312 height 21
click at [176, 211] on span at bounding box center [164, 212] width 312 height 2
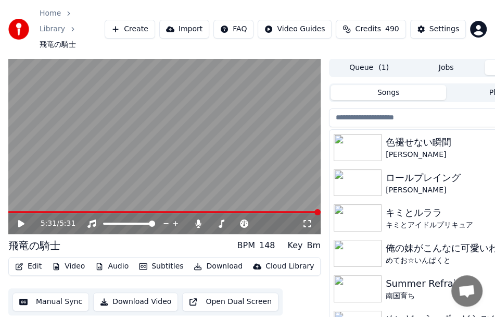
click at [136, 20] on button "Create" at bounding box center [130, 29] width 51 height 19
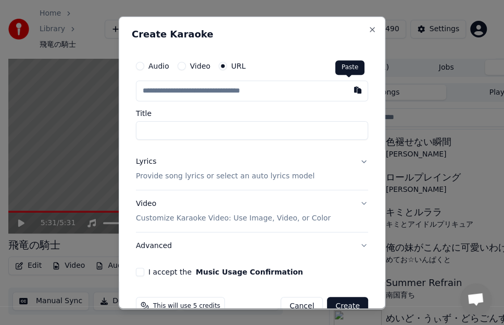
click at [347, 92] on button "button" at bounding box center [357, 89] width 21 height 19
type input "**********"
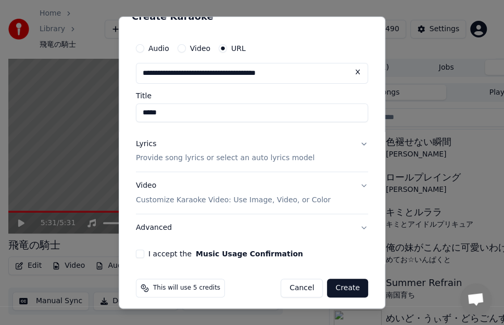
scroll to position [22, 0]
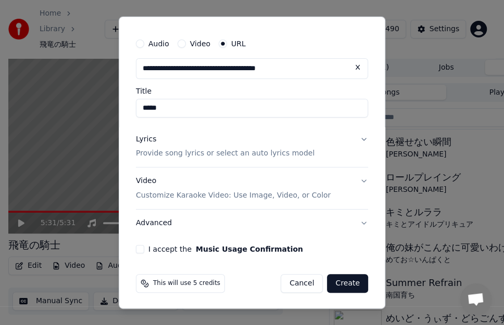
click at [228, 112] on input "*****" at bounding box center [252, 107] width 232 height 19
paste input "**********"
type input "**********"
click at [293, 141] on div "Lyrics Provide song lyrics or select an auto lyrics model" at bounding box center [225, 146] width 179 height 25
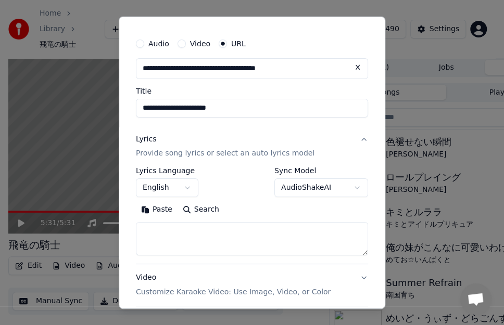
click at [184, 186] on button "English" at bounding box center [167, 188] width 62 height 19
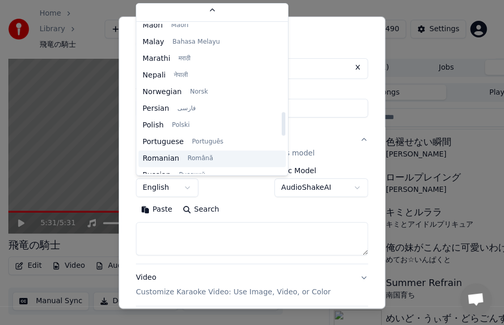
scroll to position [417, 0]
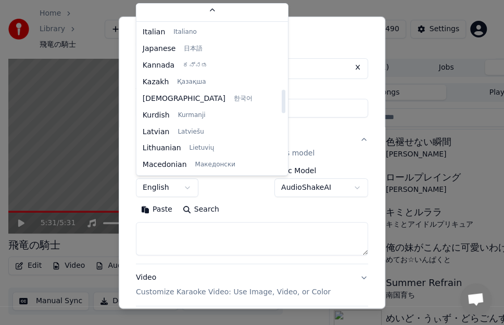
select select "**"
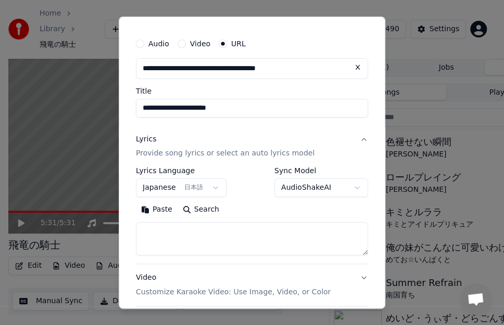
click at [167, 206] on button "Paste" at bounding box center [157, 210] width 42 height 17
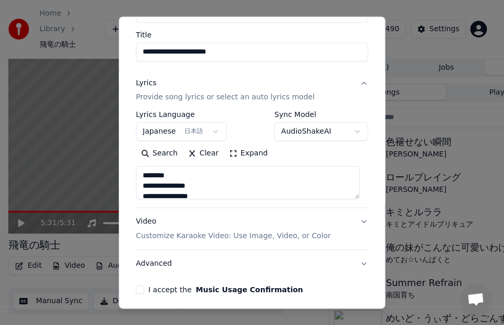
scroll to position [120, 0]
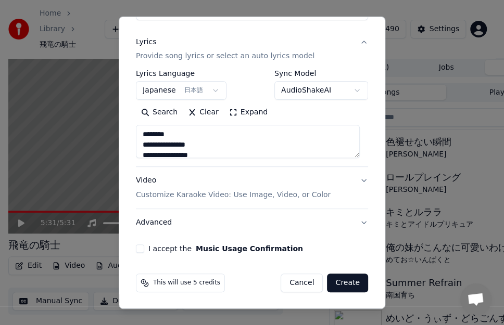
click at [162, 218] on button "Advanced" at bounding box center [252, 222] width 232 height 27
type textarea "**********"
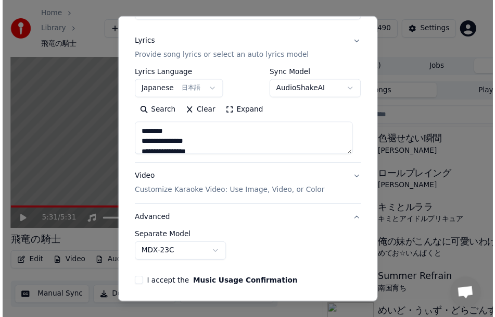
scroll to position [61, 0]
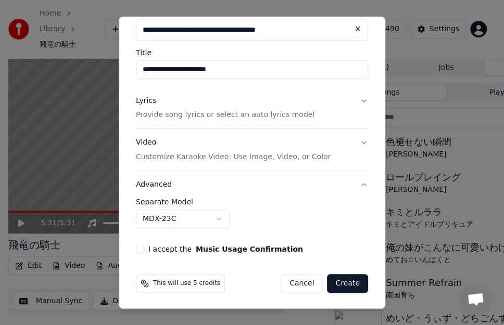
click at [221, 220] on body "Home Library 飛竜の騎士 Create Import FAQ Video Guides Credits 490 Settings 5:31 / 5…" at bounding box center [247, 162] width 495 height 325
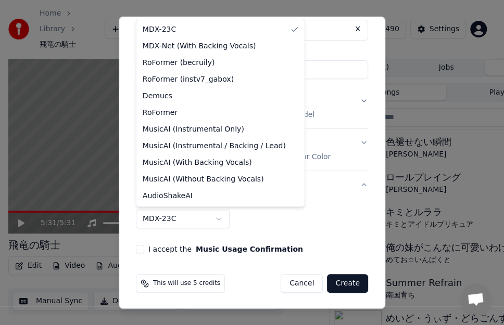
select select "**********"
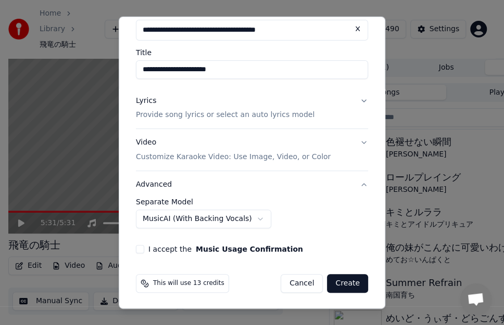
click at [141, 250] on button "I accept the Music Usage Confirmation" at bounding box center [140, 249] width 8 height 8
click at [332, 282] on button "Create" at bounding box center [347, 283] width 41 height 19
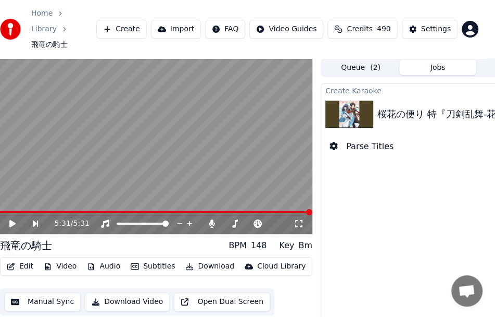
scroll to position [0, 0]
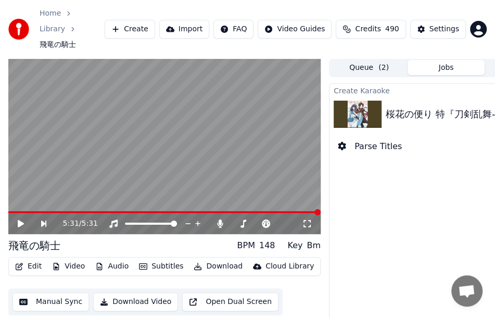
click at [463, 315] on div "Create Karaoke 桜花の便り 特『刀剣乱舞-花丸-』～華ノ巻～ Parse Titles" at bounding box center [446, 217] width 234 height 269
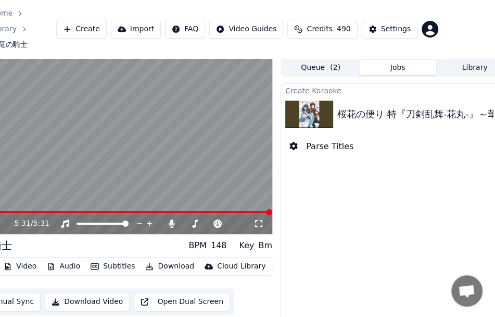
scroll to position [0, 68]
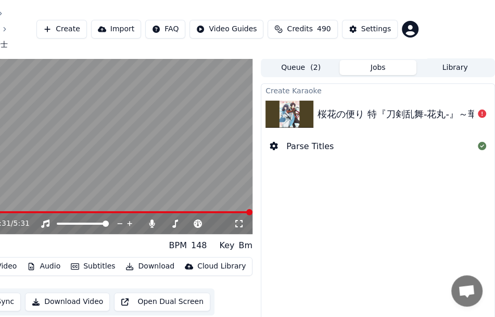
click at [458, 107] on div "桜花の便り 特『刀剣乱舞-花丸-』～華ノ巻～" at bounding box center [412, 114] width 188 height 15
click at [429, 107] on div "桜花の便り 特『刀剣乱舞-花丸-』～華ノ巻～" at bounding box center [412, 114] width 188 height 15
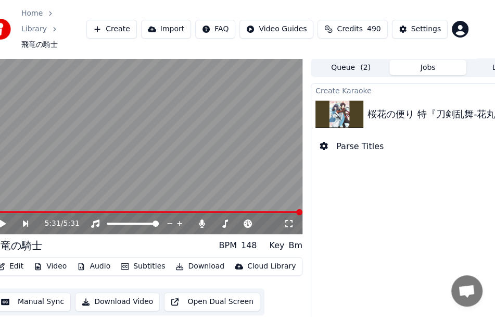
scroll to position [0, 0]
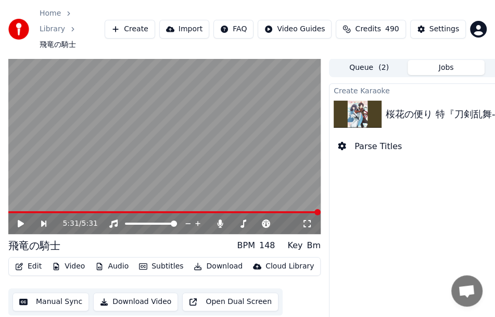
click at [388, 107] on div "桜花の便り 特『刀剣乱舞-花丸-』～華ノ巻～" at bounding box center [480, 114] width 188 height 15
click at [402, 107] on div "桜花の便り 特『刀剣乱舞-花丸-』～華ノ巻～" at bounding box center [480, 114] width 188 height 15
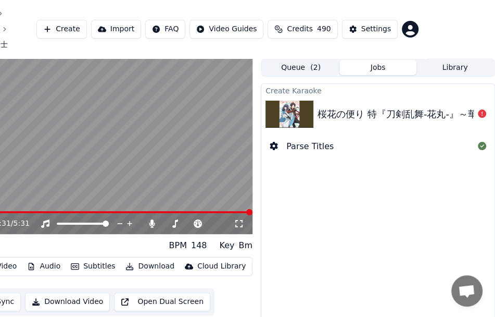
click at [467, 107] on div "桜花の便り 特『刀剣乱舞-花丸-』～華ノ巻～" at bounding box center [412, 114] width 188 height 15
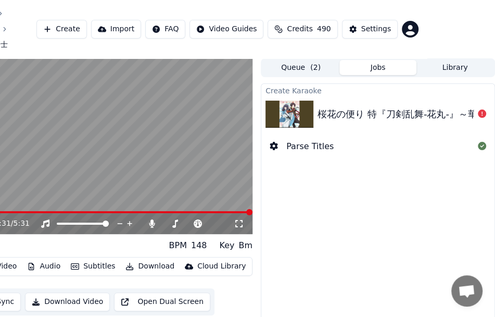
click at [467, 107] on div "桜花の便り 特『刀剣乱舞-花丸-』～華ノ巻～" at bounding box center [412, 114] width 188 height 15
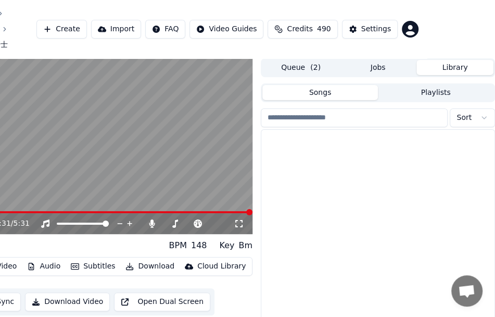
click at [454, 60] on button "Library" at bounding box center [455, 67] width 77 height 15
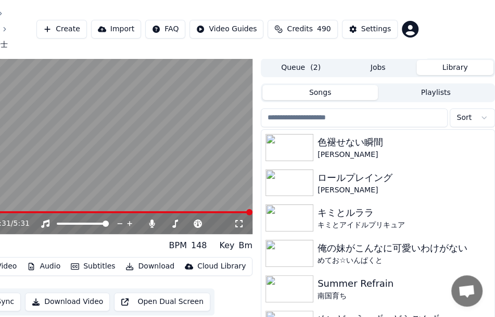
click at [315, 62] on span "( 2 )" at bounding box center [315, 67] width 10 height 10
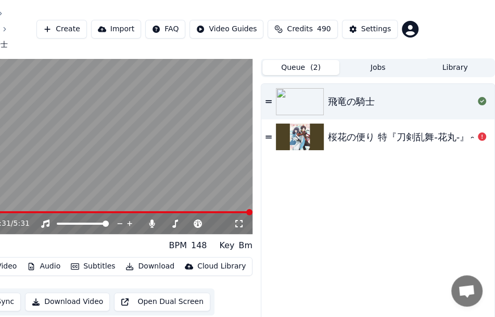
click at [441, 130] on div "桜花の便り 特『刀剣乱舞-花丸-』～華ノ巻～" at bounding box center [422, 137] width 188 height 15
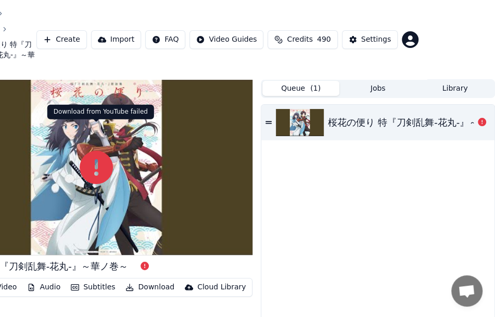
click at [110, 151] on icon at bounding box center [96, 167] width 33 height 33
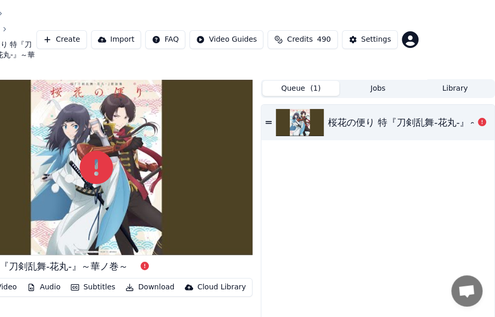
click at [95, 151] on icon at bounding box center [96, 167] width 33 height 33
click at [127, 140] on div at bounding box center [96, 167] width 312 height 176
click at [154, 141] on div at bounding box center [96, 167] width 312 height 176
click at [85, 30] on button "Create" at bounding box center [61, 39] width 51 height 19
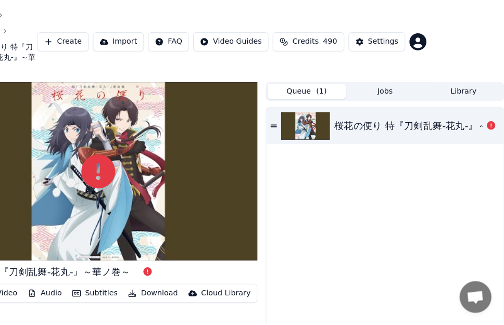
scroll to position [0, 59]
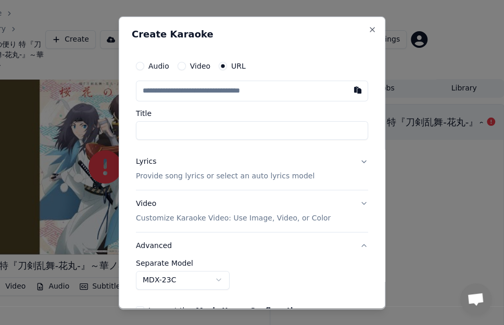
click at [308, 88] on input "text" at bounding box center [252, 90] width 232 height 21
click at [347, 88] on button "button" at bounding box center [357, 89] width 21 height 19
type input "**********"
type input "*****"
click at [352, 162] on button "Lyrics Provide song lyrics or select an auto lyrics model" at bounding box center [252, 169] width 232 height 42
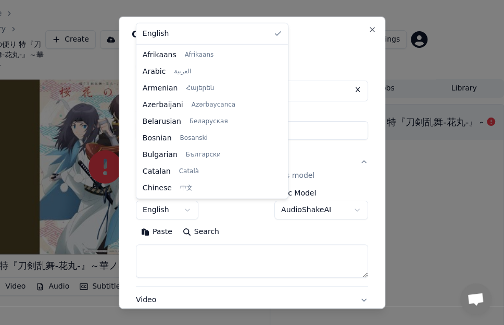
click at [191, 208] on body "**********" at bounding box center [188, 162] width 495 height 325
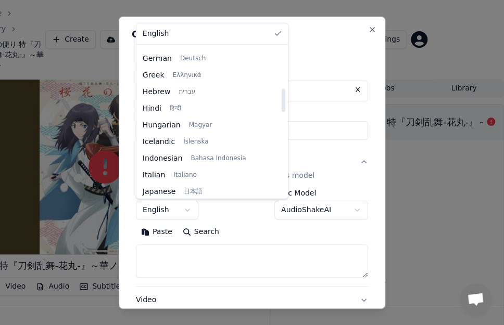
scroll to position [312, 0]
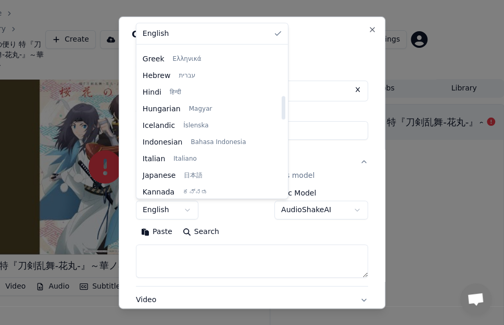
select select "**"
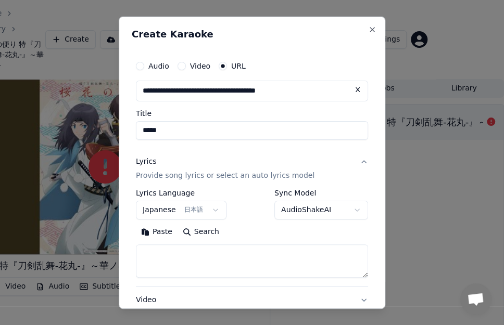
click at [168, 230] on button "Paste" at bounding box center [157, 232] width 42 height 17
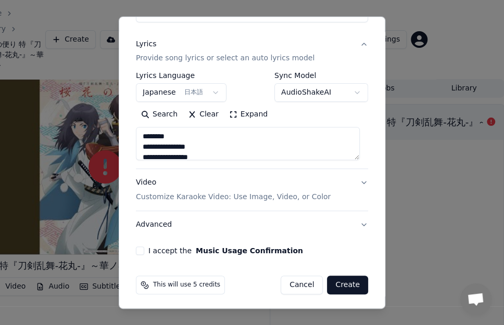
scroll to position [120, 0]
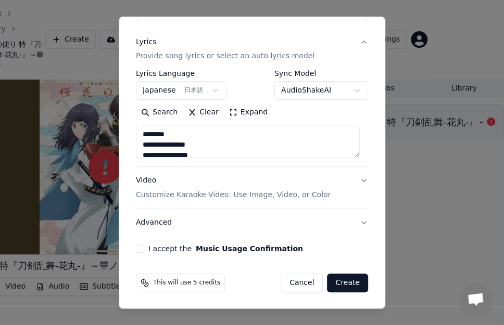
click at [161, 220] on button "Advanced" at bounding box center [252, 222] width 232 height 27
type textarea "**********"
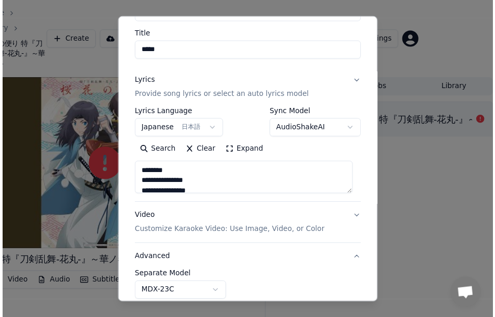
scroll to position [61, 0]
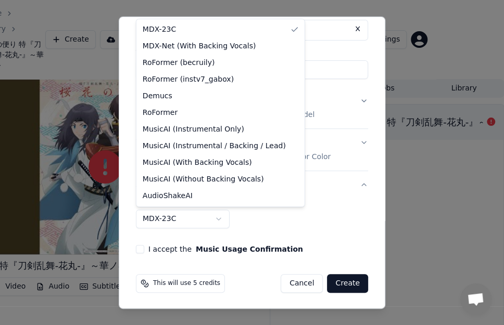
click at [207, 216] on body "**********" at bounding box center [188, 162] width 495 height 325
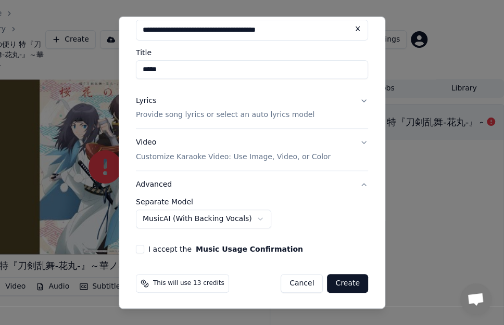
click at [140, 247] on button "I accept the Music Usage Confirmation" at bounding box center [140, 249] width 8 height 8
click at [330, 282] on button "Create" at bounding box center [347, 283] width 41 height 19
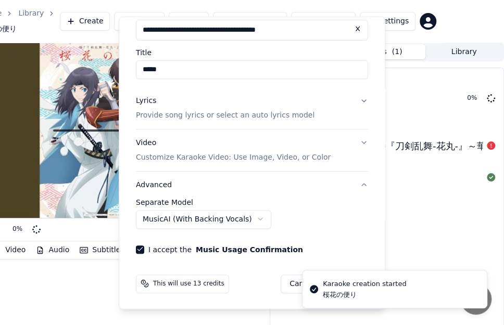
select select "******"
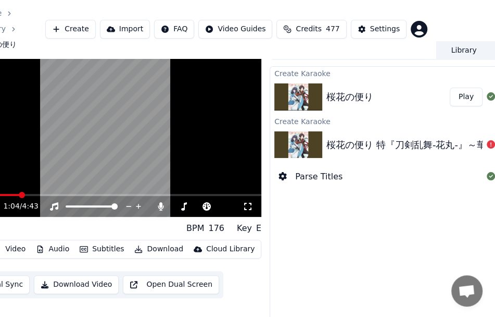
scroll to position [28, 59]
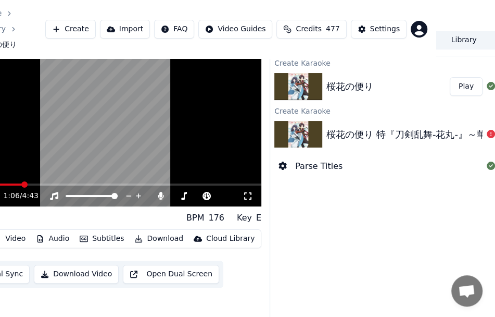
click at [204, 89] on video at bounding box center [105, 119] width 312 height 176
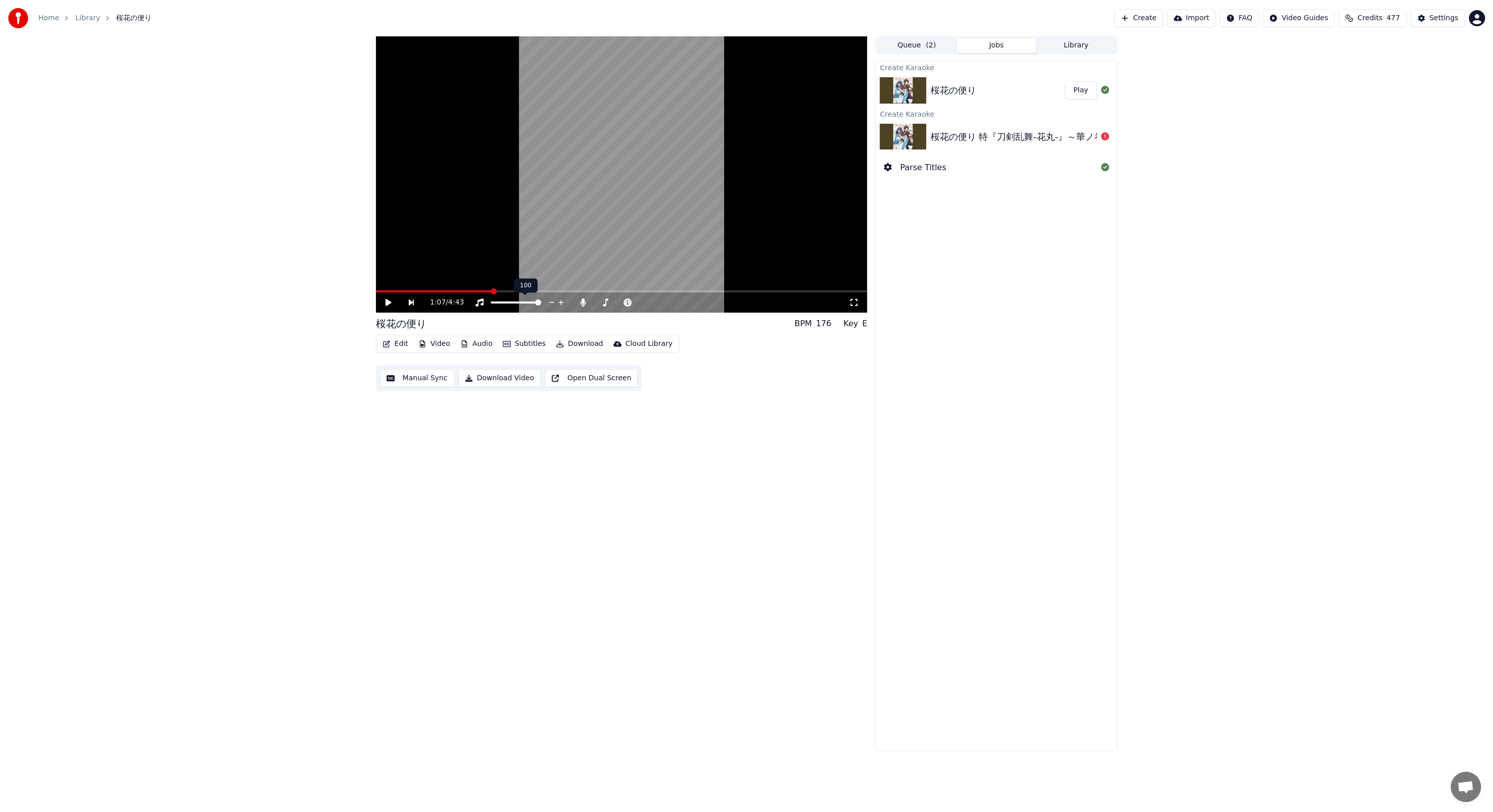
click at [534, 301] on div at bounding box center [525, 303] width 81 height 10
click at [532, 303] on span at bounding box center [511, 303] width 42 height 2
click at [518, 344] on button "Subtitles" at bounding box center [524, 343] width 51 height 15
click at [641, 438] on div "2 Lines - Dynamic (Horizontal)" at bounding box center [688, 438] width 127 height 16
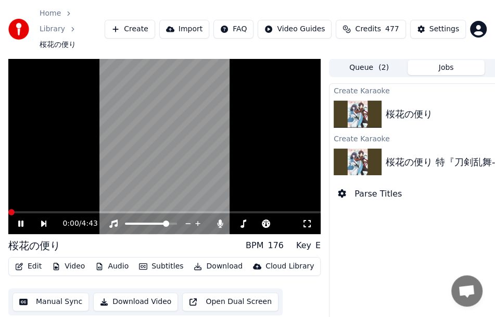
click at [8, 209] on span at bounding box center [11, 212] width 6 height 6
click at [18, 220] on icon at bounding box center [20, 223] width 5 height 6
drag, startPoint x: 54, startPoint y: 230, endPoint x: 28, endPoint y: 231, distance: 26.6
click at [28, 238] on div "桜花の便り" at bounding box center [34, 245] width 52 height 15
click at [19, 220] on icon at bounding box center [21, 223] width 6 height 7
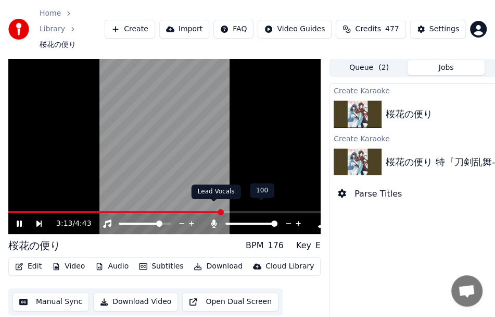
click at [215, 219] on icon at bounding box center [214, 223] width 6 height 8
click at [217, 219] on icon at bounding box center [214, 223] width 10 height 8
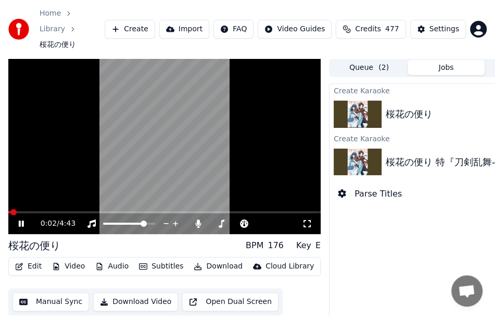
click at [110, 97] on video at bounding box center [164, 146] width 312 height 176
click at [45, 147] on video at bounding box center [164, 146] width 312 height 176
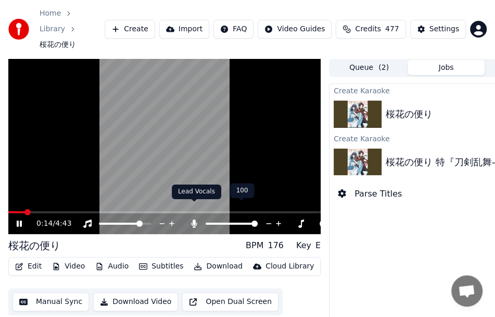
click at [195, 219] on icon at bounding box center [195, 223] width 6 height 8
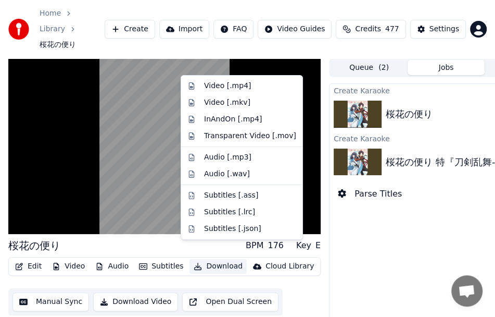
click at [219, 259] on button "Download" at bounding box center [218, 266] width 57 height 15
click at [259, 90] on div "Video [.mp4]" at bounding box center [250, 86] width 92 height 10
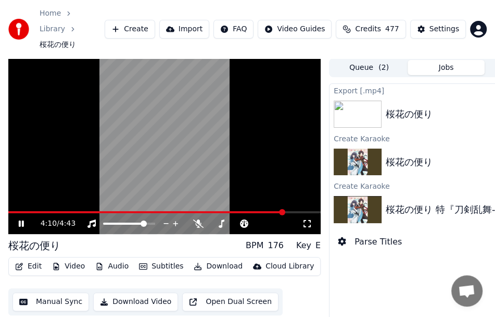
click at [203, 259] on button "Download" at bounding box center [218, 266] width 57 height 15
click at [204, 259] on button "Download" at bounding box center [218, 266] width 57 height 15
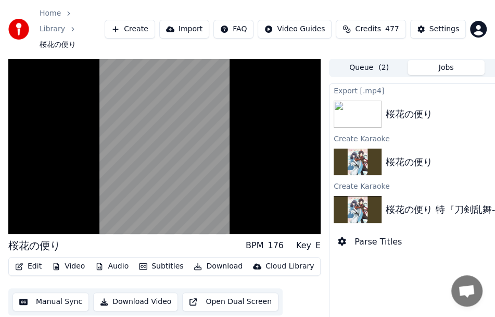
click at [437, 96] on div "桜花の便り Show" at bounding box center [446, 113] width 233 height 35
click at [392, 96] on div "桜花の便り Show" at bounding box center [446, 113] width 233 height 35
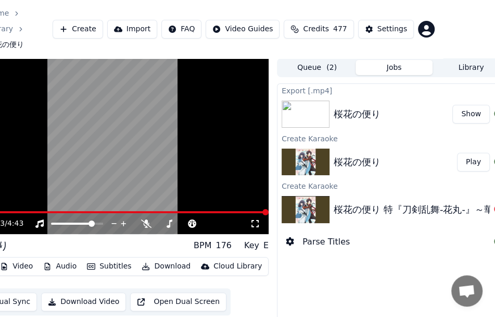
scroll to position [0, 68]
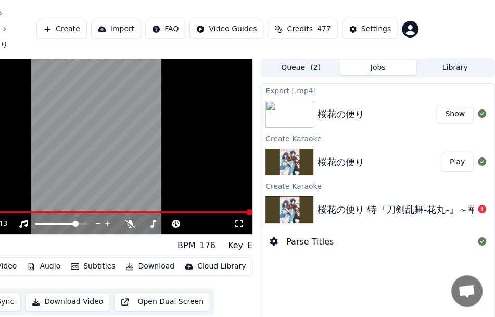
click at [462, 105] on button "Show" at bounding box center [454, 114] width 37 height 19
click at [81, 20] on button "Create" at bounding box center [61, 29] width 51 height 19
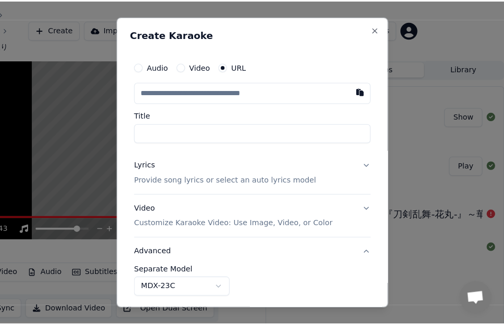
scroll to position [0, 59]
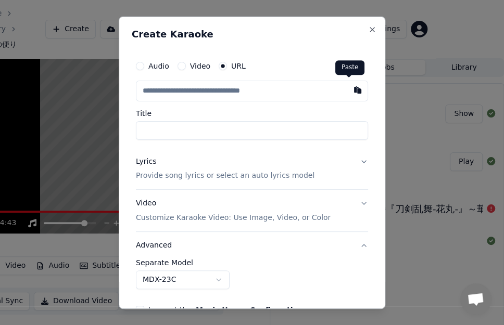
click at [347, 89] on button "button" at bounding box center [357, 89] width 21 height 19
type input "**********"
type input "*********"
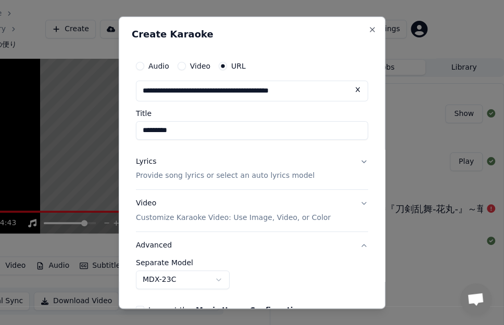
click at [352, 160] on button "Lyrics Provide song lyrics or select an auto lyrics model" at bounding box center [252, 169] width 232 height 42
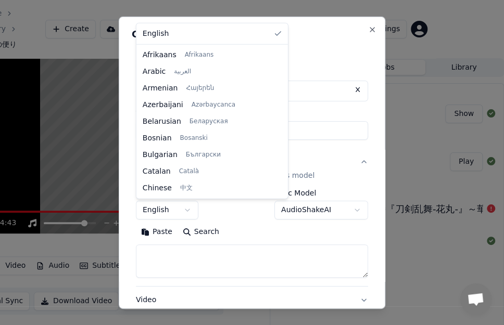
click at [189, 211] on body "**********" at bounding box center [188, 162] width 495 height 325
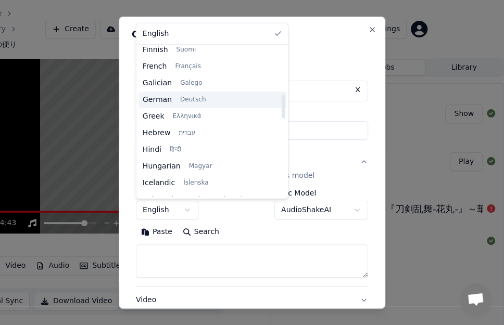
scroll to position [312, 0]
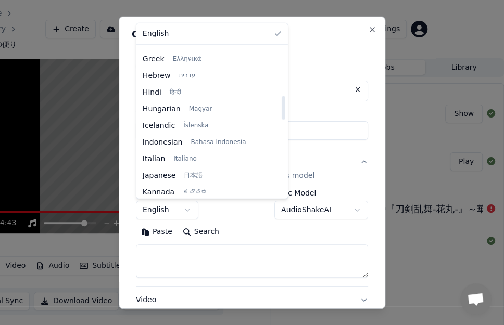
select select "**"
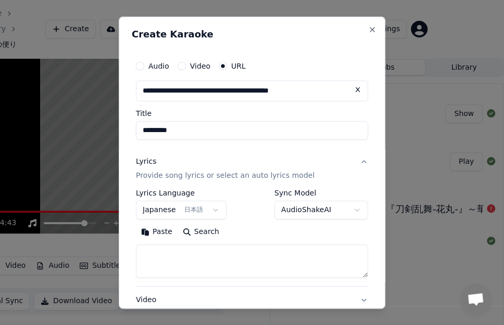
drag, startPoint x: 210, startPoint y: 133, endPoint x: 139, endPoint y: 127, distance: 71.6
click at [139, 127] on input "*********" at bounding box center [252, 130] width 232 height 19
click at [159, 233] on button "Paste" at bounding box center [157, 232] width 42 height 17
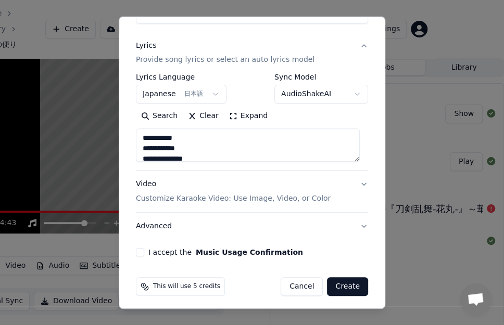
scroll to position [120, 0]
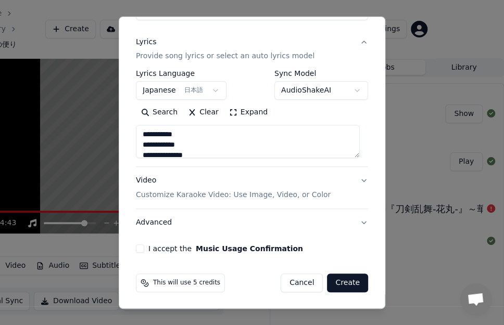
click at [164, 222] on button "Advanced" at bounding box center [252, 222] width 232 height 27
type textarea "**********"
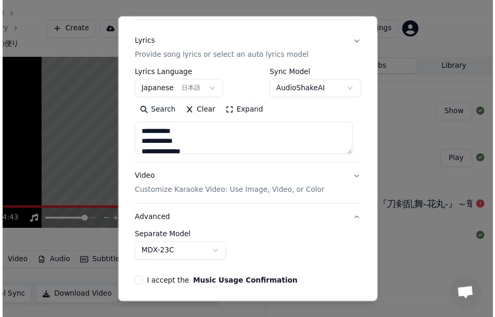
scroll to position [61, 0]
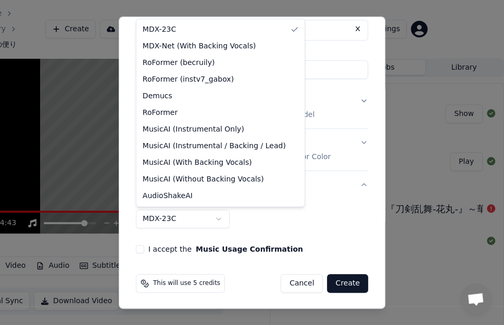
click at [218, 219] on body "**********" at bounding box center [188, 162] width 495 height 325
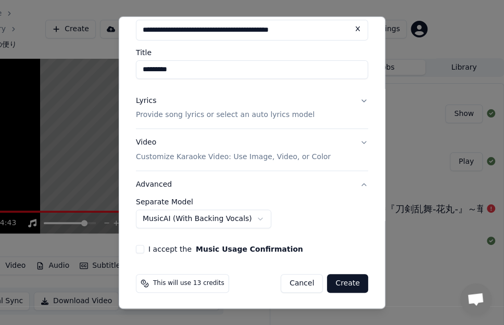
click at [142, 247] on button "I accept the Music Usage Confirmation" at bounding box center [140, 249] width 8 height 8
click at [335, 280] on button "Create" at bounding box center [347, 283] width 41 height 19
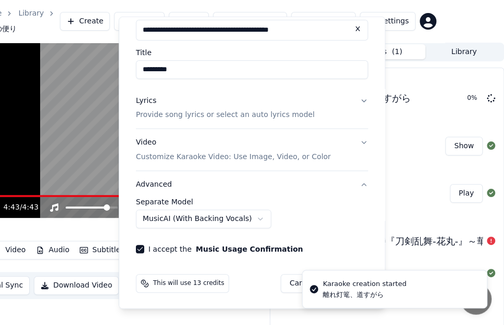
select select "******"
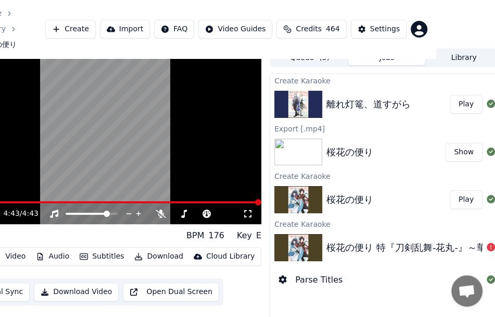
scroll to position [0, 59]
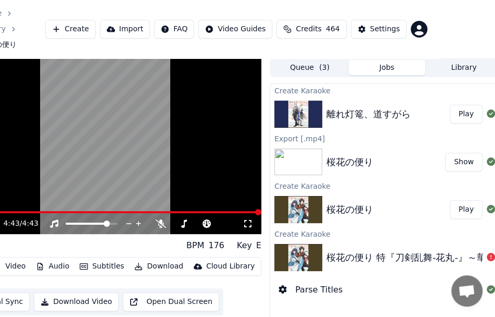
click at [463, 105] on button "Play" at bounding box center [466, 114] width 33 height 19
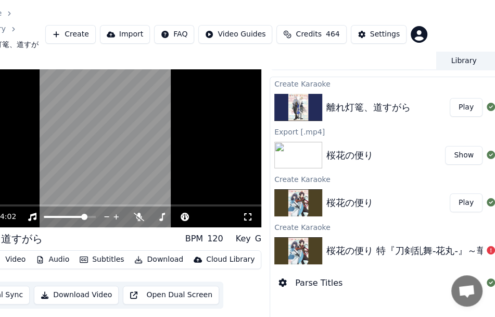
scroll to position [28, 59]
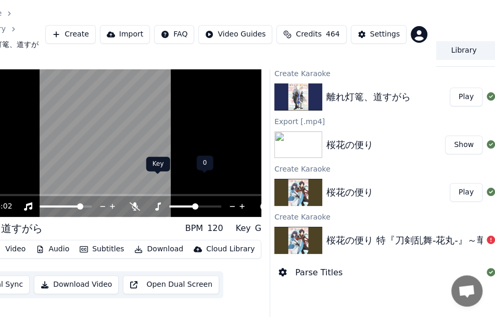
click at [156, 202] on icon at bounding box center [158, 206] width 10 height 8
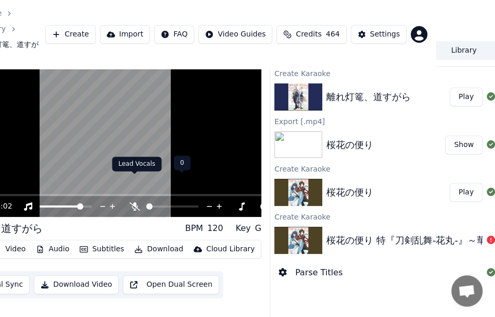
click at [136, 202] on icon at bounding box center [135, 206] width 10 height 8
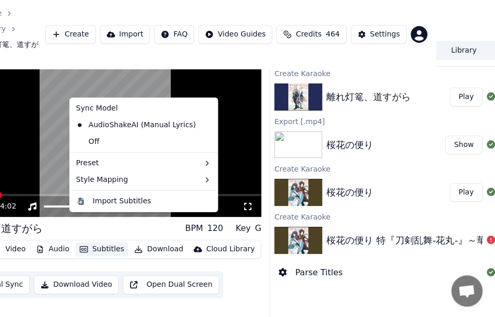
click at [106, 242] on button "Subtitles" at bounding box center [102, 249] width 53 height 15
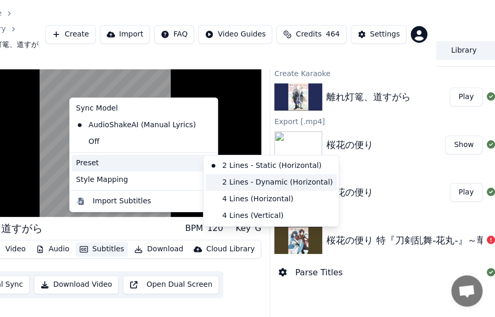
click at [219, 180] on div "2 Lines - Dynamic (Horizontal)" at bounding box center [271, 182] width 131 height 17
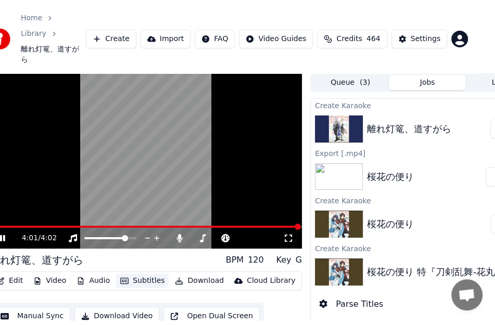
scroll to position [0, 0]
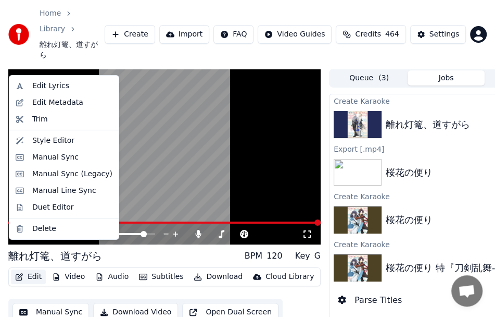
click at [29, 269] on button "Edit" at bounding box center [28, 276] width 35 height 15
click at [45, 159] on div "Manual Sync" at bounding box center [55, 157] width 46 height 10
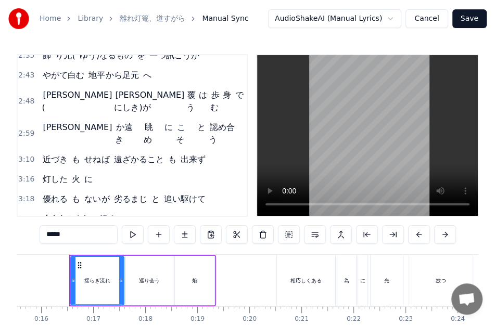
scroll to position [638, 0]
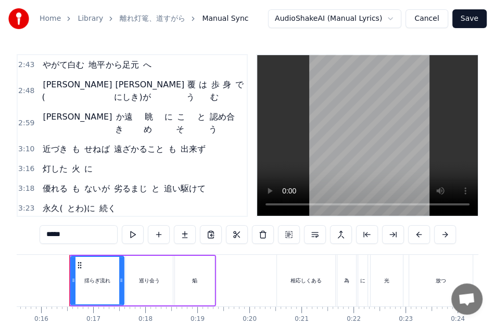
click at [28, 283] on span "3:40" at bounding box center [26, 288] width 16 height 10
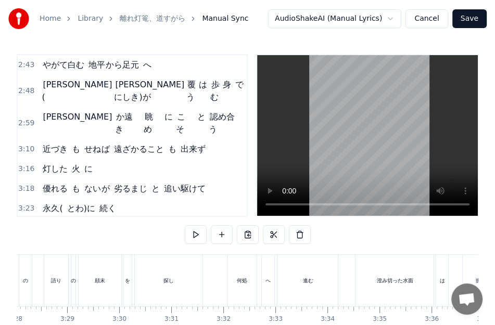
scroll to position [0, 11407]
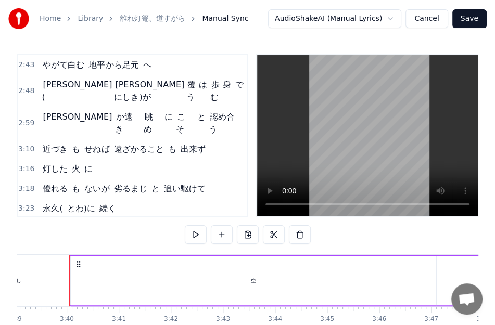
click at [435, 283] on div "空" at bounding box center [254, 280] width 366 height 49
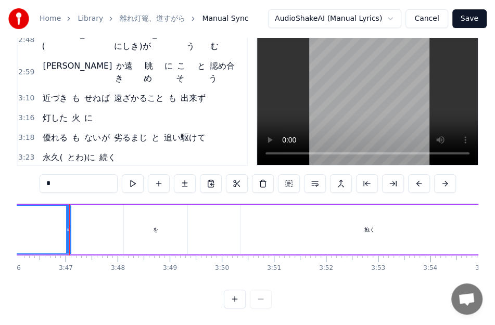
scroll to position [59, 0]
click at [31, 227] on div "3:40 空 を 抱く" at bounding box center [132, 237] width 229 height 20
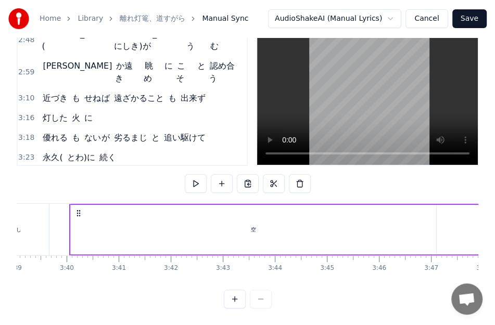
scroll to position [0, 11811]
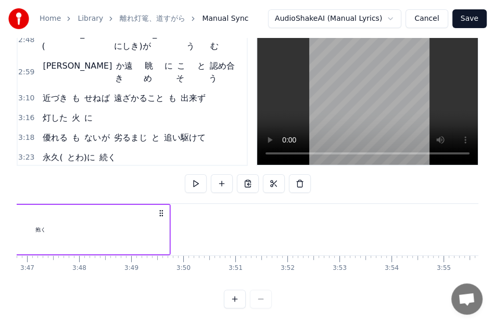
drag, startPoint x: 453, startPoint y: 205, endPoint x: 162, endPoint y: 198, distance: 290.7
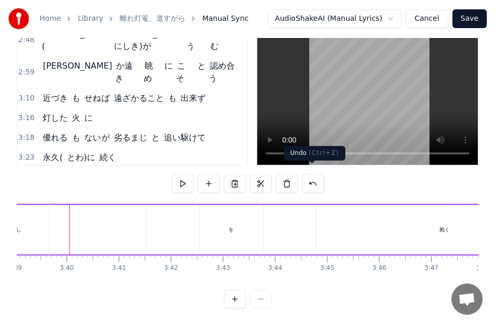
click at [306, 177] on button at bounding box center [313, 183] width 22 height 19
click at [111, 217] on div "空" at bounding box center [254, 229] width 366 height 49
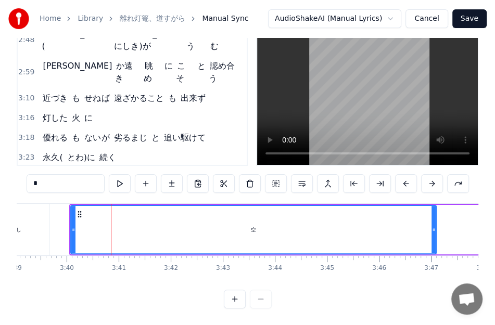
scroll to position [43, 0]
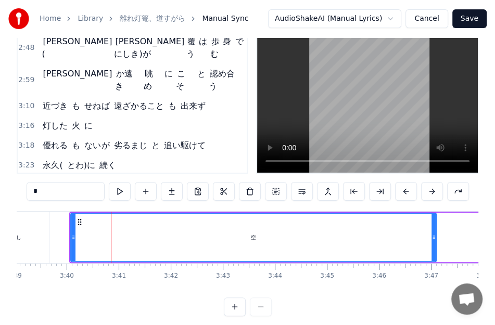
click at [89, 224] on div "空" at bounding box center [253, 237] width 365 height 47
click at [80, 225] on div "空" at bounding box center [253, 237] width 365 height 47
click at [121, 192] on button at bounding box center [120, 191] width 22 height 19
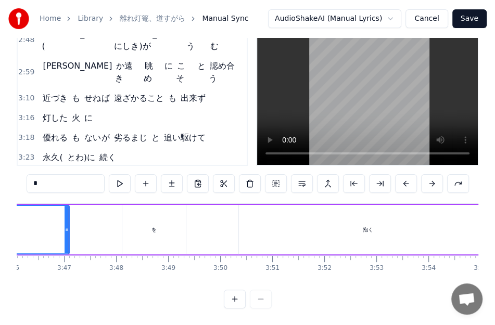
scroll to position [0, 11370]
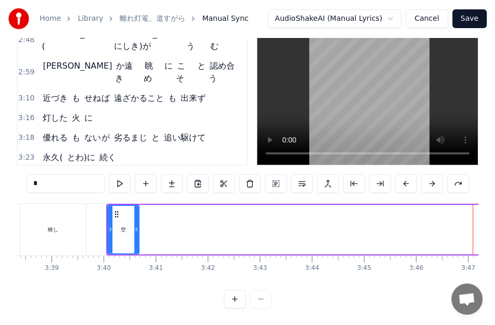
drag, startPoint x: 469, startPoint y: 225, endPoint x: 132, endPoint y: 191, distance: 338.7
click at [134, 206] on div at bounding box center [136, 229] width 4 height 47
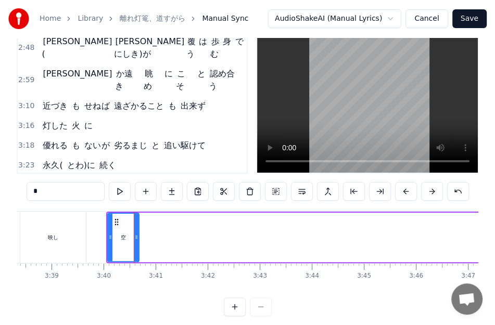
click at [122, 186] on button at bounding box center [120, 191] width 22 height 19
drag, startPoint x: 134, startPoint y: 227, endPoint x: 128, endPoint y: 227, distance: 6.8
click at [128, 227] on div at bounding box center [130, 237] width 4 height 47
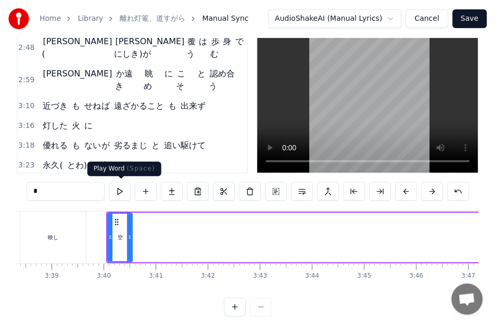
click at [122, 197] on button at bounding box center [120, 191] width 22 height 19
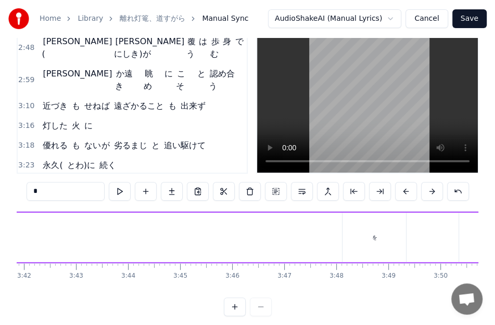
scroll to position [0, 11566]
click at [378, 250] on div "を" at bounding box center [363, 237] width 64 height 49
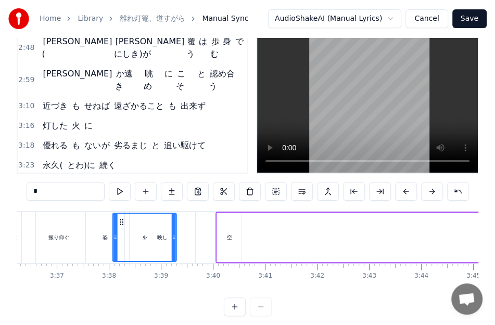
scroll to position [0, 11243]
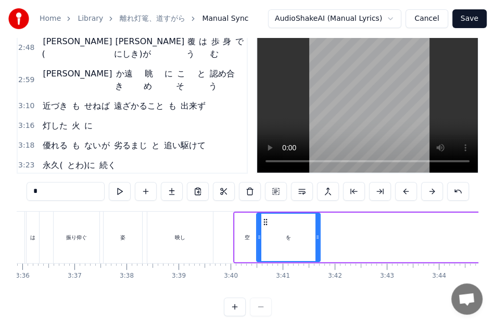
drag, startPoint x: 340, startPoint y: 221, endPoint x: 266, endPoint y: 234, distance: 75.7
click at [266, 234] on div "を" at bounding box center [288, 237] width 62 height 47
click at [257, 239] on icon at bounding box center [259, 237] width 4 height 8
drag, startPoint x: 316, startPoint y: 237, endPoint x: 271, endPoint y: 238, distance: 44.8
click at [271, 238] on icon at bounding box center [273, 237] width 4 height 8
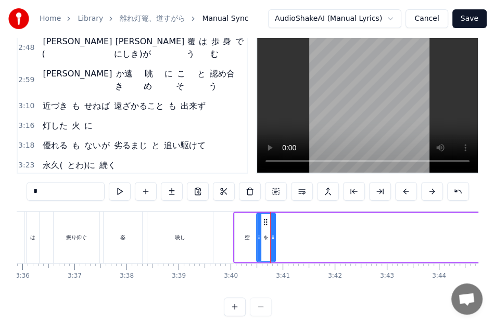
click at [264, 228] on div "を" at bounding box center [266, 237] width 18 height 47
click at [125, 190] on button at bounding box center [120, 191] width 22 height 19
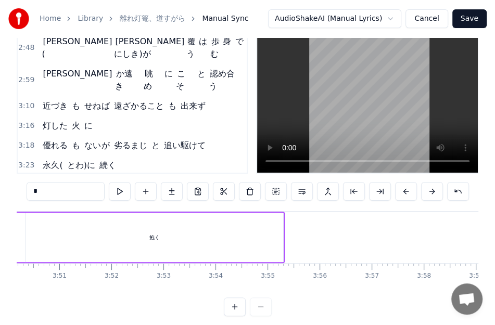
scroll to position [0, 12067]
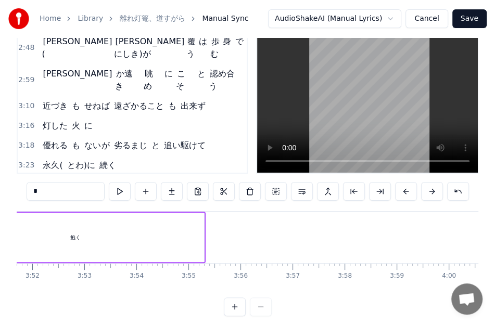
click at [178, 237] on div "抱く" at bounding box center [75, 237] width 257 height 49
type input "**"
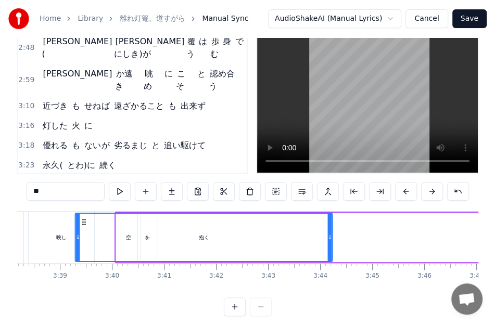
scroll to position [0, 11346]
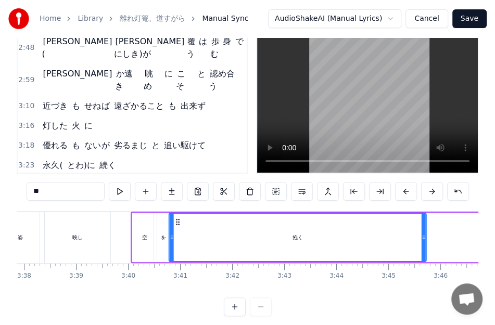
drag, startPoint x: 356, startPoint y: 222, endPoint x: 174, endPoint y: 228, distance: 181.8
click at [174, 228] on div "抱く" at bounding box center [298, 237] width 256 height 47
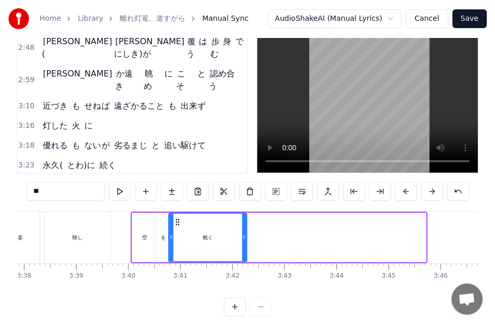
drag, startPoint x: 422, startPoint y: 246, endPoint x: 243, endPoint y: 232, distance: 179.7
click at [243, 232] on div at bounding box center [244, 237] width 4 height 47
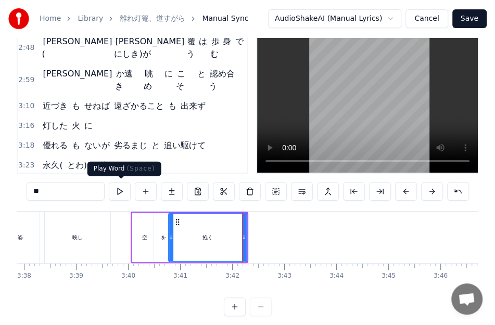
click at [127, 191] on button at bounding box center [120, 191] width 22 height 19
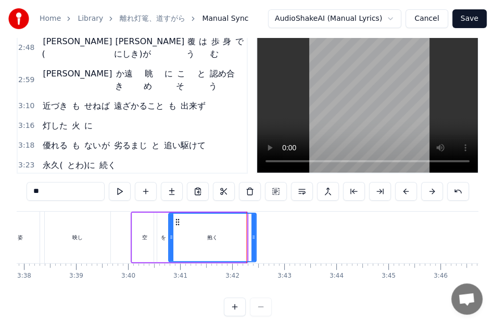
drag, startPoint x: 243, startPoint y: 235, endPoint x: 252, endPoint y: 237, distance: 9.6
click at [252, 237] on icon at bounding box center [254, 237] width 4 height 8
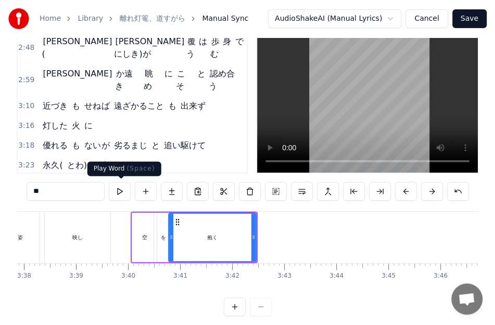
click at [126, 187] on button at bounding box center [120, 191] width 22 height 19
click at [22, 240] on span "3:40" at bounding box center [26, 245] width 16 height 10
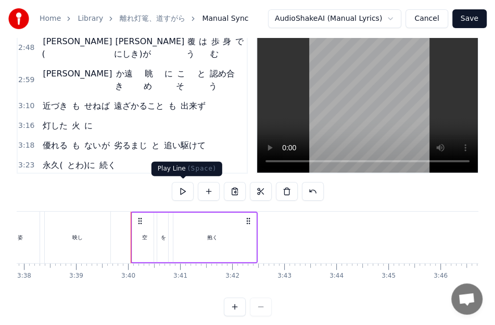
click at [181, 192] on button at bounding box center [183, 191] width 22 height 19
click at [470, 22] on button "Save" at bounding box center [470, 18] width 34 height 19
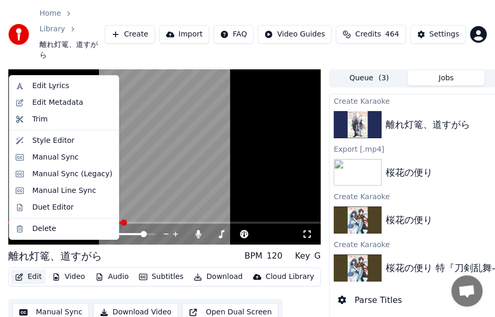
click at [29, 269] on button "Edit" at bounding box center [28, 276] width 35 height 15
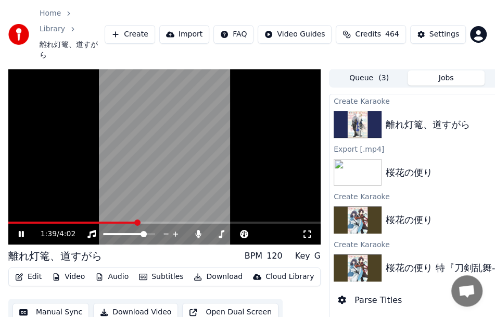
click at [181, 267] on div "Edit Video Audio Subtitles Download Cloud Library Manual Sync Download Video Op…" at bounding box center [164, 296] width 312 height 58
click at [76, 269] on button "Video" at bounding box center [68, 276] width 41 height 15
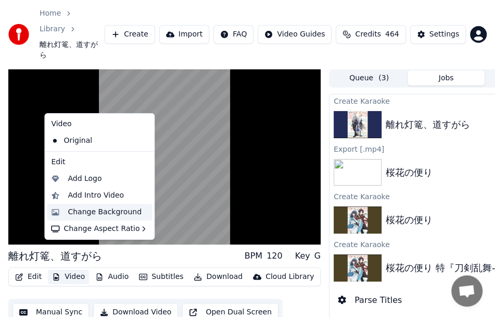
click at [96, 217] on div "Change Background" at bounding box center [99, 212] width 105 height 17
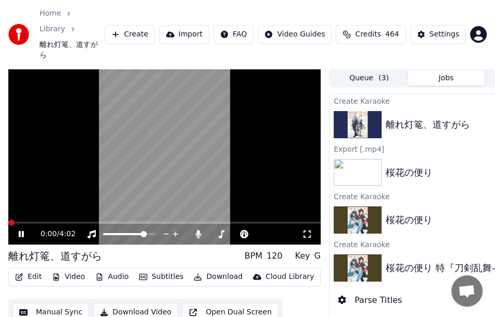
click at [8, 219] on span at bounding box center [11, 222] width 6 height 6
click at [10, 219] on span at bounding box center [13, 222] width 6 height 6
click at [22, 230] on icon at bounding box center [29, 234] width 24 height 8
click at [309, 295] on div "Edit Video Audio Subtitles Download Cloud Library Manual Sync Download Video Op…" at bounding box center [164, 296] width 312 height 58
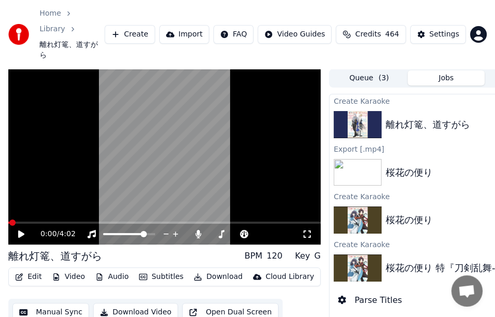
click at [309, 289] on div "Edit Video Audio Subtitles Download Cloud Library Manual Sync Download Video Op…" at bounding box center [164, 296] width 312 height 58
click at [303, 230] on icon at bounding box center [307, 234] width 10 height 8
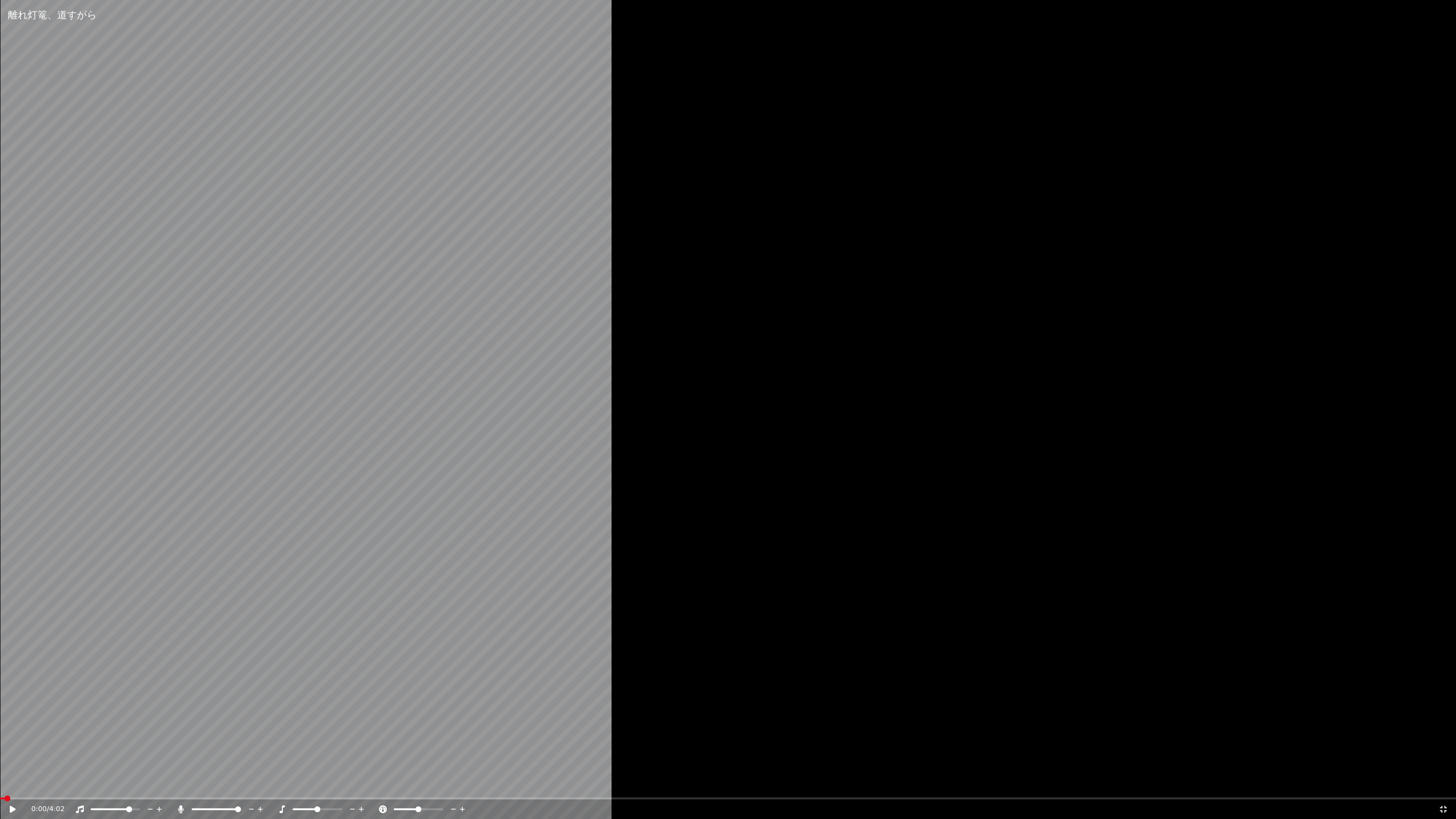
click at [1438, 792] on icon at bounding box center [1443, 809] width 9 height 8
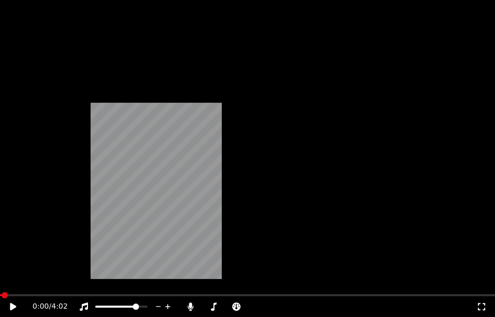
click at [78, 108] on button "Video" at bounding box center [68, 101] width 41 height 15
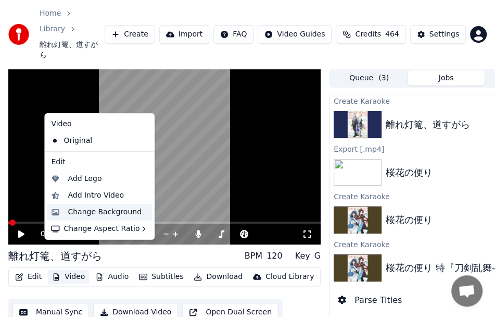
click at [93, 217] on div "Change Background" at bounding box center [99, 212] width 105 height 17
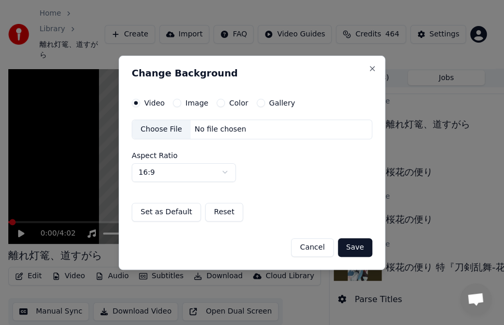
click at [197, 105] on label "Image" at bounding box center [196, 102] width 23 height 7
click at [181, 105] on button "Image" at bounding box center [177, 103] width 8 height 8
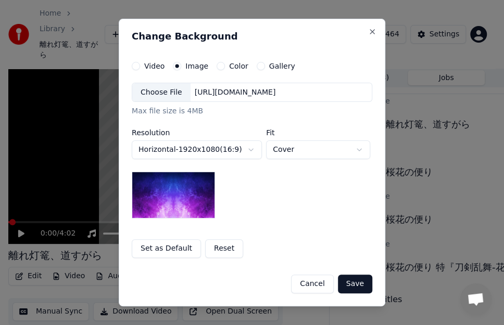
click at [269, 71] on div "**********" at bounding box center [252, 160] width 241 height 197
click at [269, 68] on label "Gallery" at bounding box center [282, 65] width 26 height 7
click at [265, 68] on button "Gallery" at bounding box center [261, 66] width 8 height 8
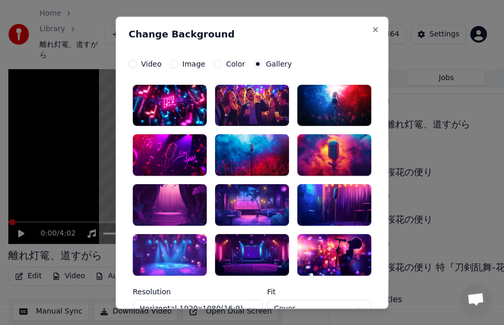
click at [172, 66] on div "Image" at bounding box center [187, 63] width 35 height 8
click at [170, 62] on button "Image" at bounding box center [174, 63] width 8 height 8
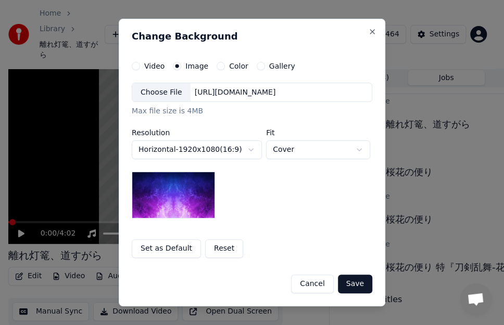
click at [280, 95] on div "[URL][DOMAIN_NAME]" at bounding box center [236, 92] width 90 height 10
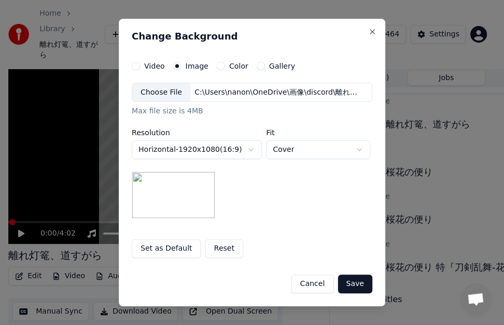
click at [350, 284] on button "Save" at bounding box center [355, 284] width 34 height 19
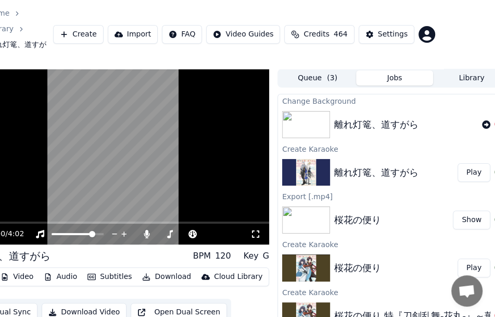
scroll to position [0, 68]
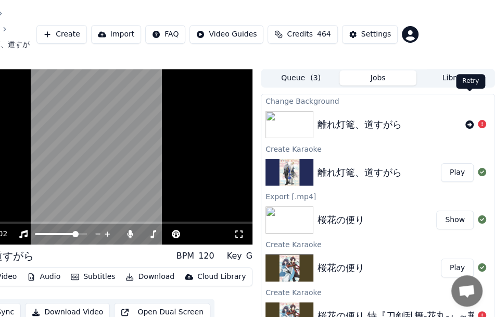
click at [469, 120] on icon at bounding box center [470, 124] width 8 height 8
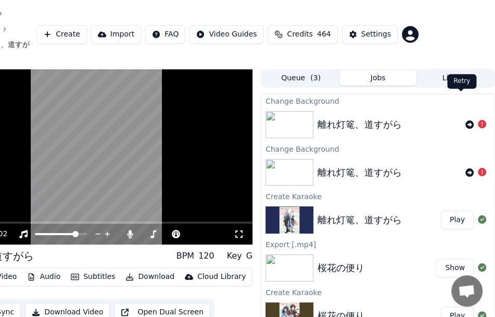
click at [466, 120] on icon at bounding box center [470, 124] width 8 height 8
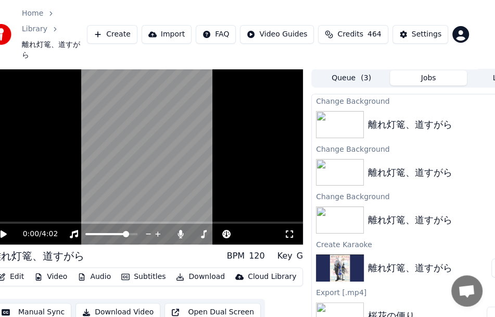
scroll to position [0, 0]
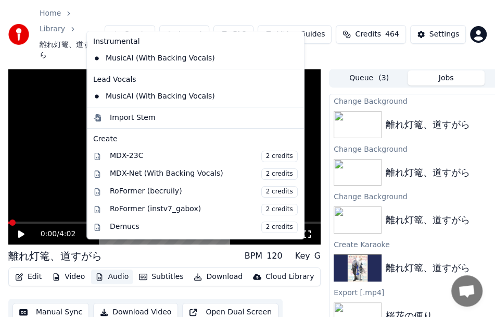
click at [110, 269] on button "Audio" at bounding box center [112, 276] width 42 height 15
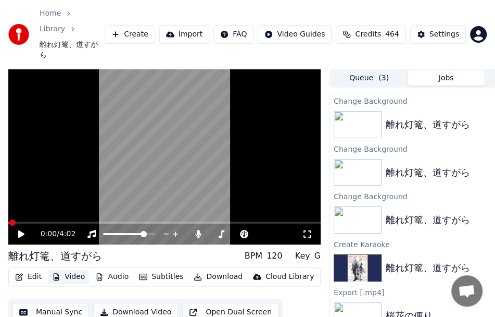
click at [74, 269] on button "Video" at bounding box center [68, 276] width 41 height 15
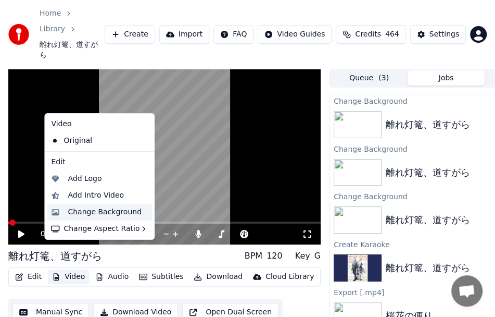
click at [99, 215] on div "Change Background" at bounding box center [105, 212] width 74 height 10
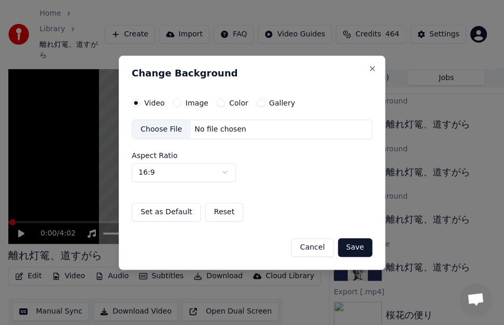
click at [179, 106] on button "Image" at bounding box center [177, 103] width 8 height 8
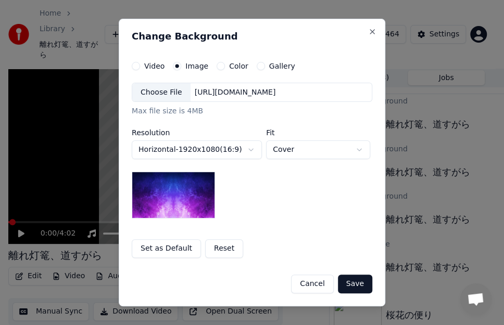
click at [238, 93] on div "[URL][DOMAIN_NAME]" at bounding box center [236, 92] width 90 height 10
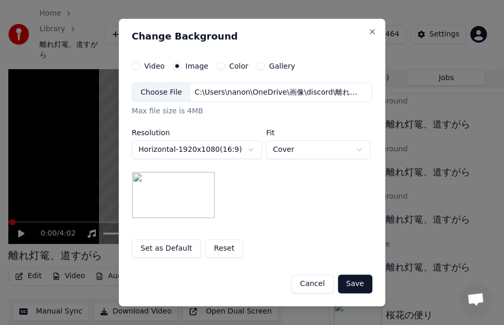
click at [354, 285] on button "Save" at bounding box center [355, 284] width 34 height 19
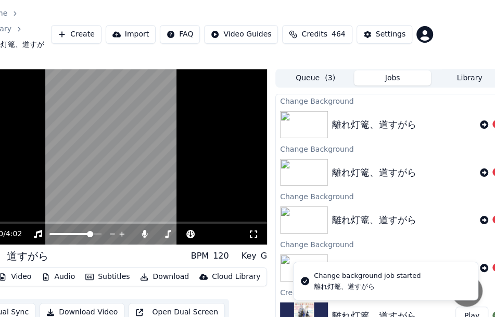
scroll to position [0, 68]
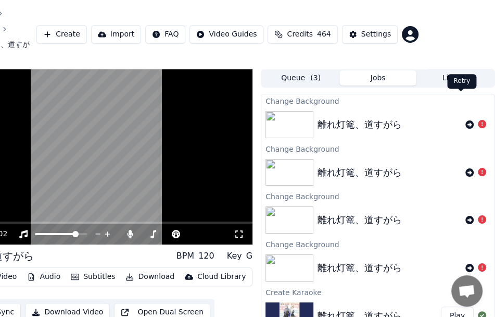
click at [466, 120] on icon at bounding box center [470, 124] width 8 height 8
click at [357, 117] on div "離れ灯篭、道すがら" at bounding box center [360, 124] width 84 height 15
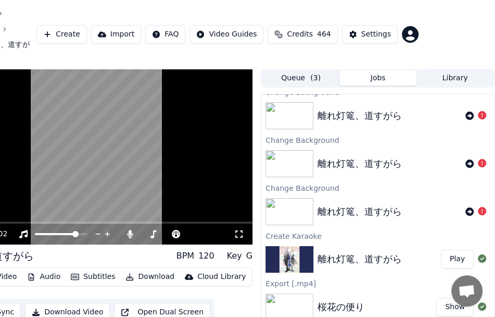
scroll to position [156, 0]
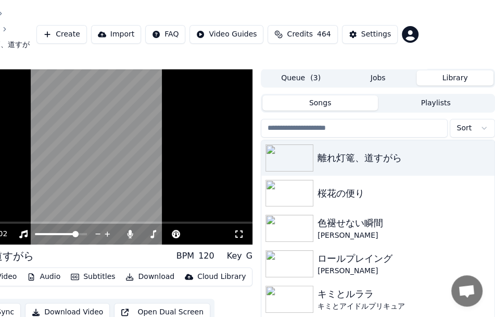
click at [453, 70] on button "Library" at bounding box center [455, 77] width 77 height 15
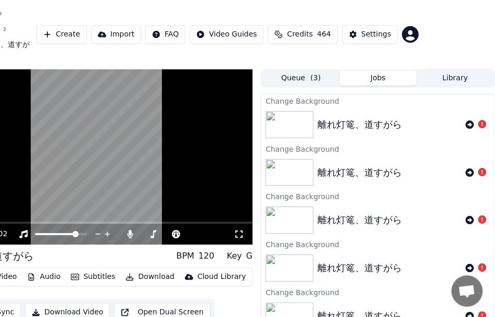
click at [397, 70] on button "Jobs" at bounding box center [378, 77] width 77 height 15
click at [87, 25] on button "Create" at bounding box center [61, 34] width 51 height 19
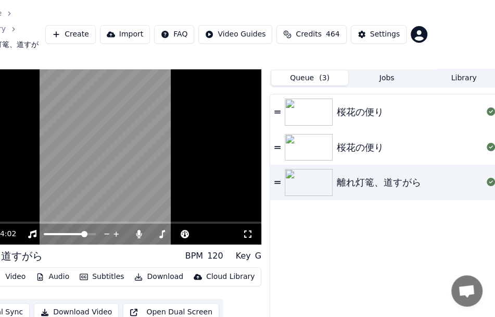
click at [328, 70] on button "Queue ( 3 )" at bounding box center [309, 77] width 77 height 15
drag, startPoint x: 315, startPoint y: 316, endPoint x: 199, endPoint y: 303, distance: 115.8
click at [201, 304] on div "0:00 / 4:02 離れ灯篭、道すがら BPM 120 Key G Edit Video Audio Subtitles Download Cloud L…" at bounding box center [188, 216] width 495 height 294
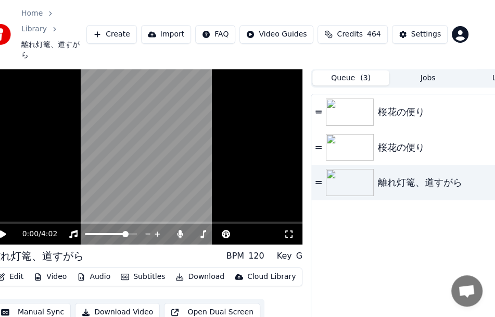
scroll to position [0, 0]
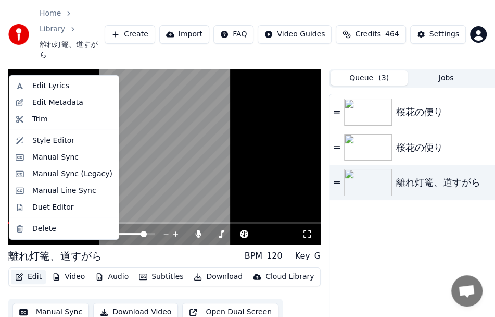
click at [34, 269] on button "Edit" at bounding box center [28, 276] width 35 height 15
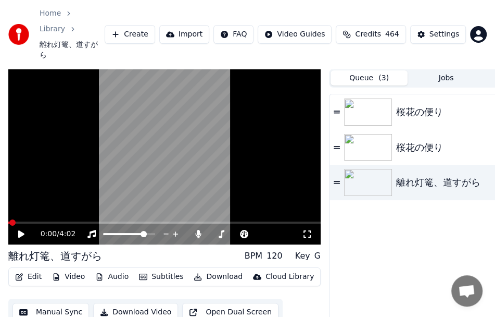
click at [371, 243] on div "桜花の便り 桜花の便り 離れ灯篭、道すがら" at bounding box center [446, 228] width 233 height 268
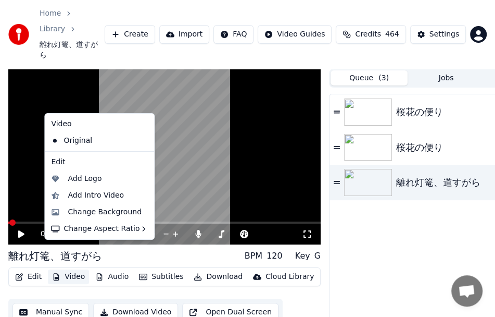
click at [80, 269] on button "Video" at bounding box center [68, 276] width 41 height 15
click at [108, 208] on div "Change Background" at bounding box center [105, 212] width 74 height 10
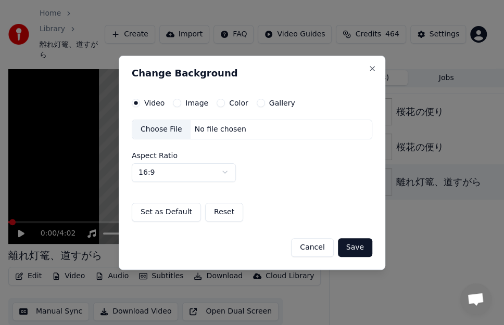
click at [172, 129] on div "Choose File" at bounding box center [161, 129] width 58 height 19
click at [176, 99] on button "Image" at bounding box center [177, 103] width 8 height 8
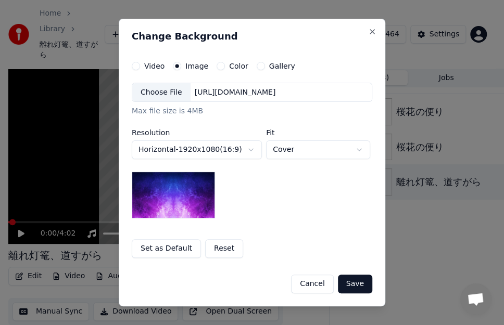
click at [174, 95] on div "Choose File" at bounding box center [161, 92] width 58 height 19
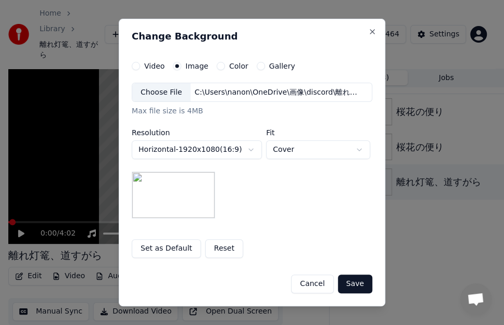
click at [287, 183] on div "**********" at bounding box center [252, 151] width 241 height 136
click at [356, 149] on body "**********" at bounding box center [247, 162] width 495 height 325
click at [355, 283] on button "Save" at bounding box center [355, 284] width 34 height 19
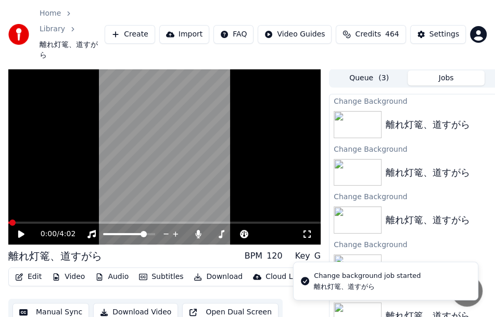
scroll to position [0, 68]
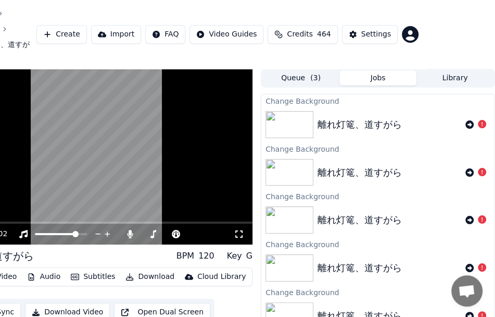
click at [50, 315] on div "0:00 / 4:02 離れ灯篭、道すがら BPM 120 Key G Edit Video Audio Subtitles Download Cloud L…" at bounding box center [96, 216] width 312 height 294
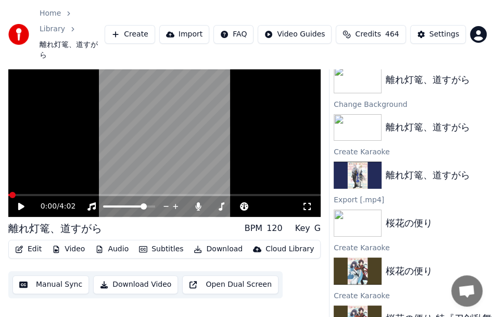
scroll to position [231, 0]
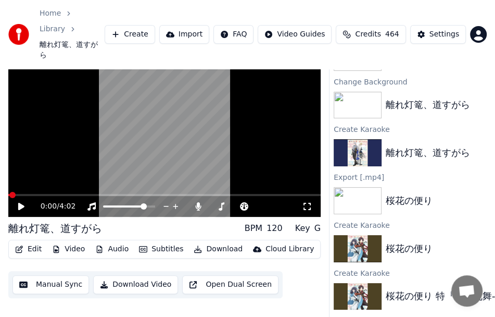
click at [213, 242] on button "Download" at bounding box center [218, 249] width 57 height 15
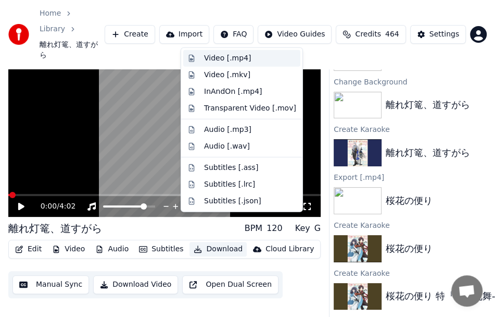
click at [269, 63] on div "Video [.mp4]" at bounding box center [241, 58] width 117 height 17
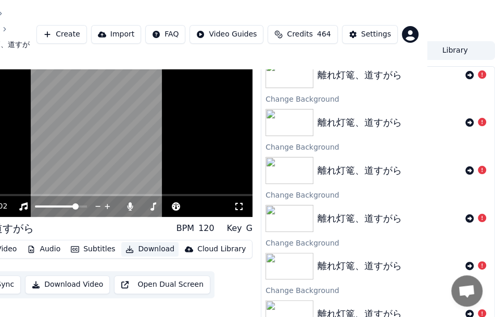
scroll to position [0, 0]
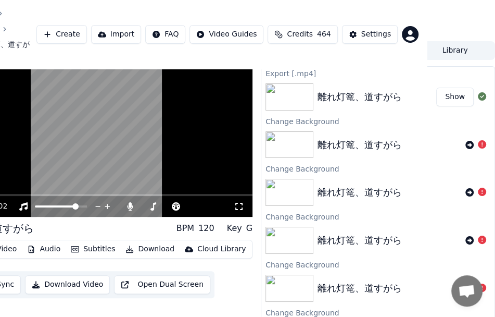
click at [436, 87] on button "Show" at bounding box center [454, 96] width 37 height 19
click at [126, 202] on icon at bounding box center [127, 206] width 6 height 8
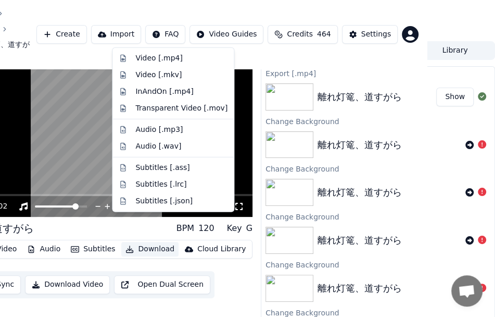
click at [141, 242] on button "Download" at bounding box center [149, 249] width 57 height 15
click at [179, 53] on div "Video [.mp4]" at bounding box center [181, 58] width 92 height 10
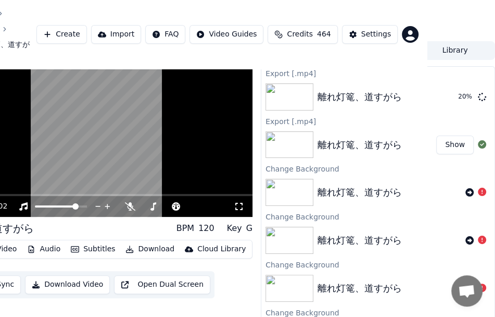
click at [104, 134] on video at bounding box center [96, 129] width 312 height 176
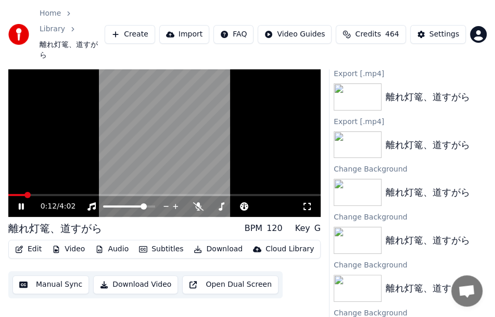
click at [34, 167] on video at bounding box center [164, 129] width 312 height 176
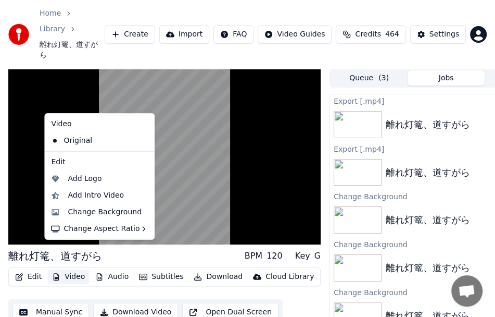
click at [78, 269] on button "Video" at bounding box center [68, 276] width 41 height 15
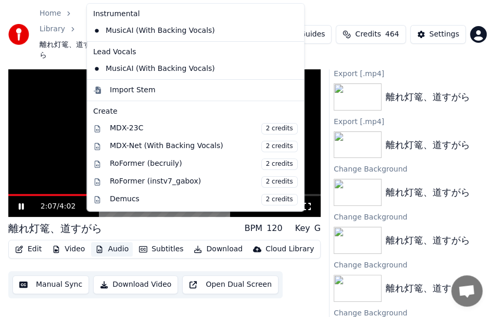
click at [120, 242] on button "Audio" at bounding box center [112, 249] width 42 height 15
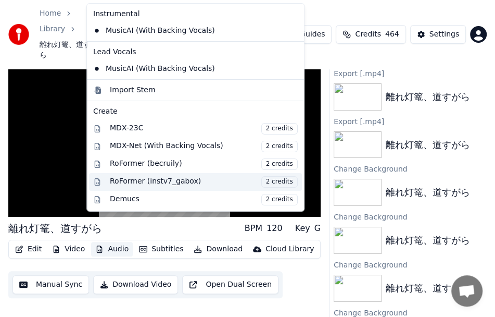
click at [153, 177] on div "RoFormer (instv7_gabox) 2 credits" at bounding box center [204, 181] width 188 height 11
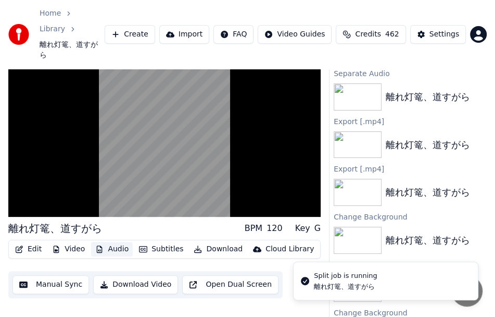
scroll to position [28, 68]
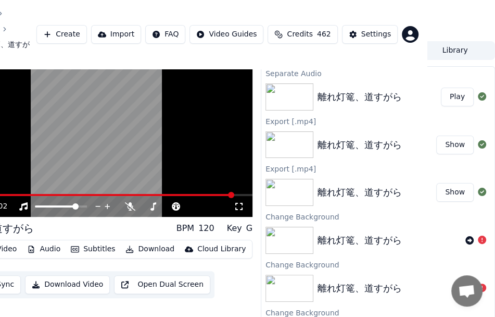
click at [95, 241] on div "Edit Video Audio Subtitles Download Cloud Library Manual Sync Download Video Op…" at bounding box center [96, 269] width 312 height 58
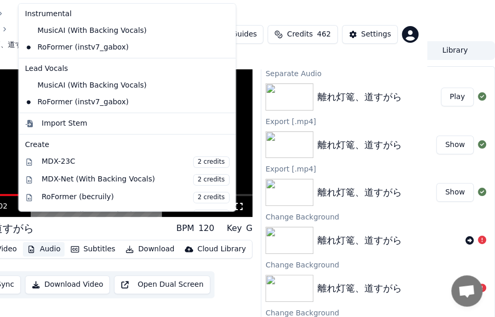
click at [49, 242] on button "Audio" at bounding box center [44, 249] width 42 height 15
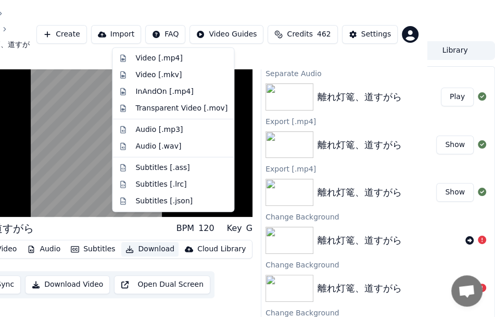
click at [193, 284] on div "離れ灯篭、道すがら BPM 120 Key G Edit Video Audio Subtitles Download Cloud Library Manua…" at bounding box center [96, 188] width 312 height 294
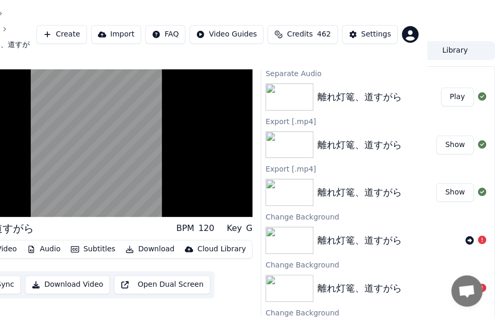
click at [52, 316] on div "離れ灯篭、道すがら BPM 120 Key G Edit Video Audio Subtitles Download Cloud Library Manua…" at bounding box center [96, 188] width 312 height 294
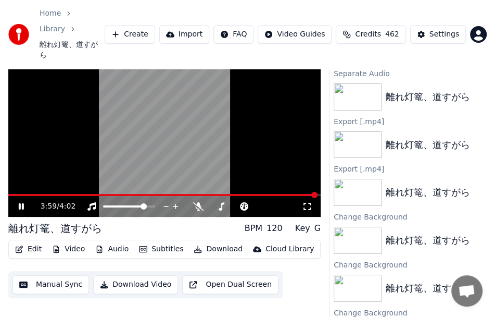
click at [23, 167] on video at bounding box center [164, 129] width 312 height 176
click at [22, 194] on span at bounding box center [162, 195] width 309 height 2
click at [23, 202] on icon at bounding box center [29, 206] width 24 height 8
click at [39, 194] on span at bounding box center [164, 195] width 312 height 2
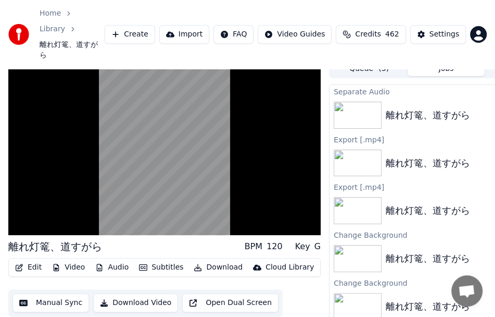
scroll to position [0, 0]
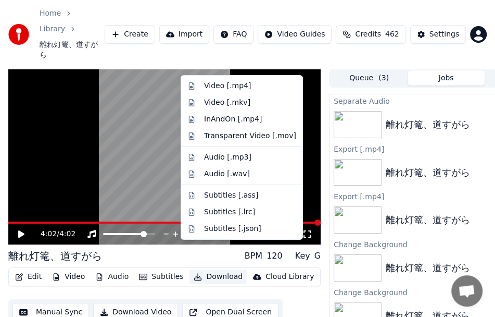
click at [217, 269] on button "Download" at bounding box center [218, 276] width 57 height 15
click at [240, 92] on div "Video [.mp4]" at bounding box center [241, 86] width 117 height 17
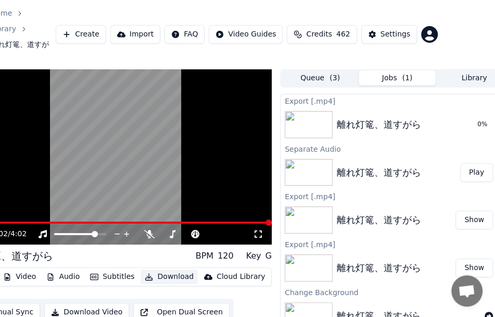
scroll to position [0, 68]
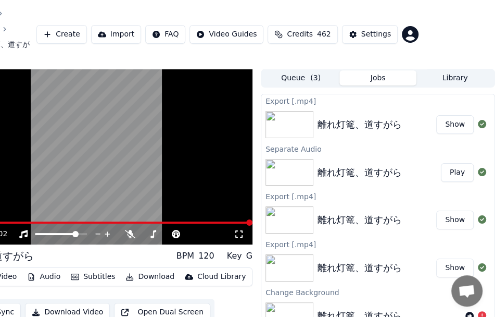
click at [443, 115] on button "Show" at bounding box center [454, 124] width 37 height 19
